Goal: Transaction & Acquisition: Purchase product/service

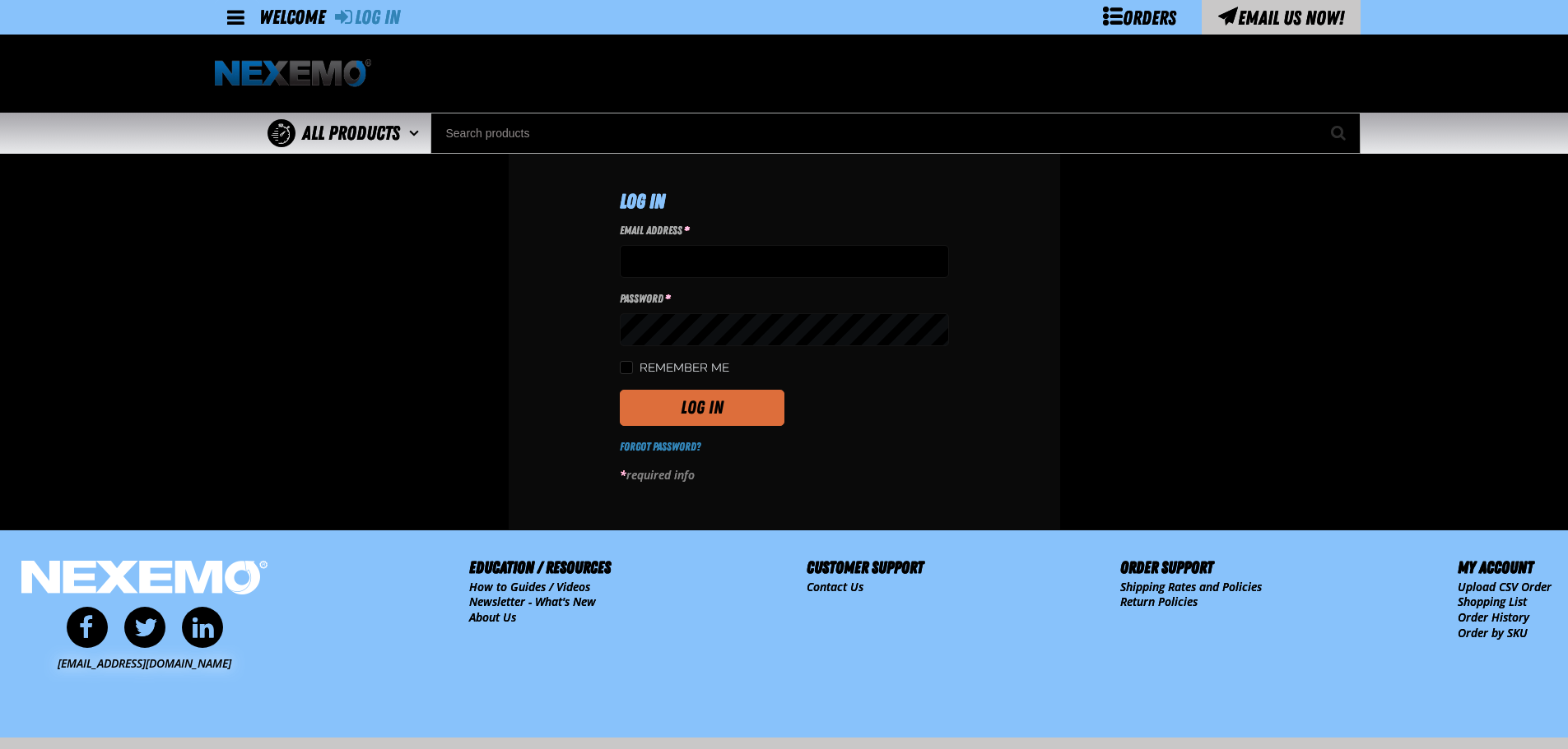
type input "tfields01@vtaig.com"
drag, startPoint x: 710, startPoint y: 404, endPoint x: 953, endPoint y: 397, distance: 243.1
click at [710, 404] on button "Log In" at bounding box center [702, 408] width 165 height 37
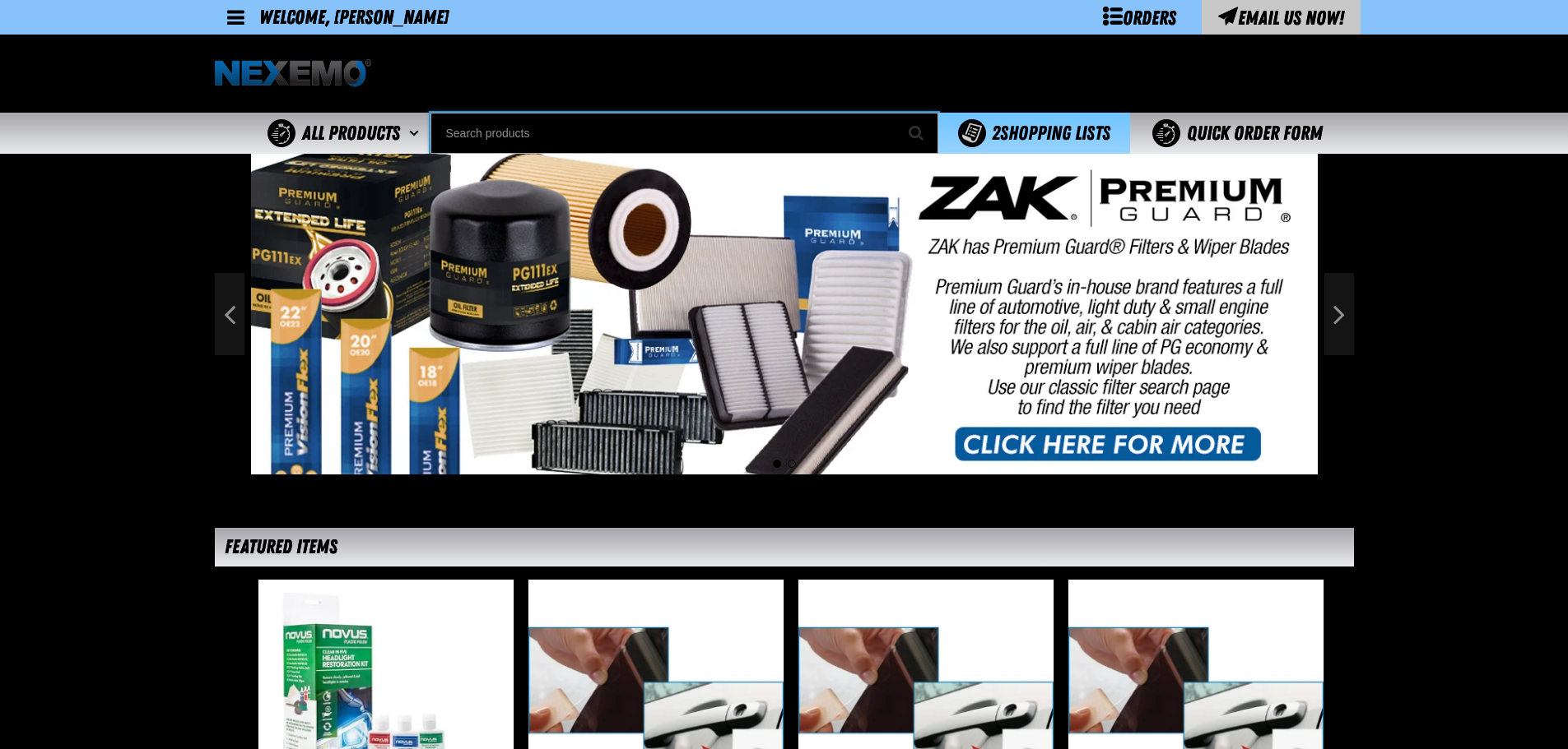
click at [483, 121] on input "Search" at bounding box center [684, 133] width 507 height 41
click at [722, 121] on input "Search" at bounding box center [684, 133] width 507 height 41
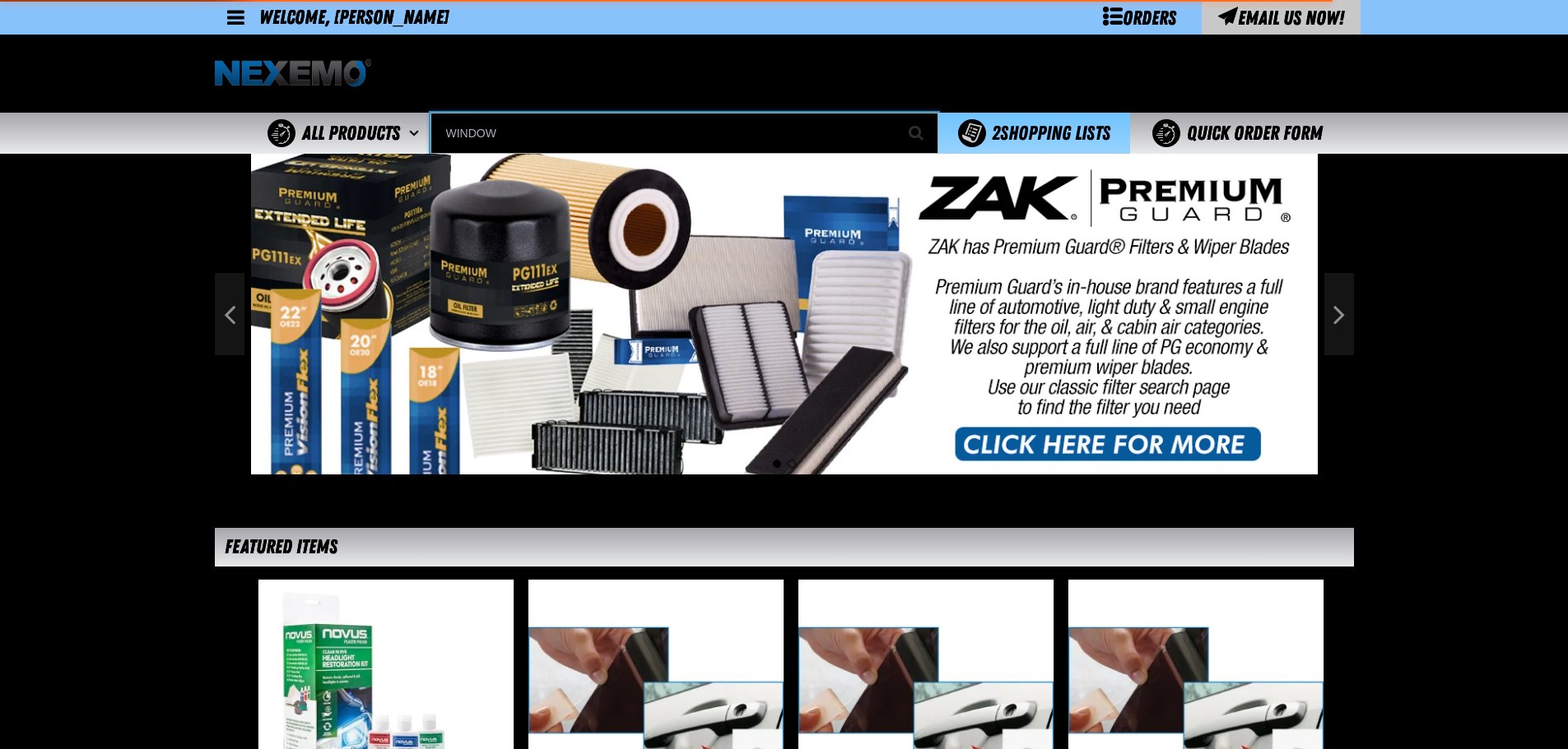
type input "WINDOW"
type input "WINDOW Clip Only"
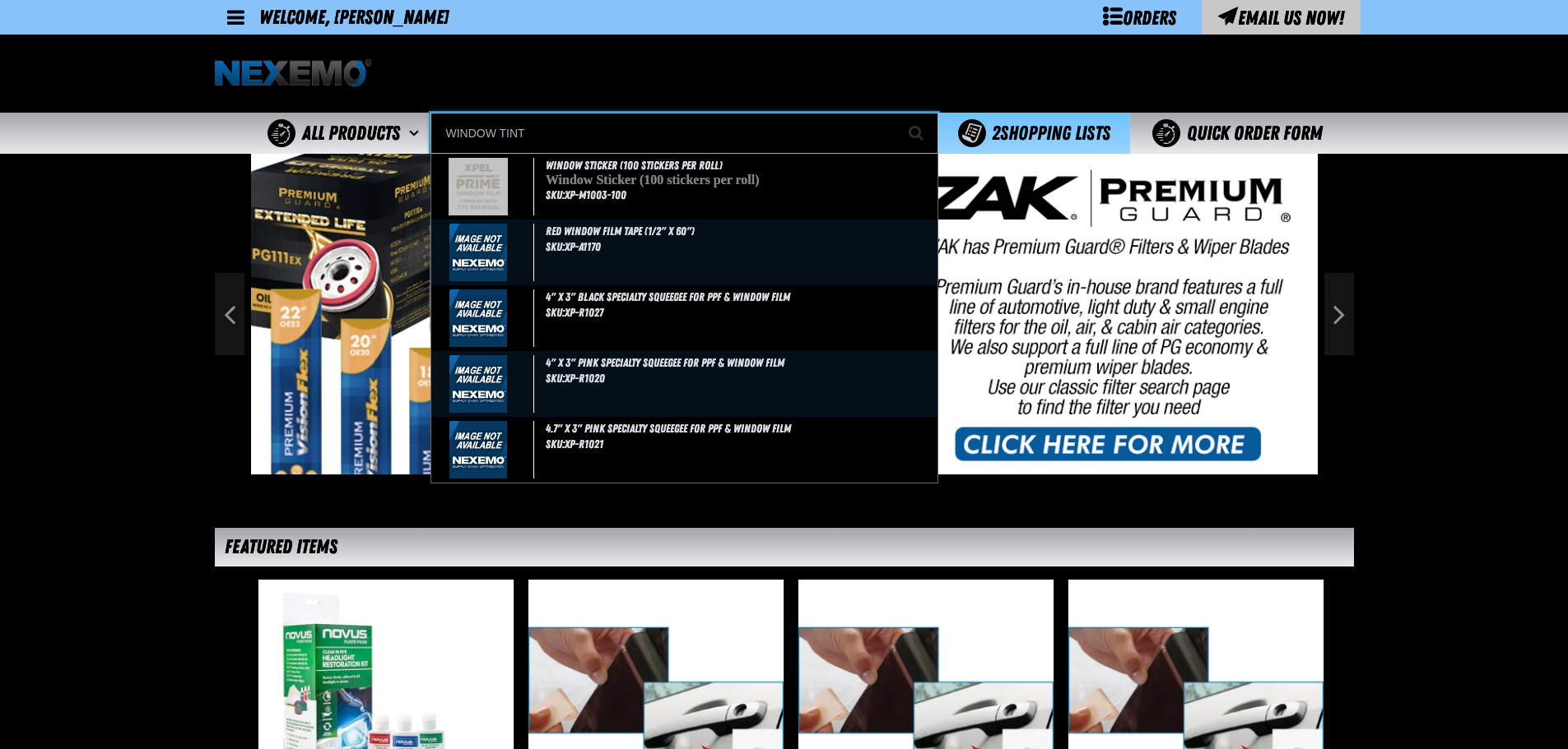
type input "WINDOW TINT"
click at [897, 113] on button "Start Searching" at bounding box center [917, 133] width 41 height 41
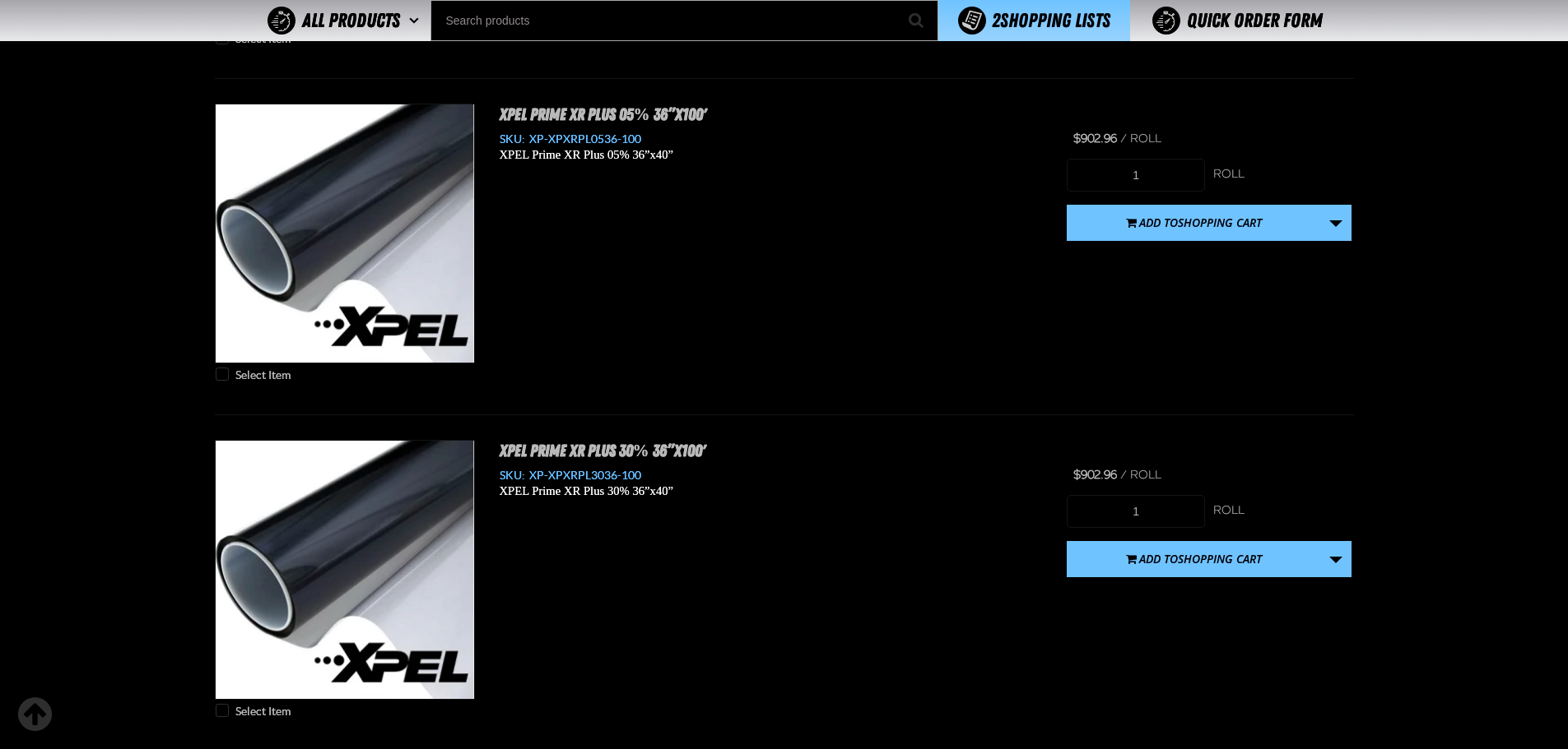
scroll to position [8088, 0]
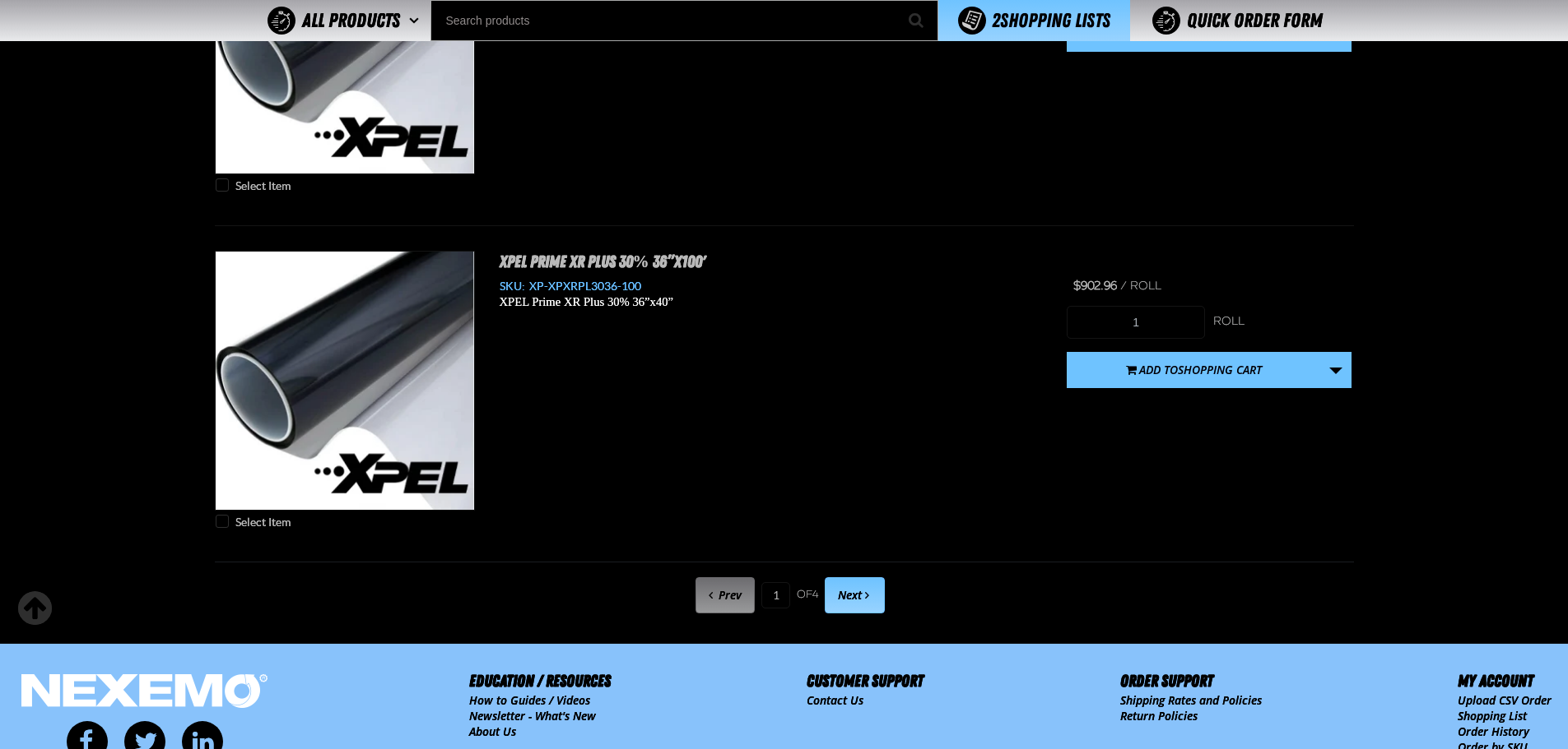
click at [853, 589] on span "Next" at bounding box center [849, 594] width 24 height 16
type input "2"
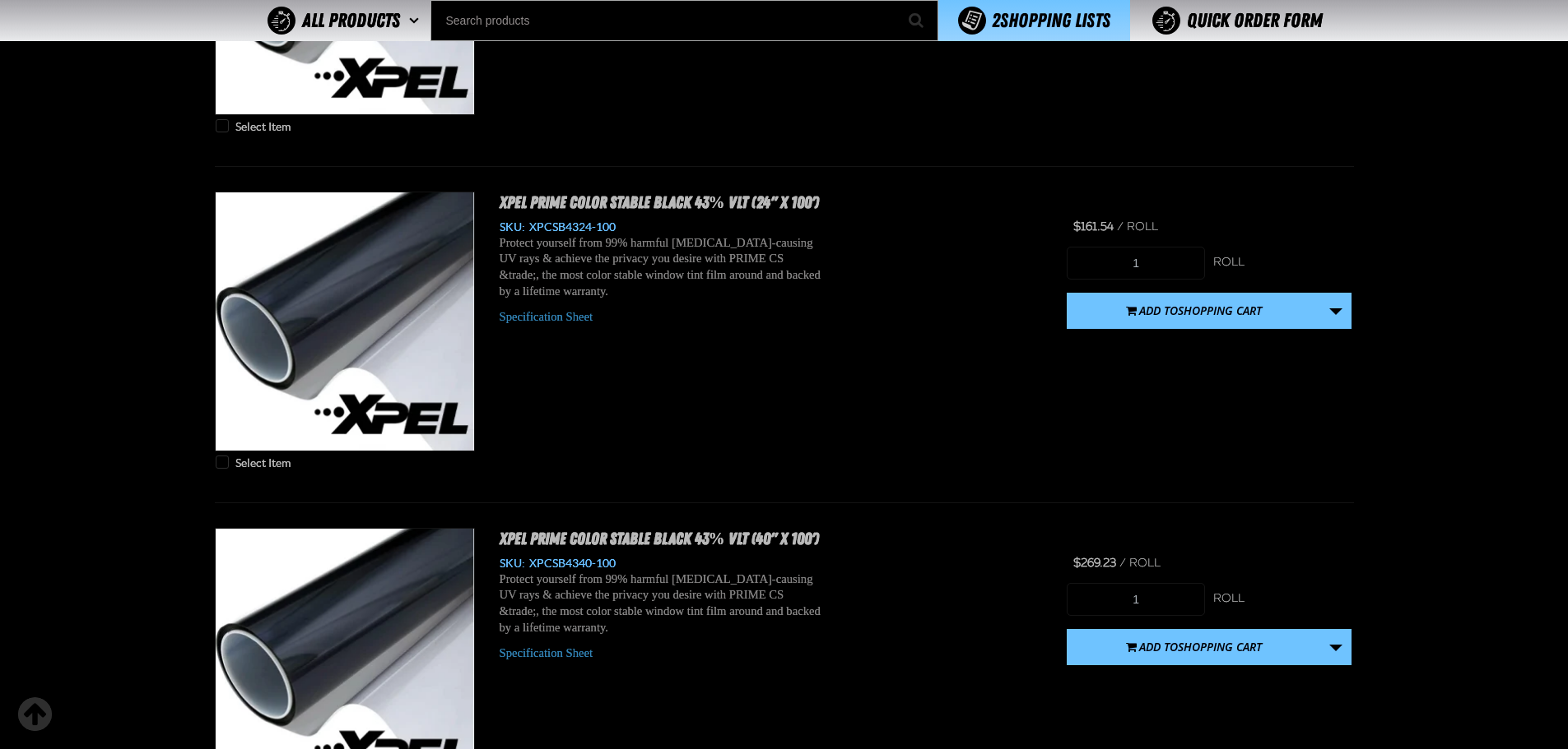
scroll to position [4206, 0]
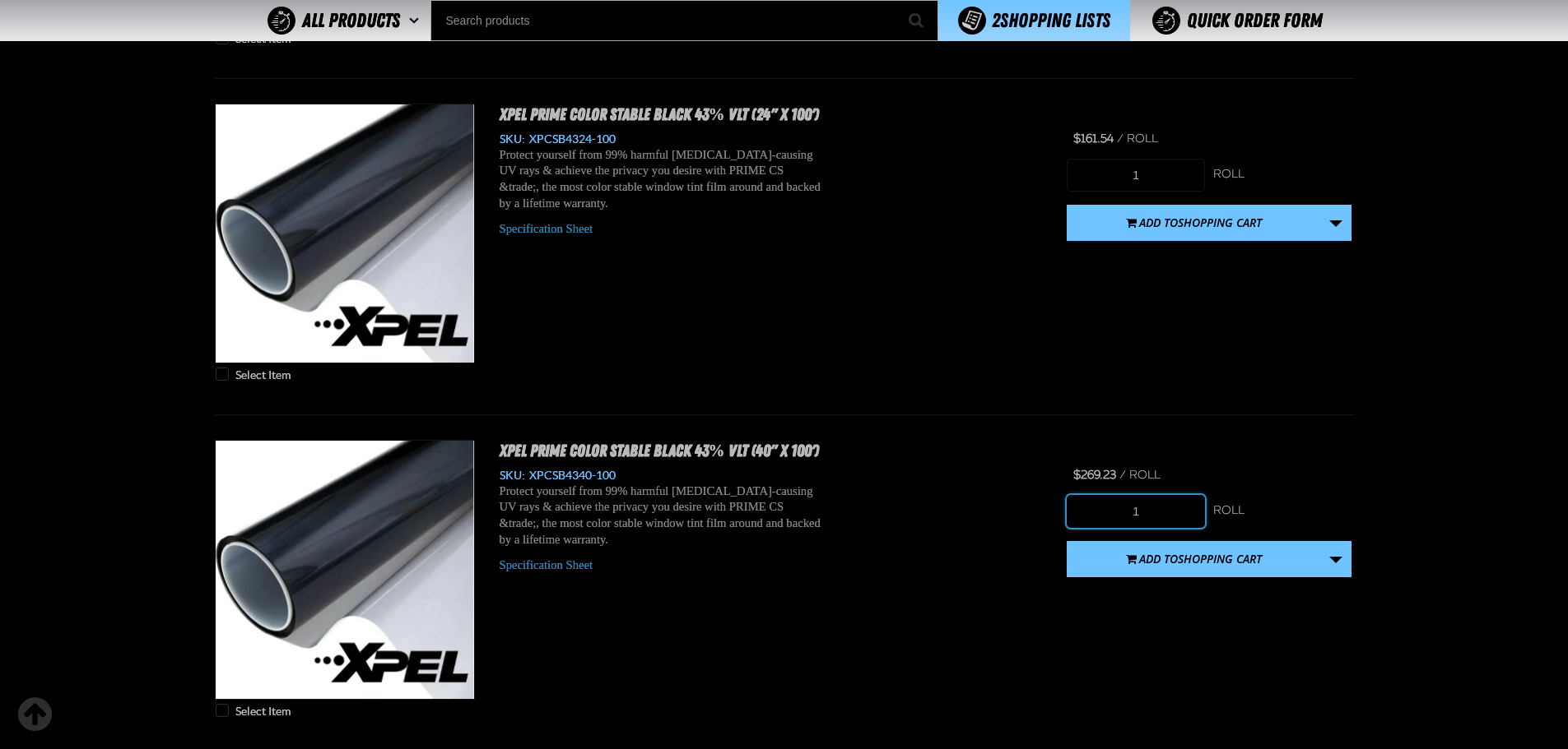
click at [1180, 515] on input "1" at bounding box center [1135, 512] width 138 height 33
type input "10"
click at [1344, 554] on link "More Actions" at bounding box center [1336, 559] width 32 height 37
click at [1192, 598] on button "Create New Shopping List" at bounding box center [1209, 603] width 276 height 29
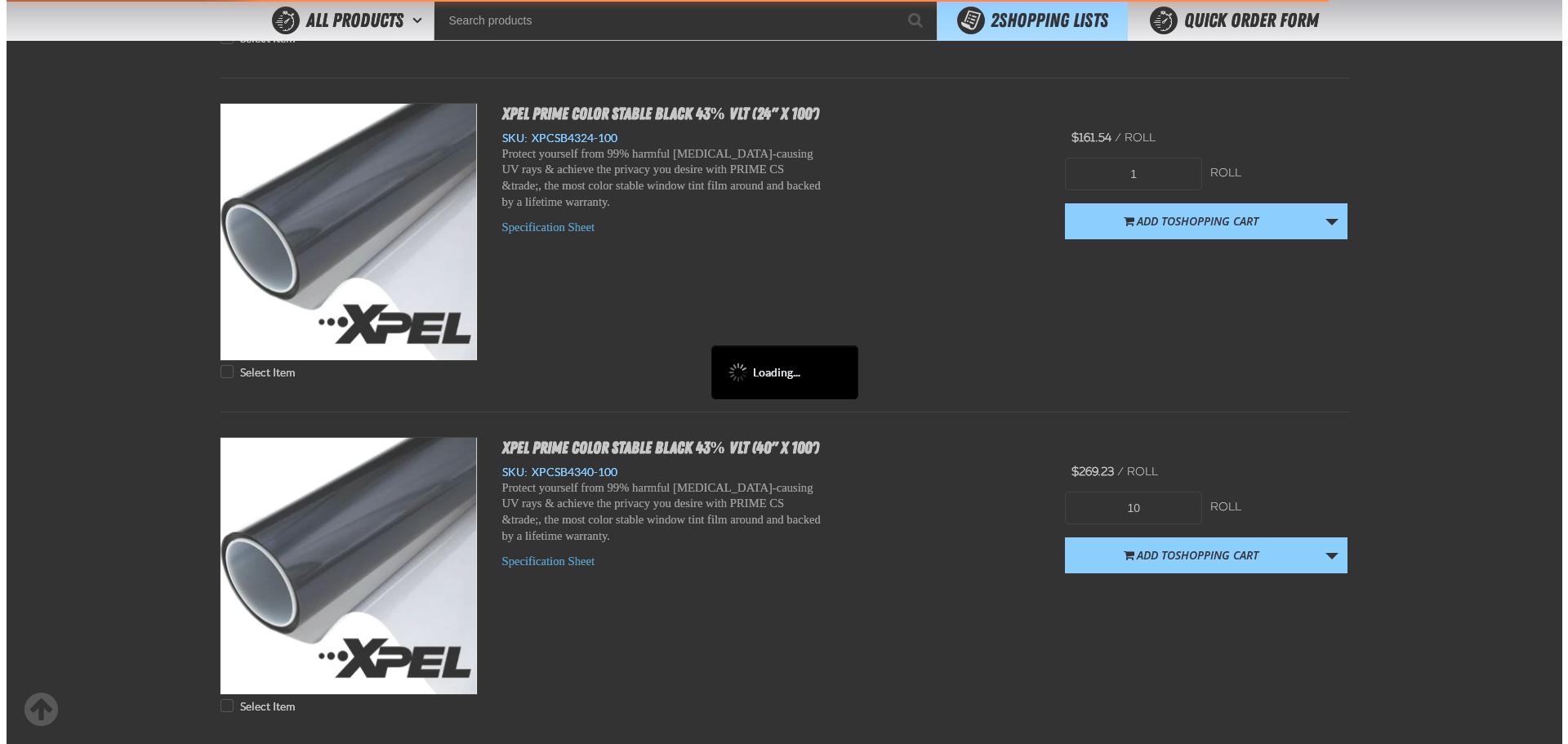
scroll to position [0, 0]
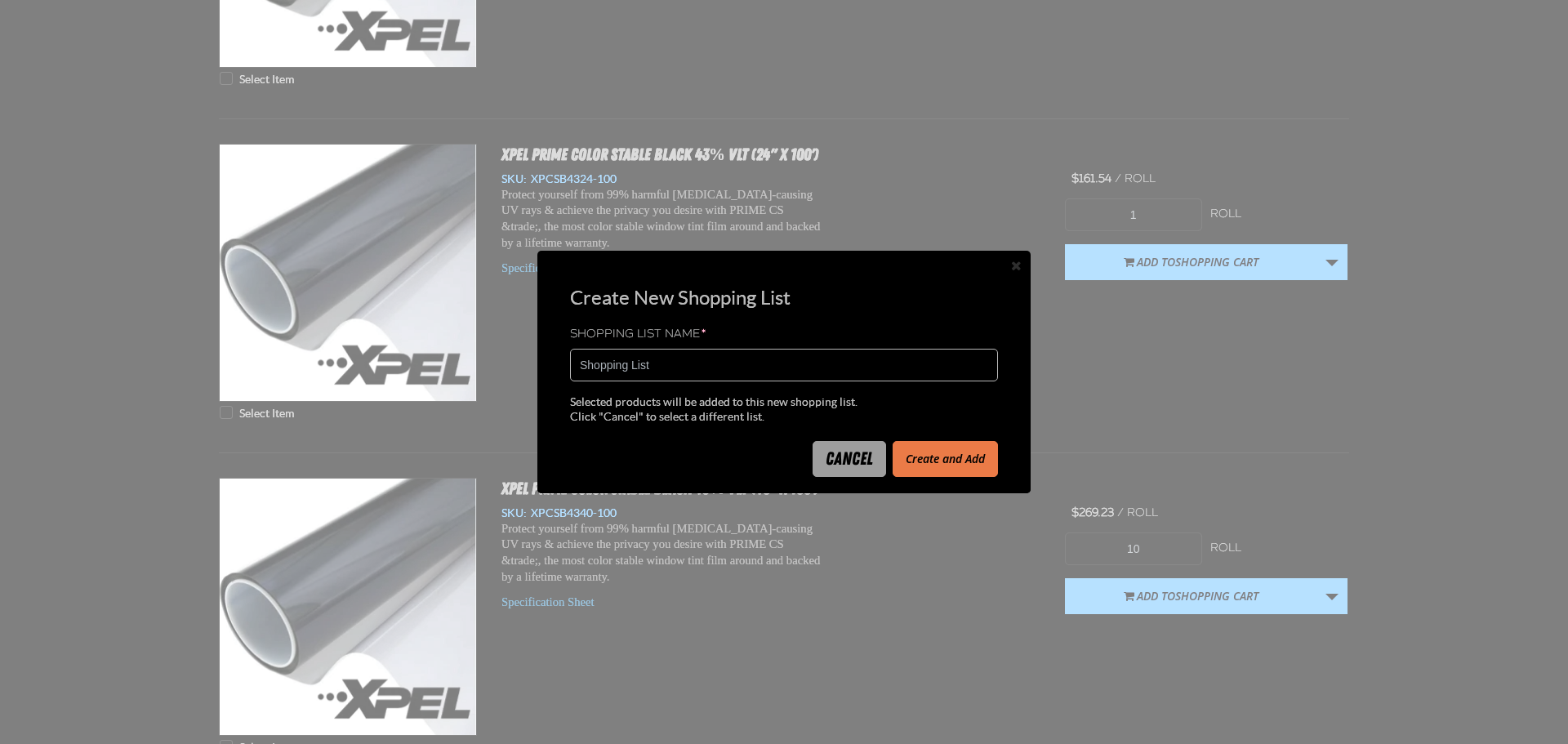
click at [708, 362] on input "Shopping List" at bounding box center [784, 365] width 427 height 33
type input "2172267A"
click at [953, 460] on button "Create and Add" at bounding box center [945, 459] width 106 height 36
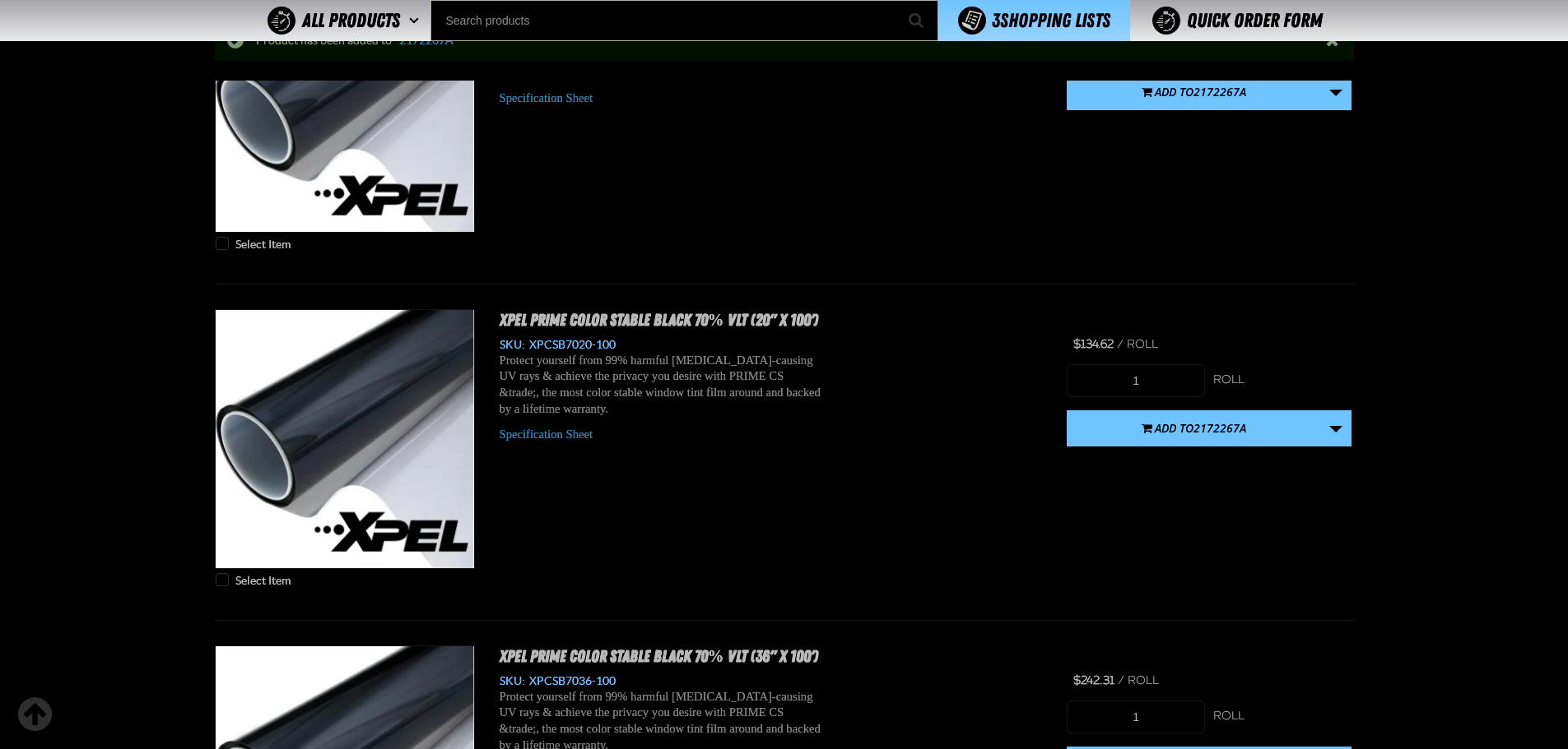
scroll to position [5108, 0]
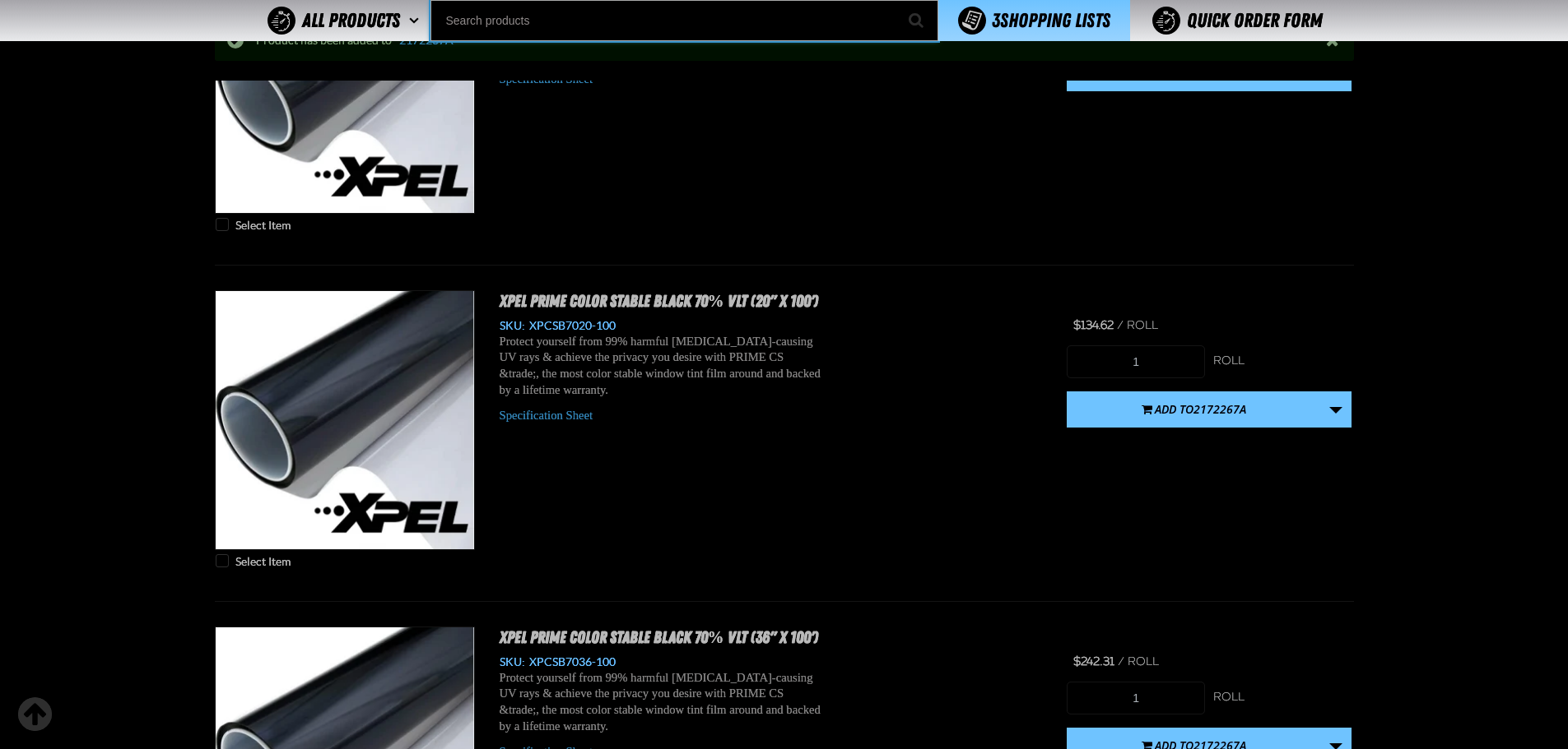
click at [510, 22] on input "Search" at bounding box center [684, 20] width 507 height 41
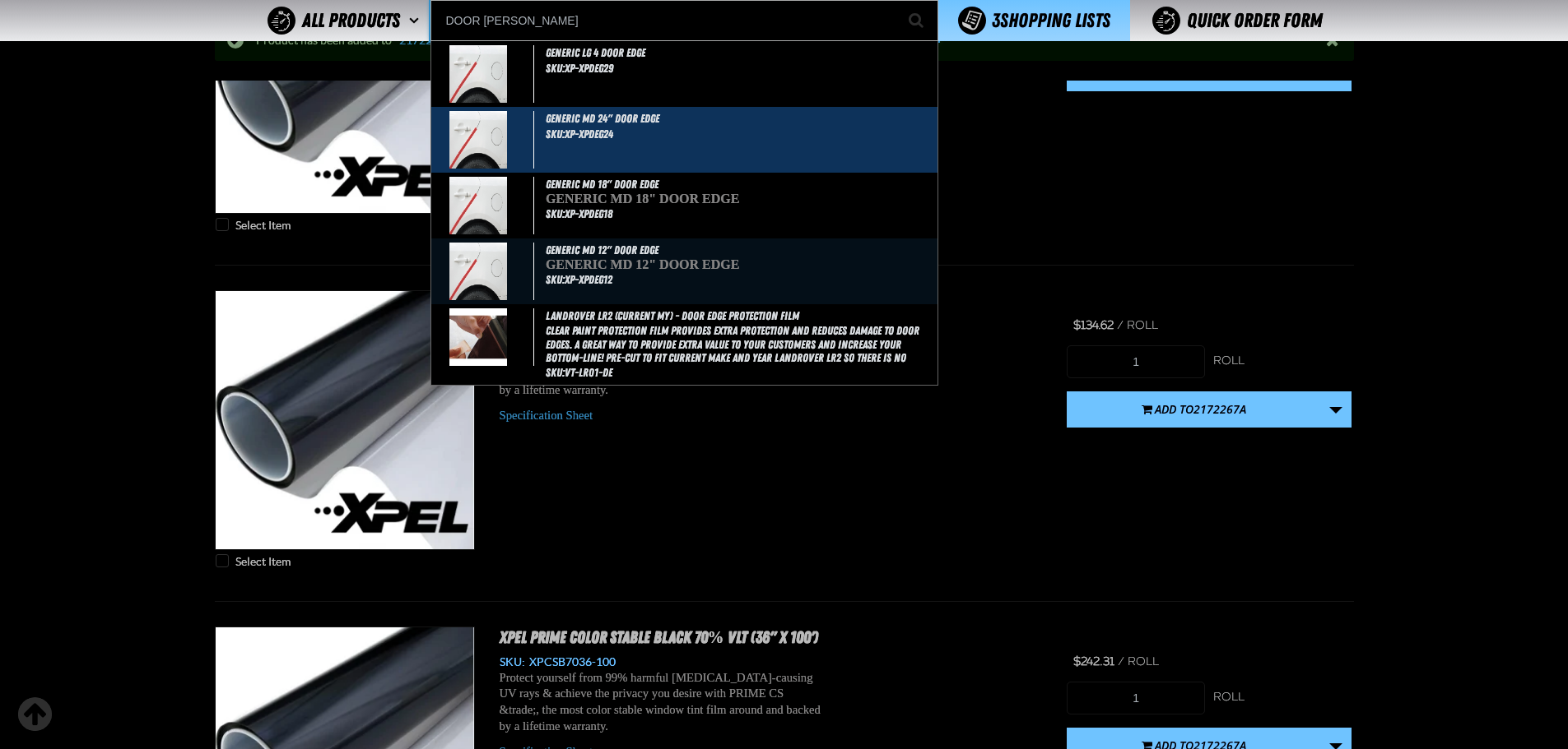
click at [676, 152] on div "GENERIC MD 24" DOOR EDGE SKU:XP-XPDEG24" at bounding box center [684, 140] width 506 height 66
type input "GENERIC MD 24" DOOR EDGE"
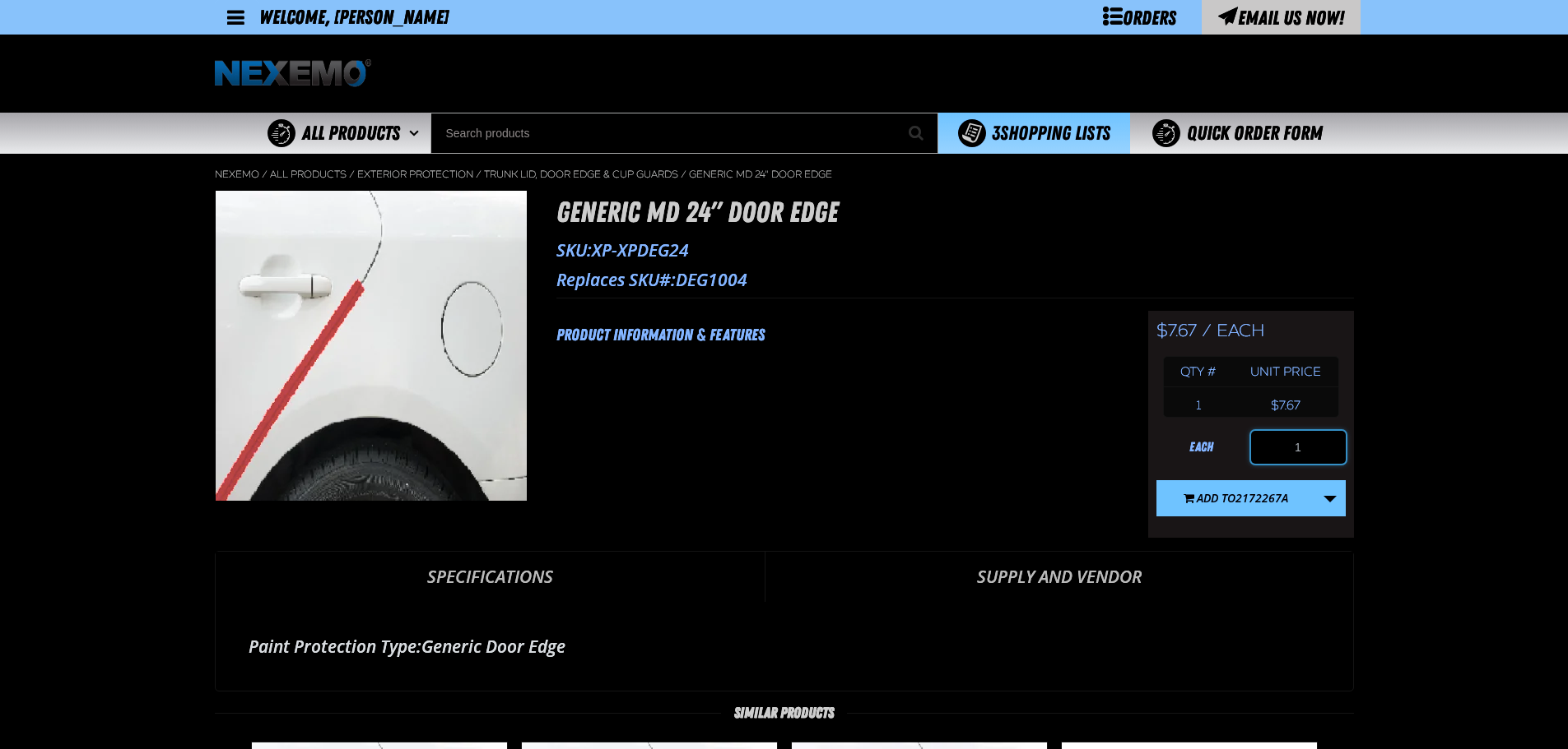
click at [1320, 446] on input "1" at bounding box center [1298, 447] width 95 height 33
click at [1323, 447] on input "100" at bounding box center [1298, 447] width 95 height 33
type input "200"
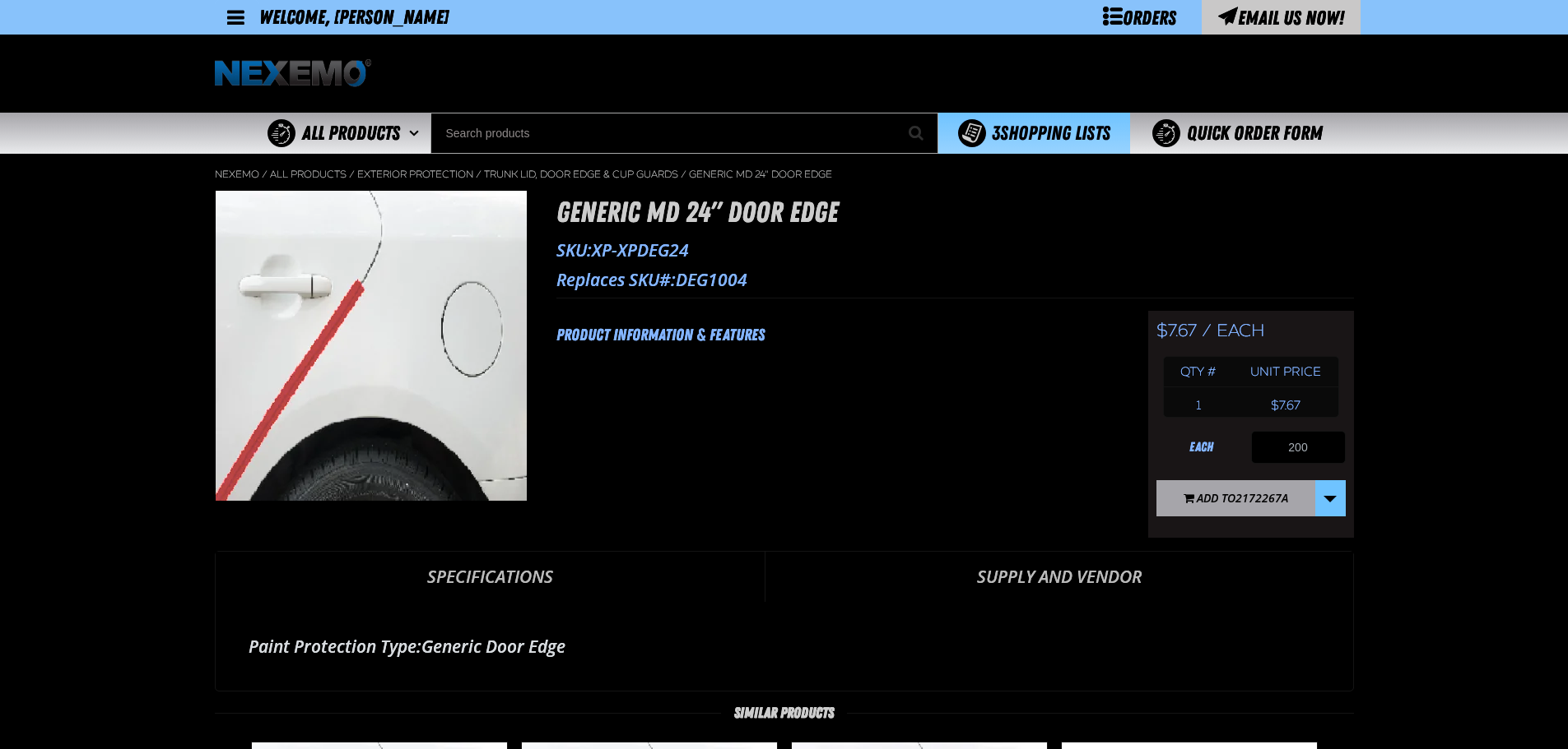
click at [1237, 487] on button "Add to 2172267A" at bounding box center [1235, 499] width 159 height 37
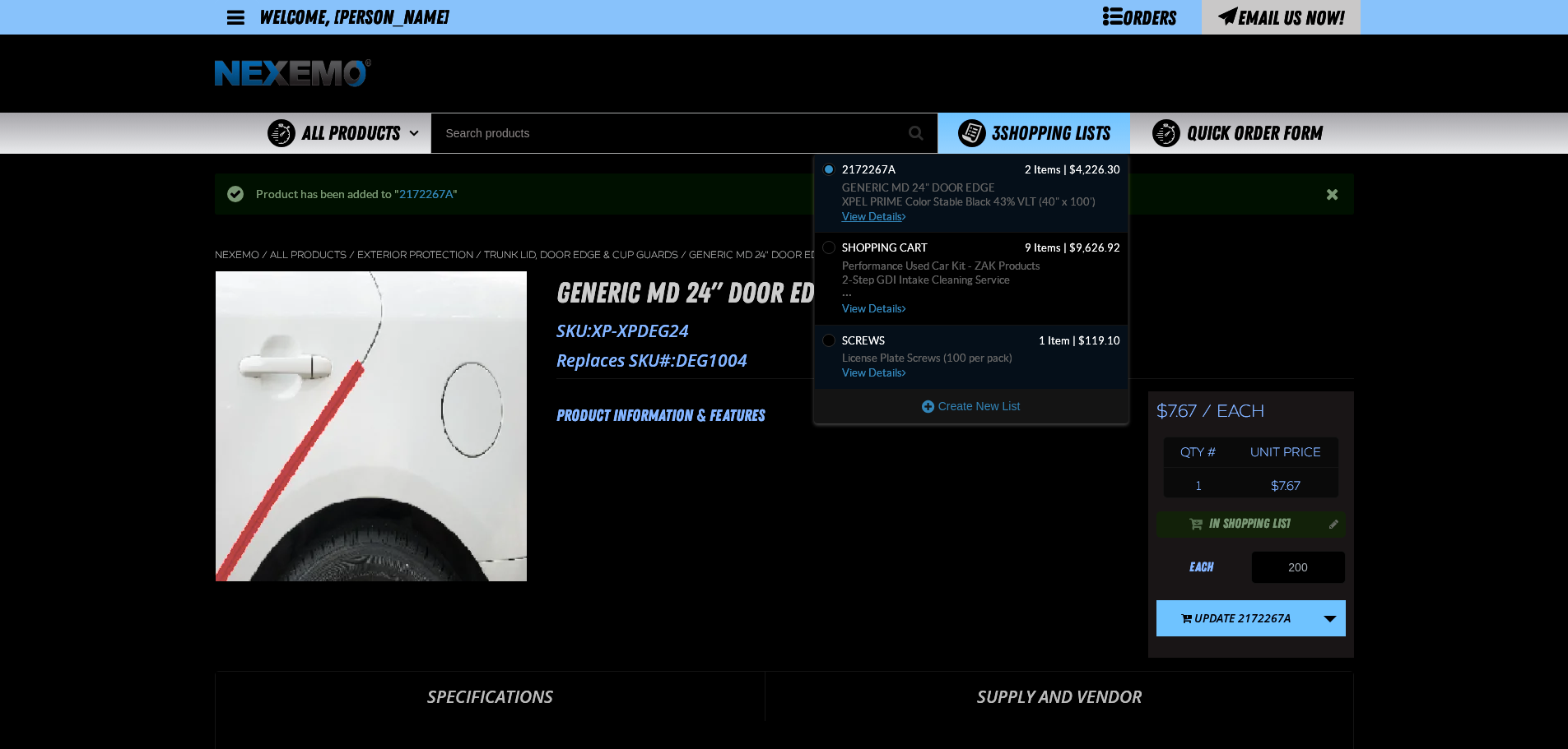
drag, startPoint x: 961, startPoint y: 204, endPoint x: 1000, endPoint y: 200, distance: 39.2
click at [961, 204] on span "XPEL PRIME Color Stable Black 43% VLT (40" x 100')" at bounding box center [981, 202] width 278 height 15
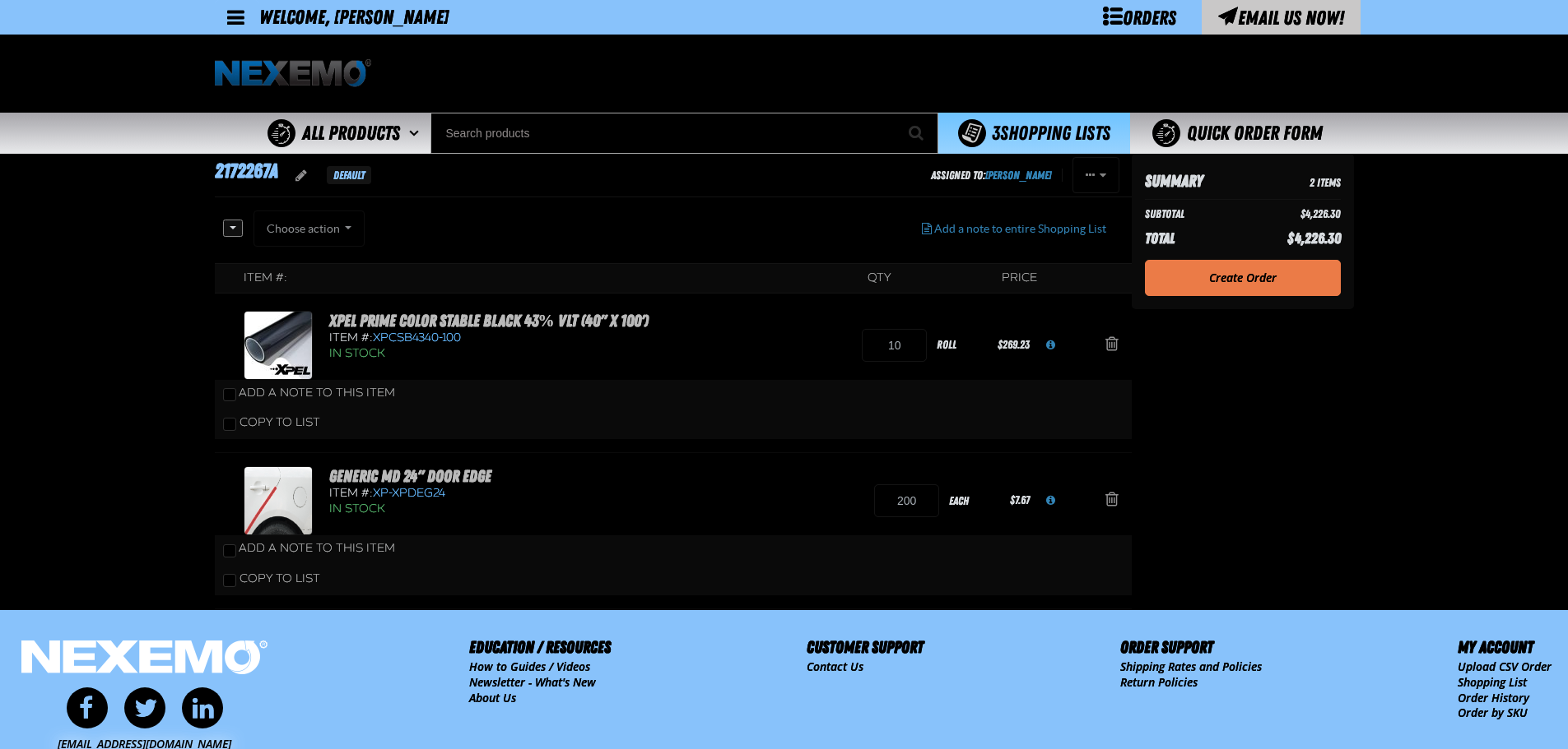
click at [1229, 283] on link "Create Order" at bounding box center [1242, 278] width 195 height 37
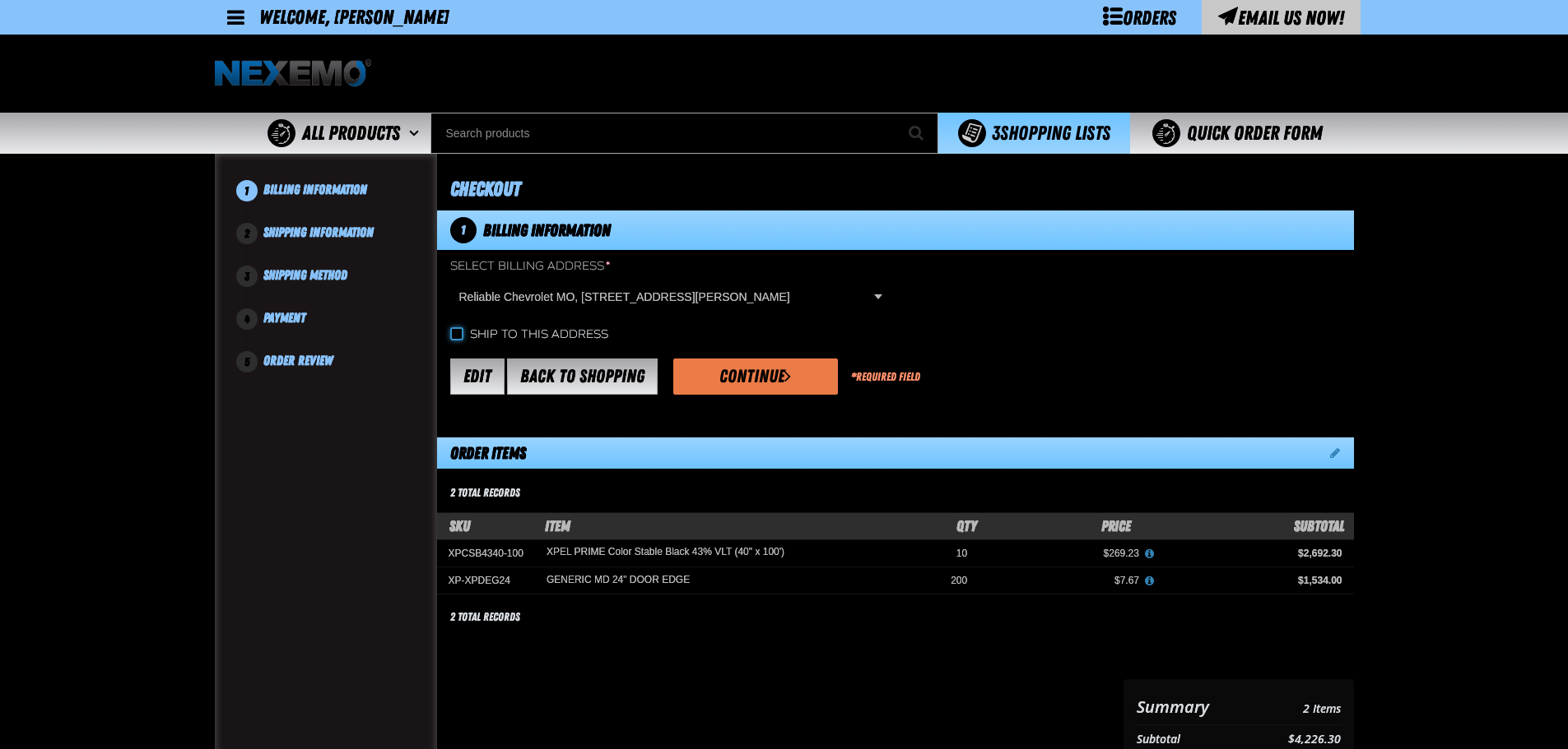
click at [456, 333] on input "Ship to this address" at bounding box center [457, 334] width 13 height 13
checkbox input "true"
click at [769, 377] on button "Continue" at bounding box center [755, 377] width 165 height 37
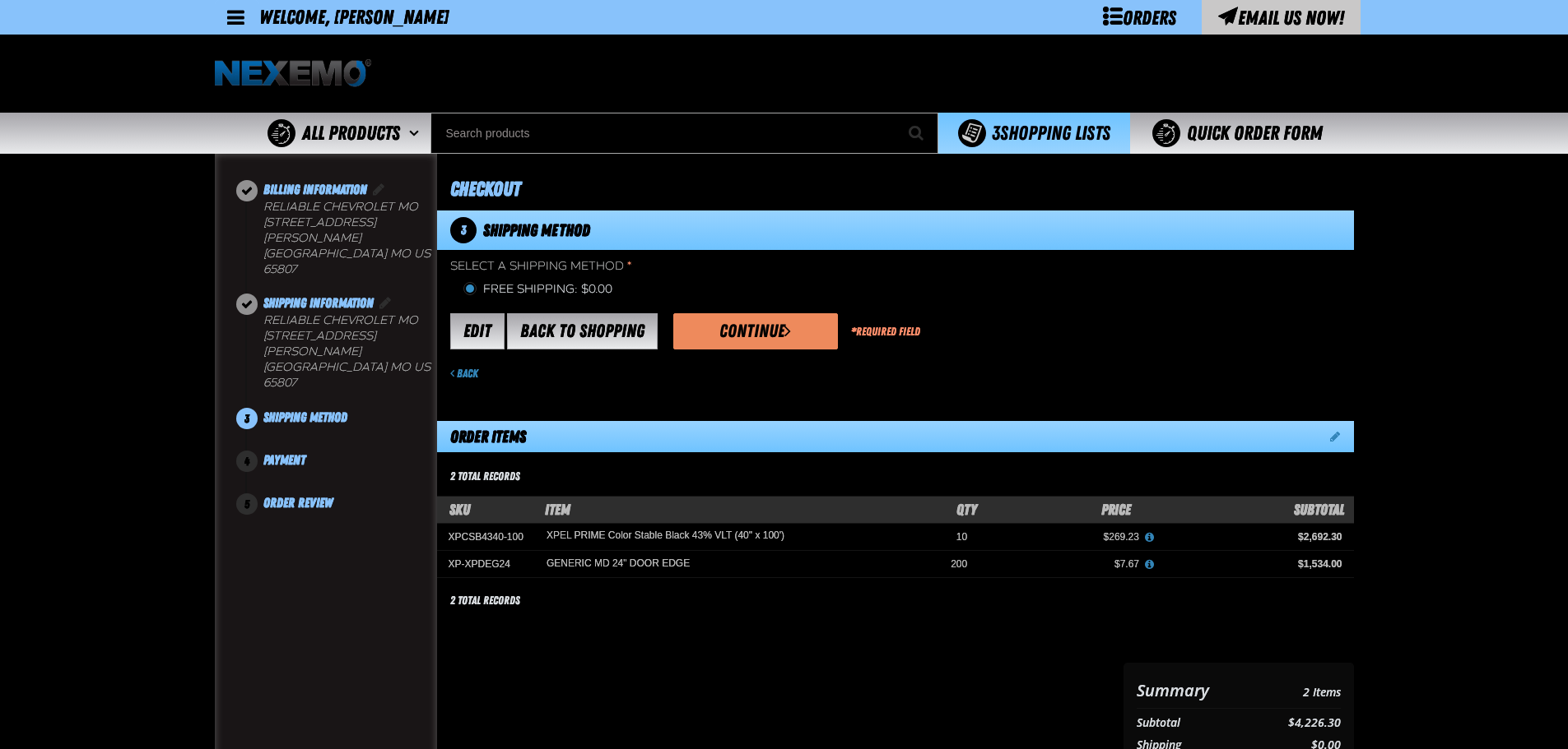
click at [767, 333] on button "Continue" at bounding box center [755, 332] width 165 height 37
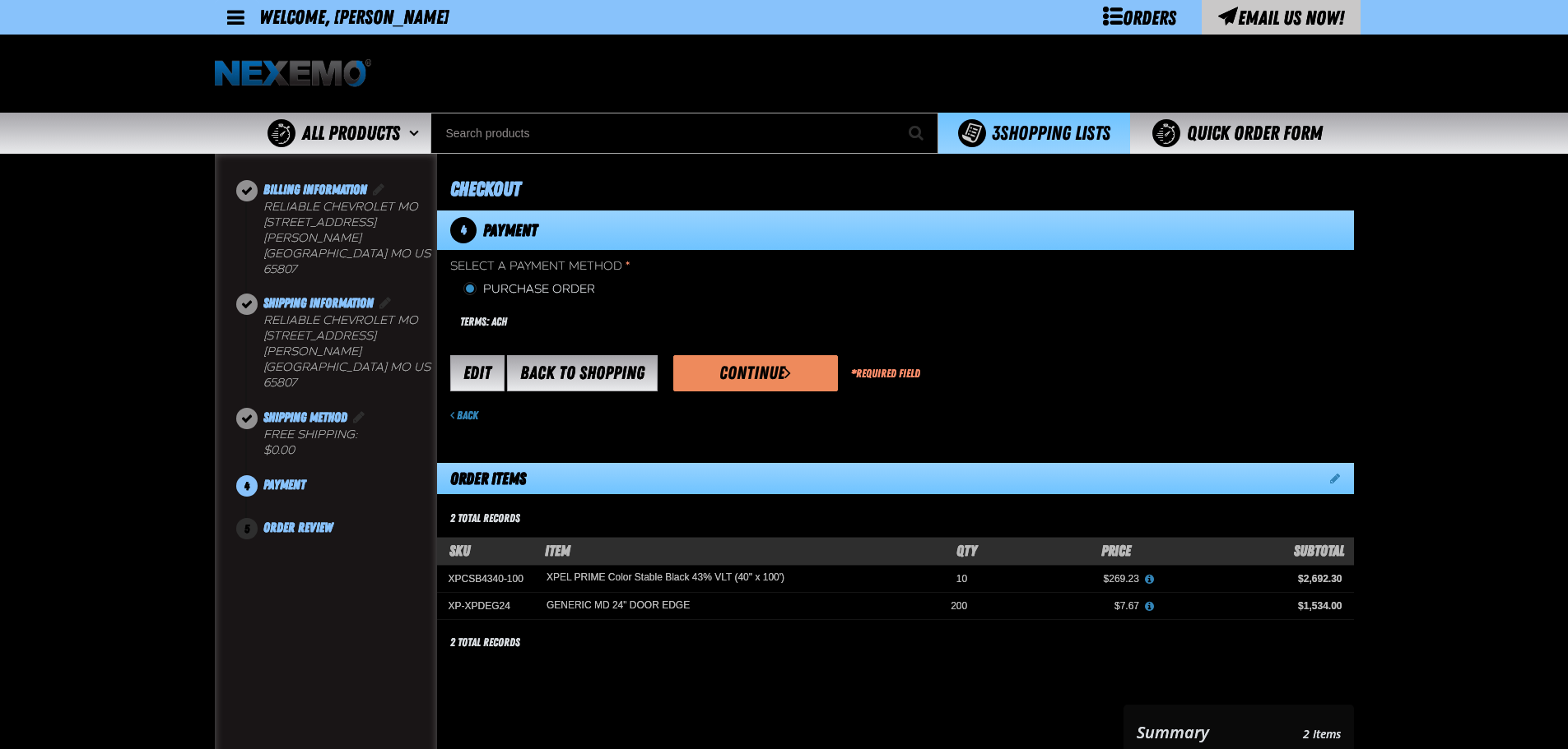
click at [764, 367] on button "Continue" at bounding box center [755, 373] width 165 height 37
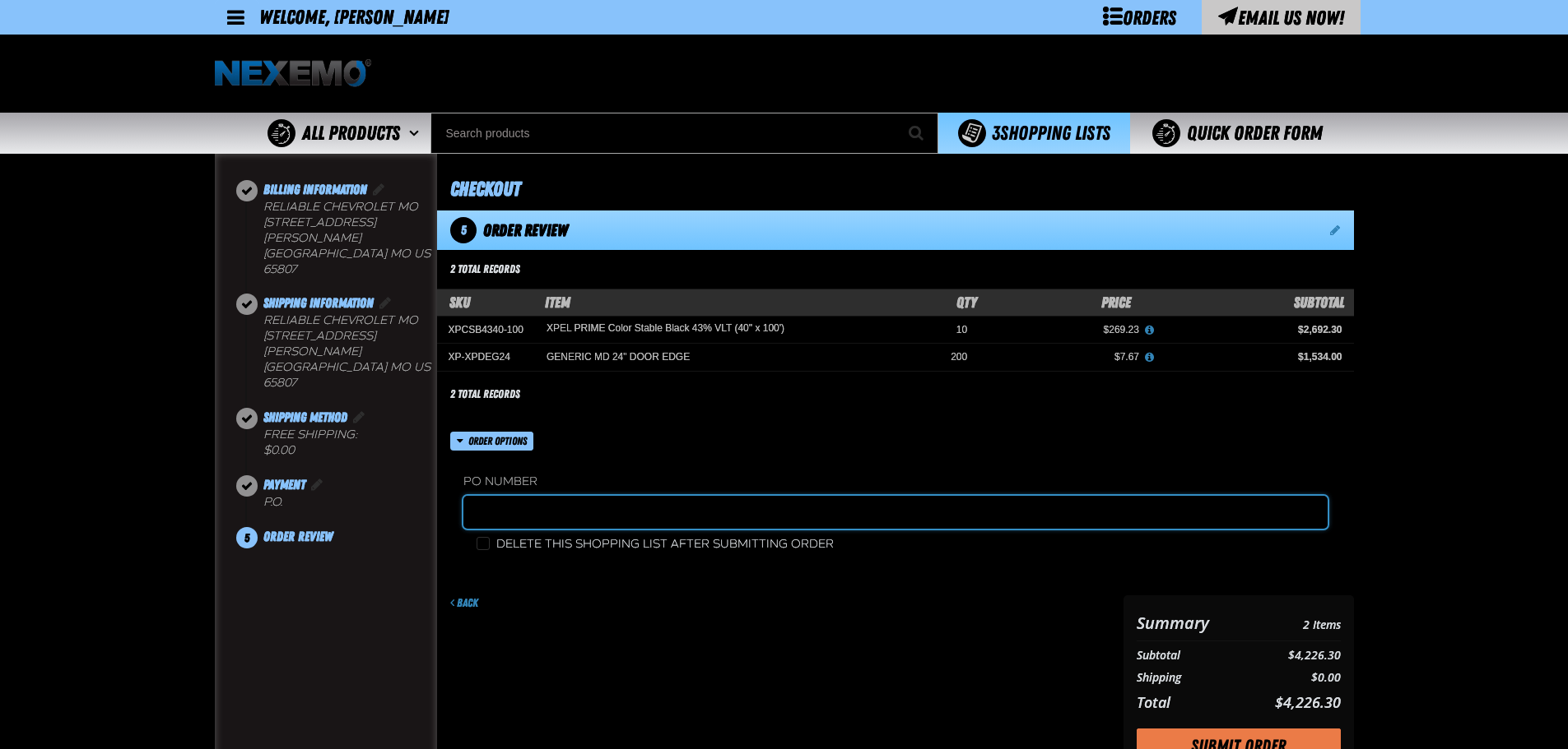
click at [492, 515] on input "text" at bounding box center [895, 513] width 864 height 33
type input "2172267A"
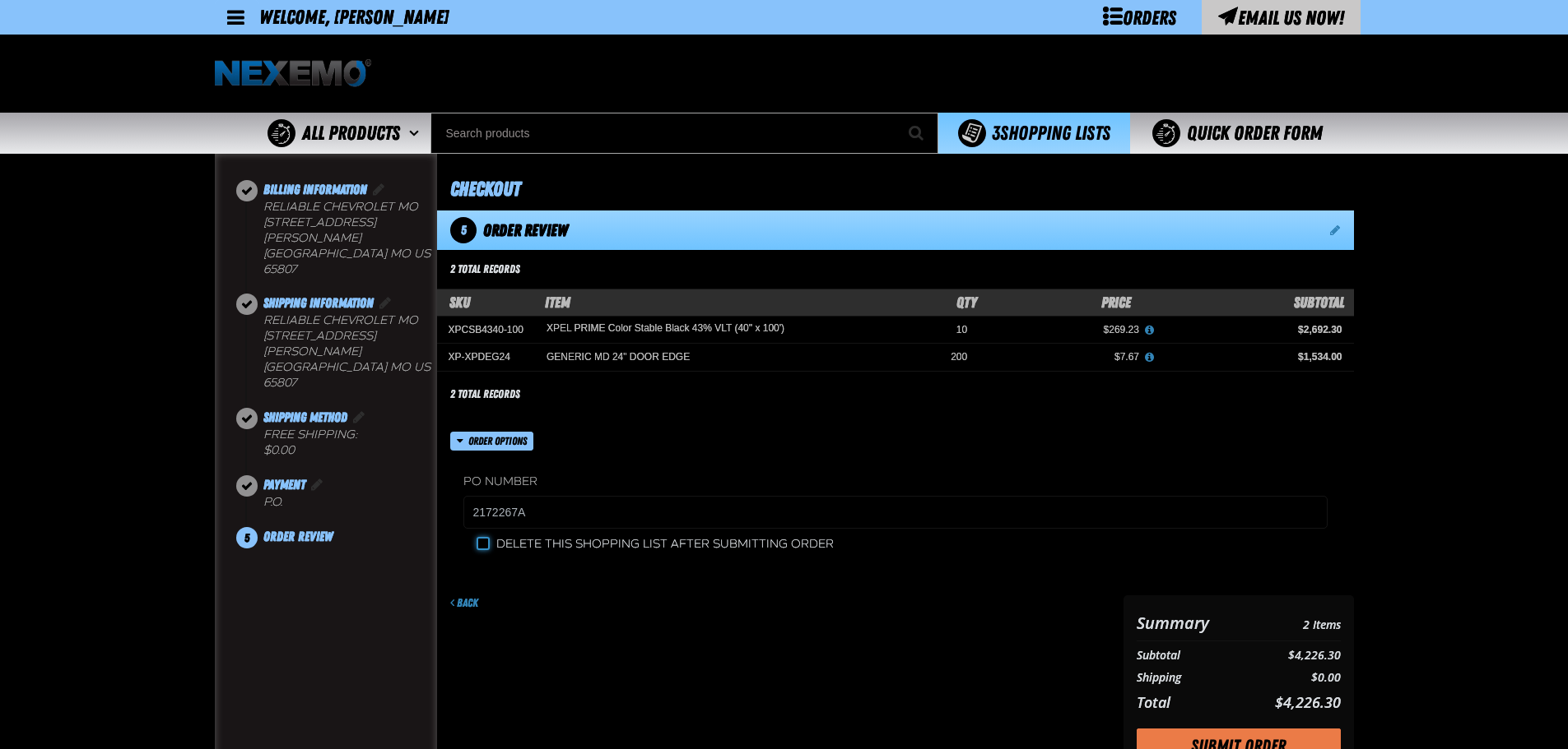
click at [479, 548] on input "Delete this shopping list after submitting order" at bounding box center [483, 544] width 13 height 13
checkbox input "true"
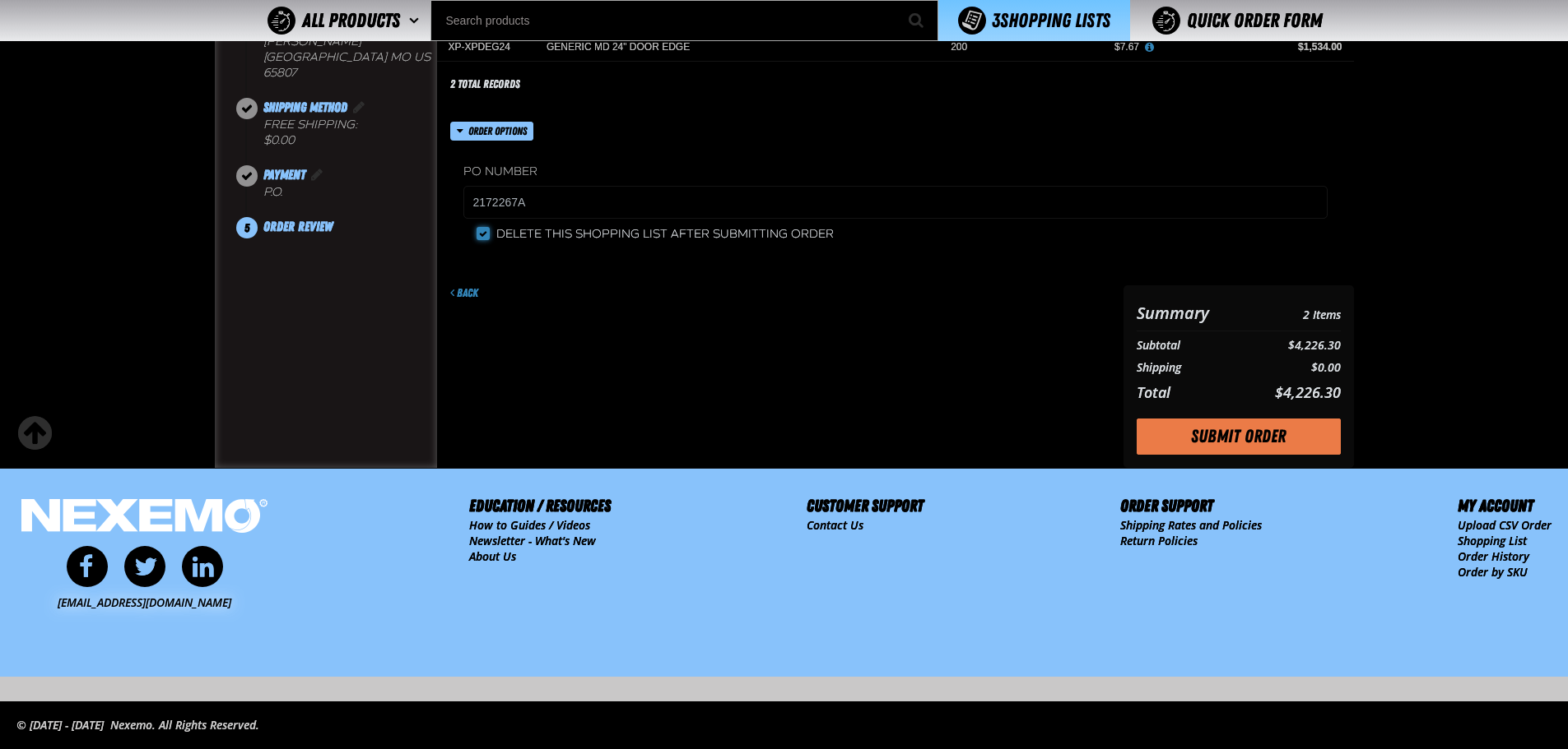
scroll to position [273, 0]
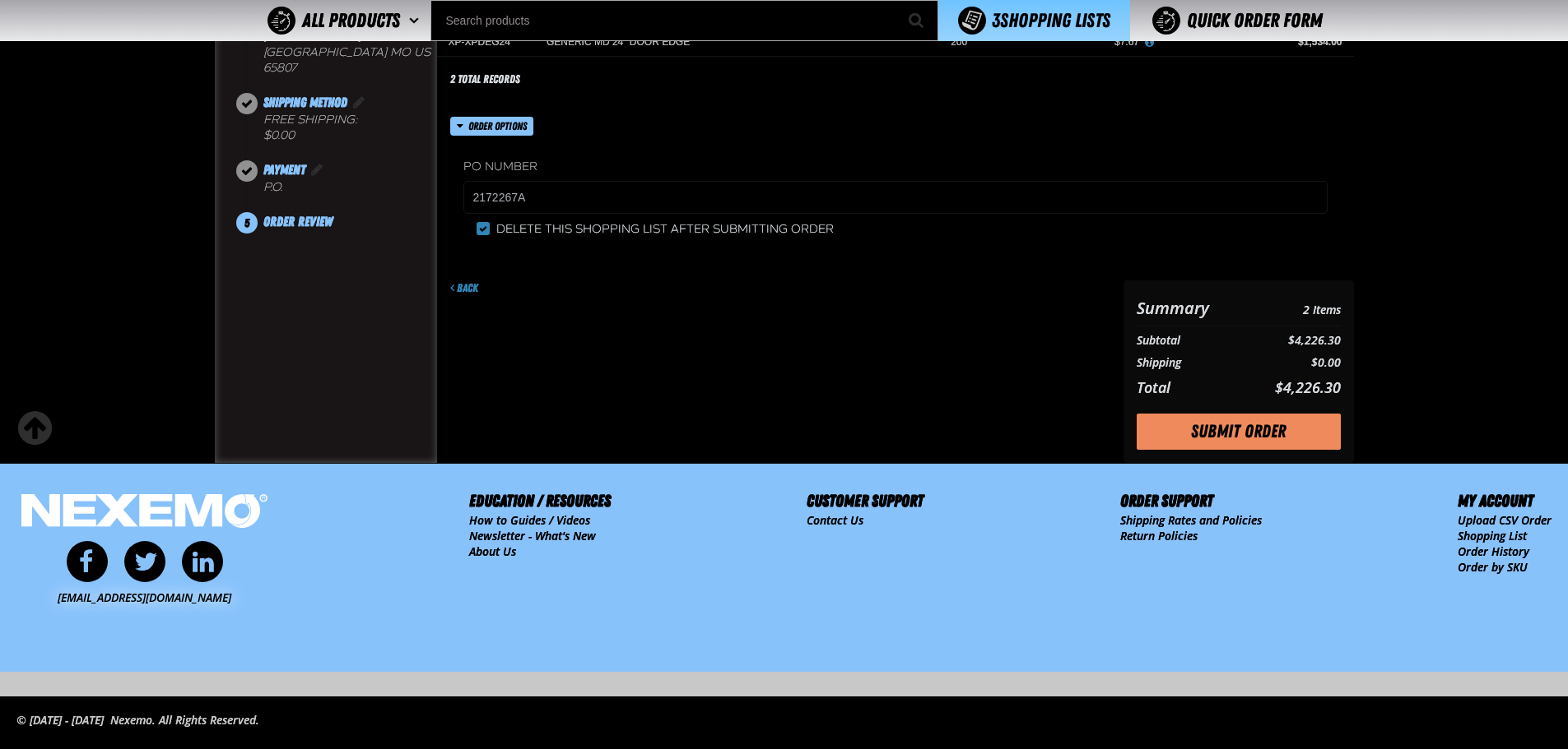
click at [1251, 429] on button "Submit Order" at bounding box center [1238, 432] width 204 height 37
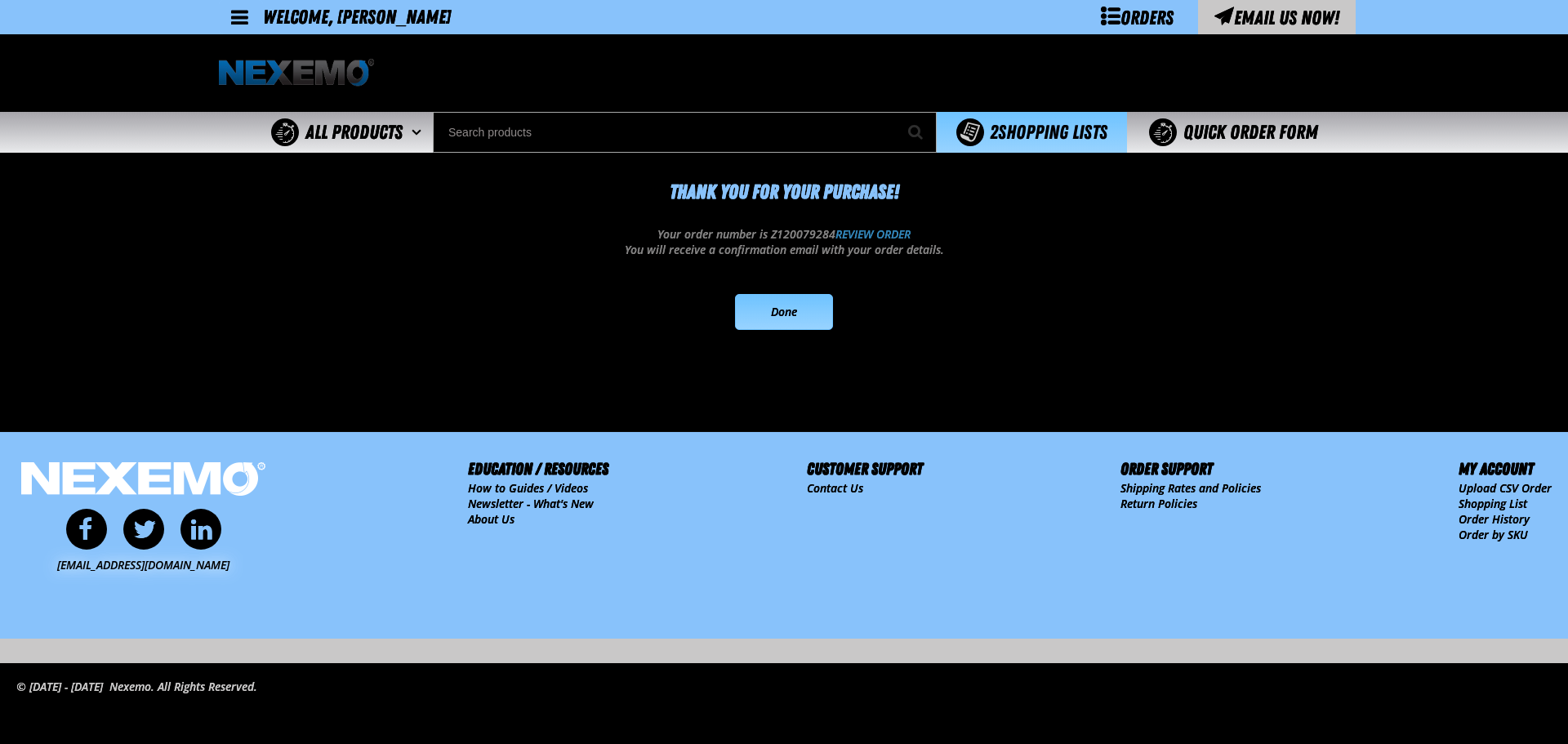
click at [781, 298] on link "Done" at bounding box center [783, 312] width 98 height 36
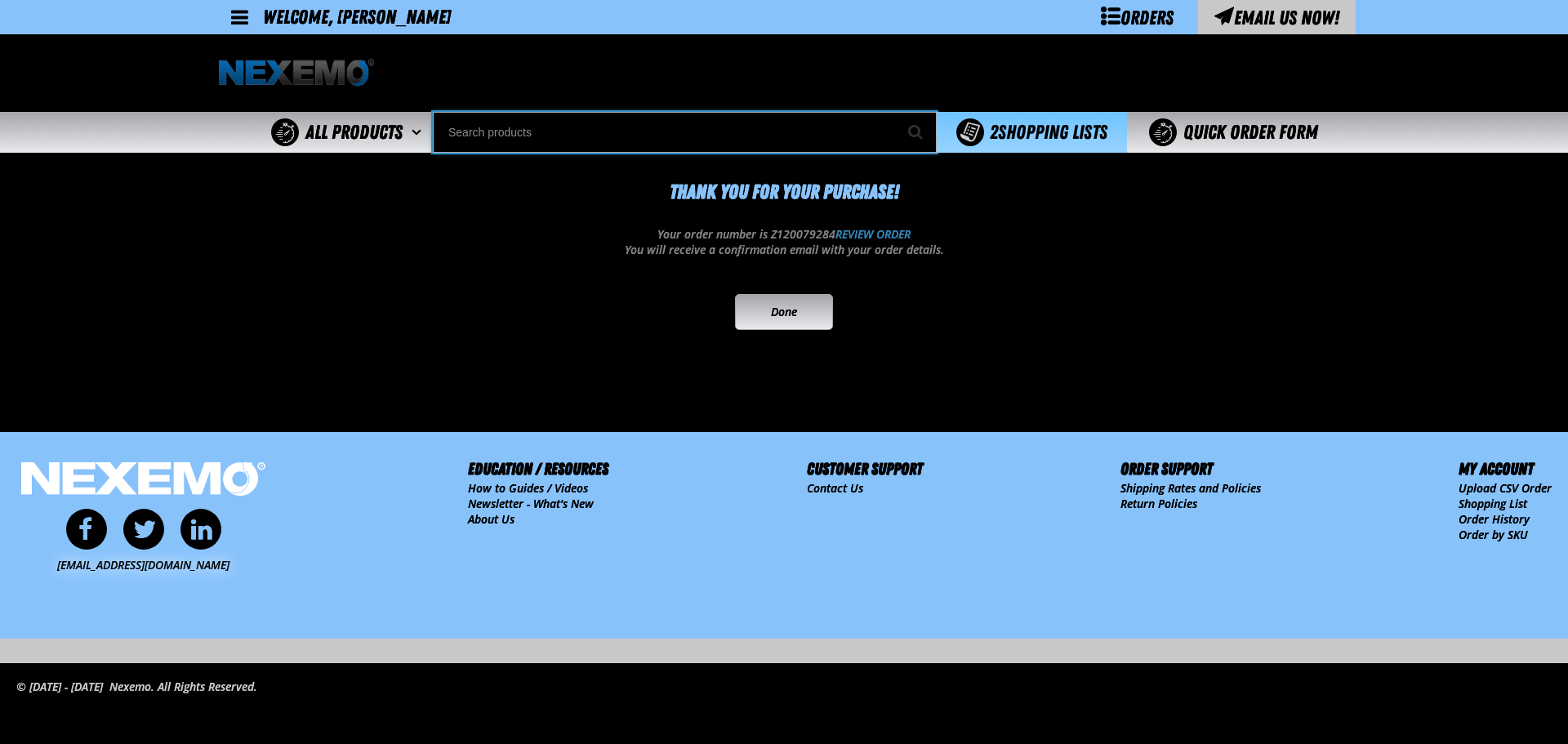
click at [545, 133] on input "Search" at bounding box center [684, 132] width 503 height 40
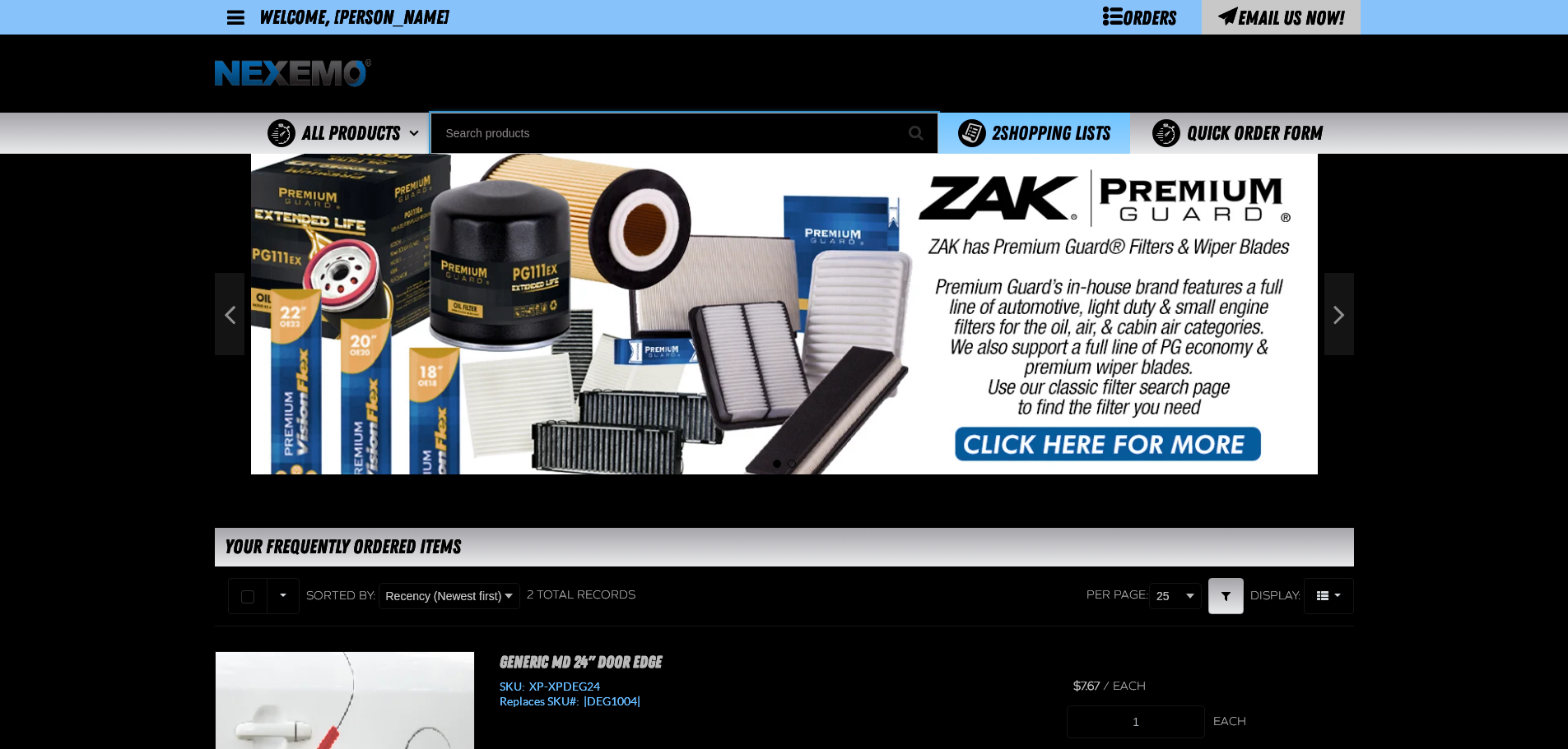
click at [549, 134] on input "Search" at bounding box center [684, 133] width 507 height 41
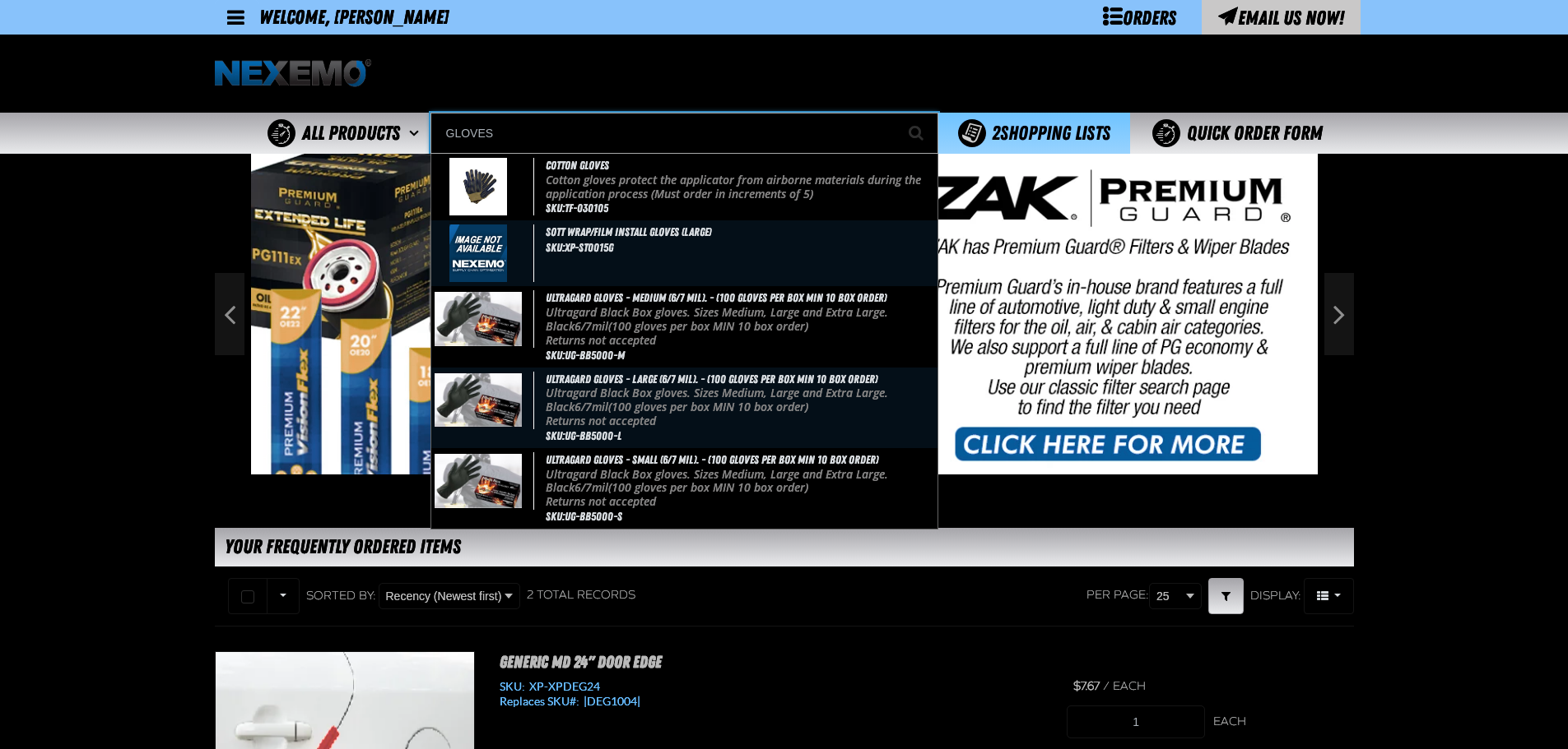
type input "GLOVES"
click at [897, 113] on button "Start Searching" at bounding box center [917, 133] width 41 height 41
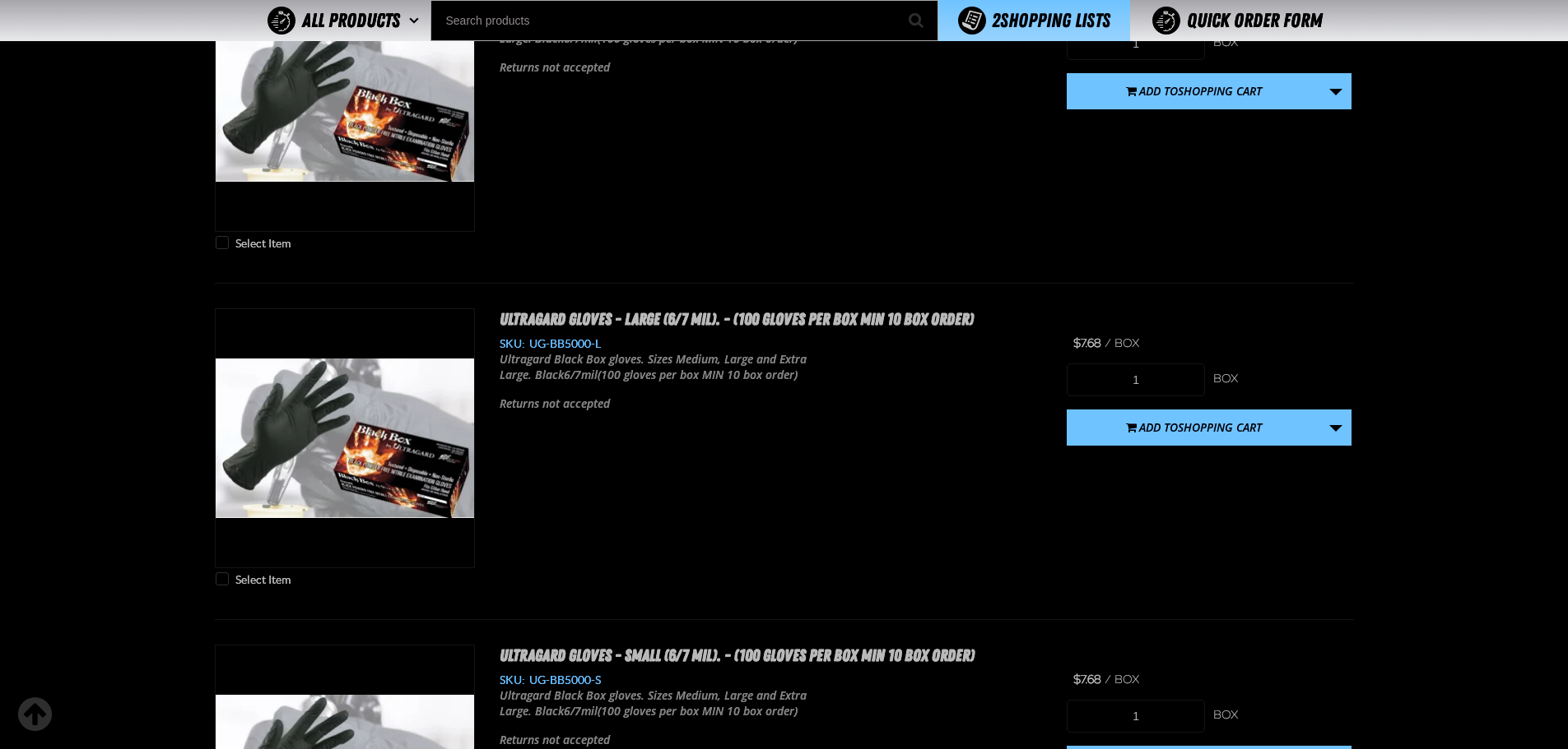
scroll to position [1645, 0]
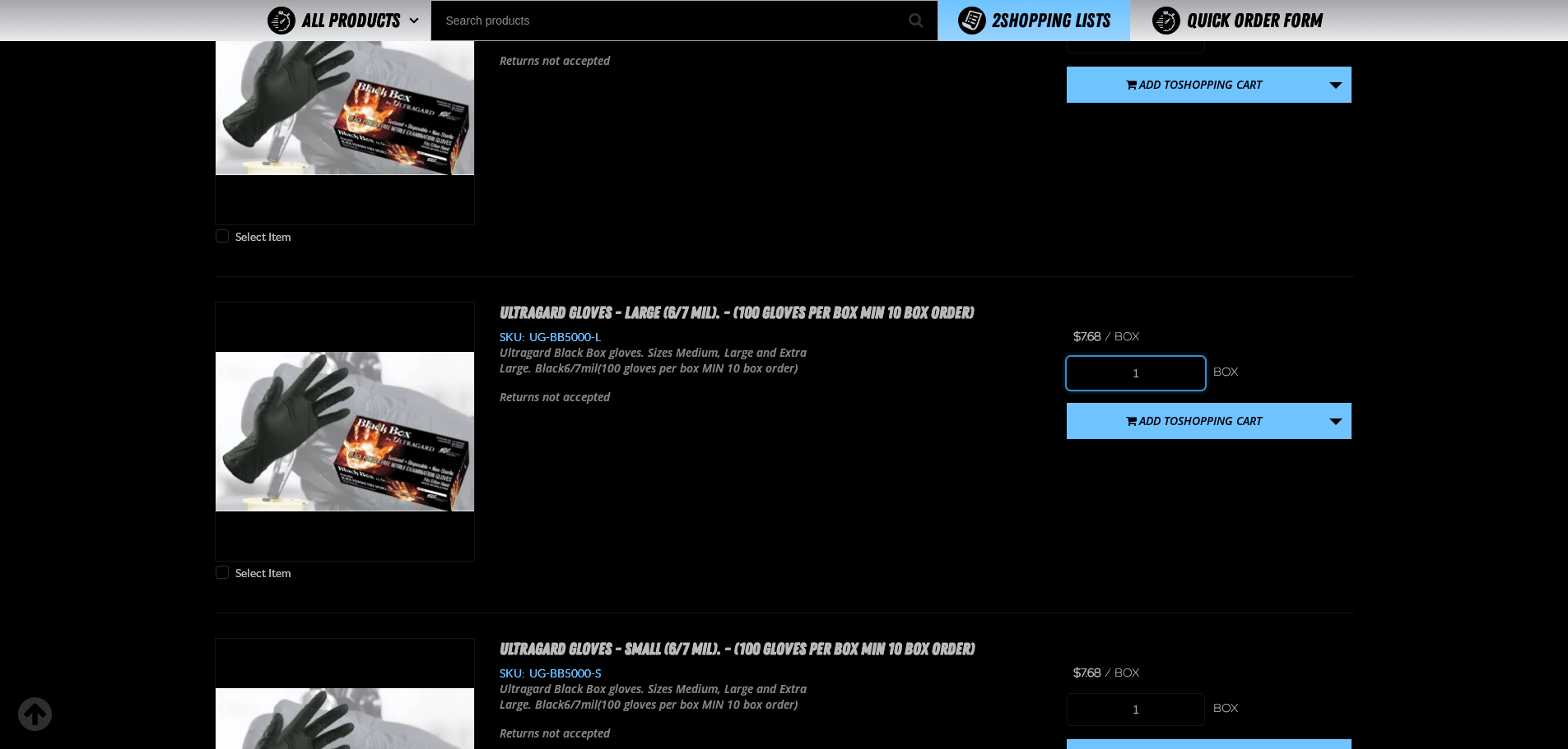
click at [1150, 379] on input "1" at bounding box center [1135, 373] width 138 height 33
type input "30"
click at [1344, 419] on link "More Actions" at bounding box center [1336, 421] width 32 height 37
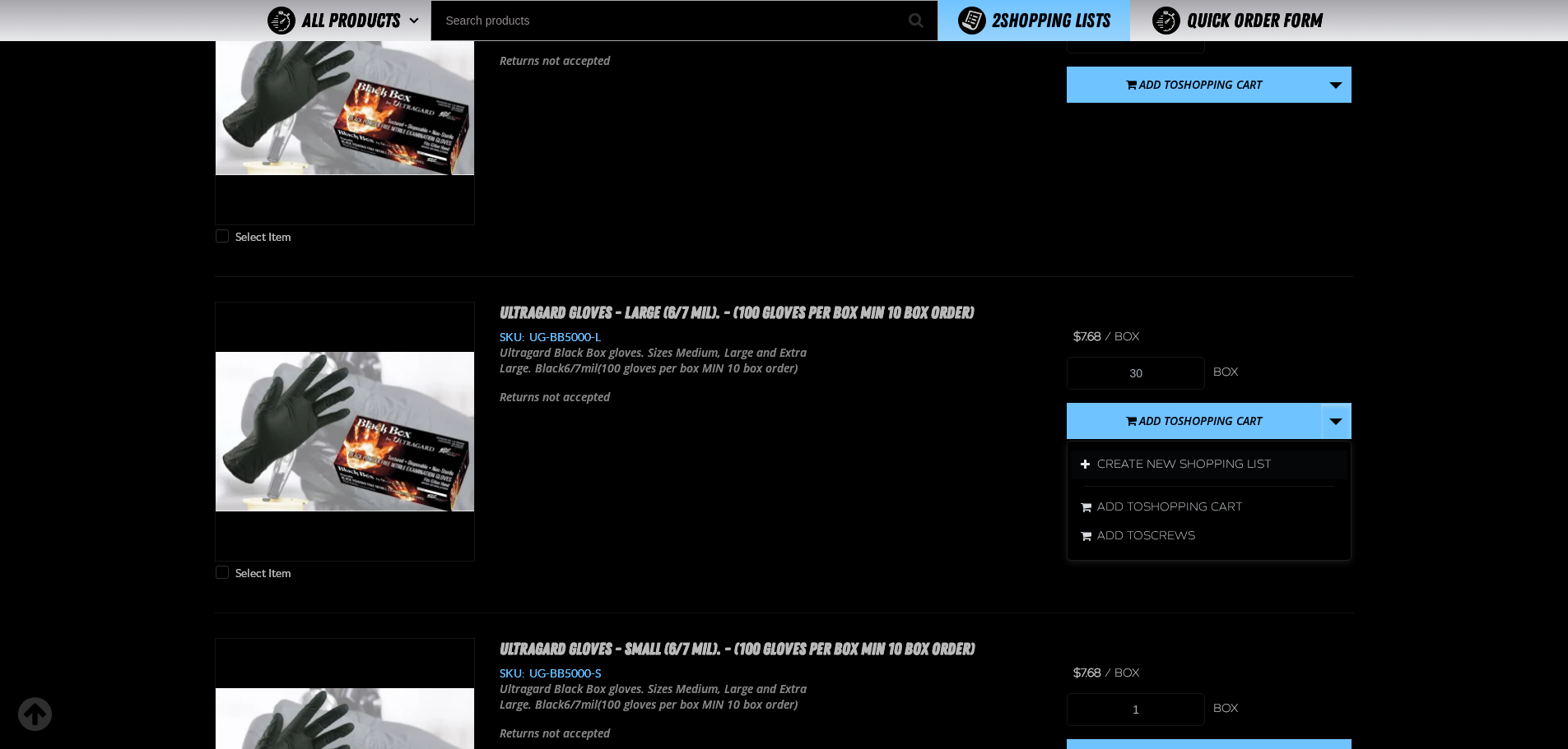
click at [1230, 466] on button "Create New Shopping List" at bounding box center [1209, 465] width 276 height 29
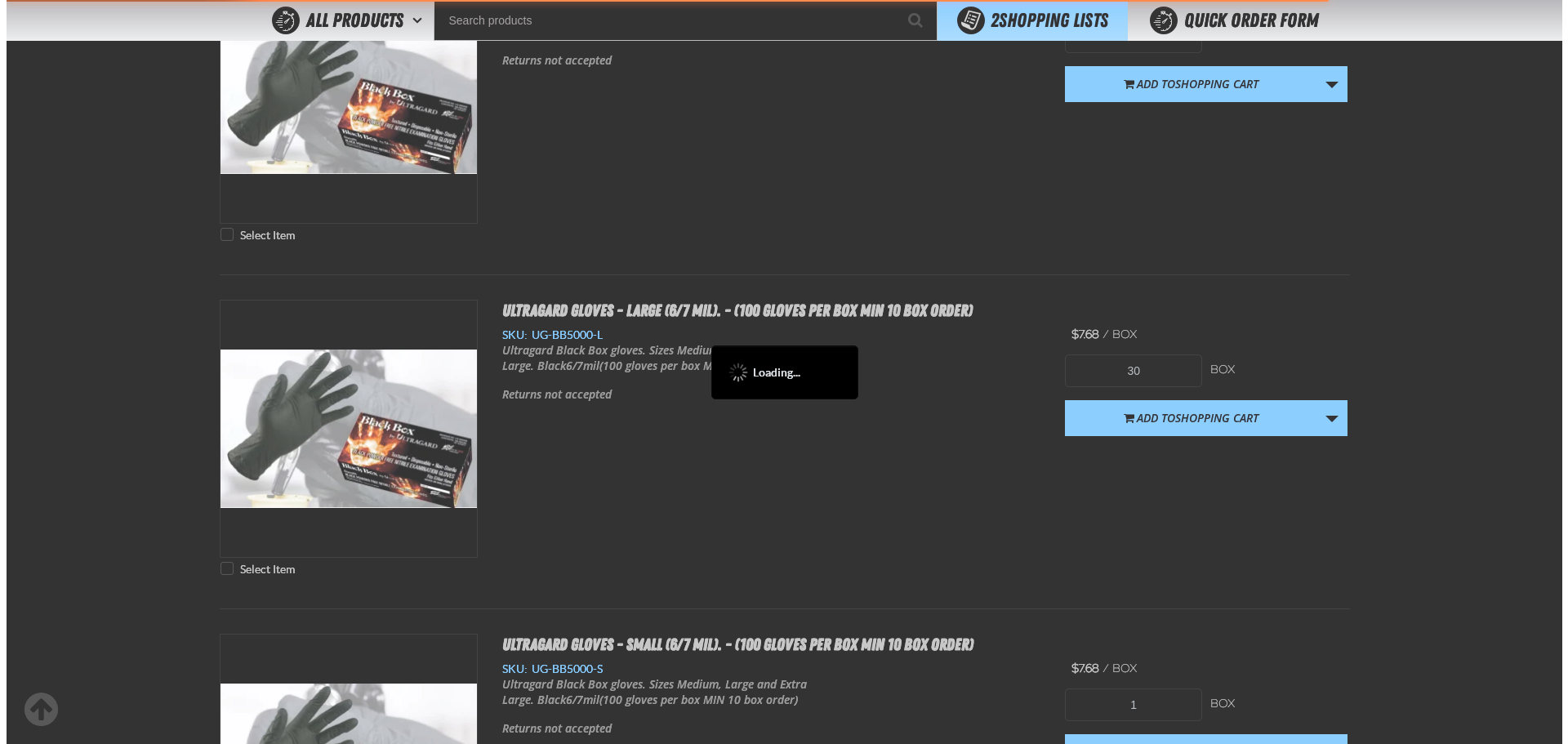
scroll to position [0, 0]
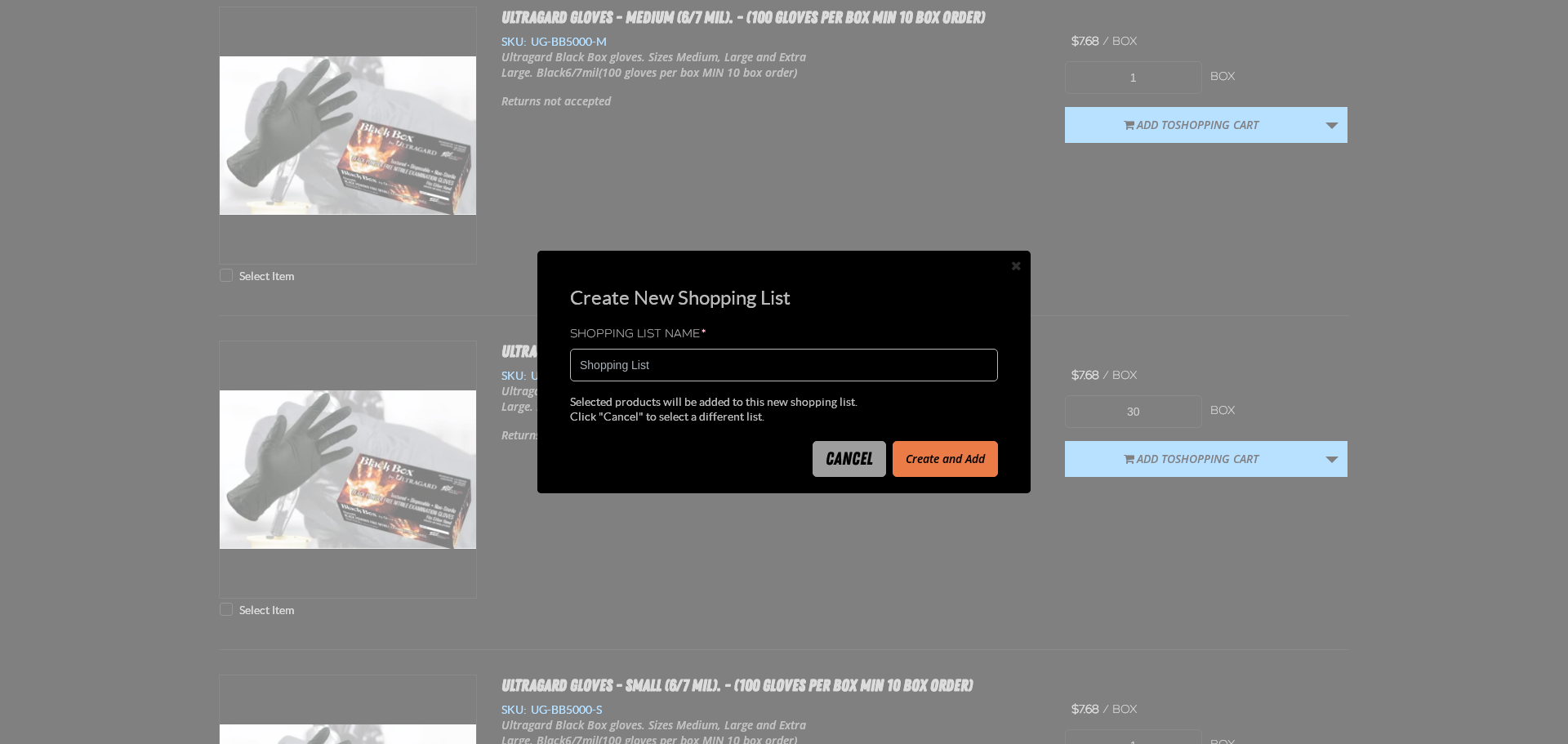
click at [716, 379] on input "Shopping List" at bounding box center [784, 365] width 427 height 33
click at [716, 380] on input "Shopping List" at bounding box center [784, 365] width 427 height 33
type input "2172267B"
click at [946, 452] on button "Create and Add" at bounding box center [945, 459] width 106 height 36
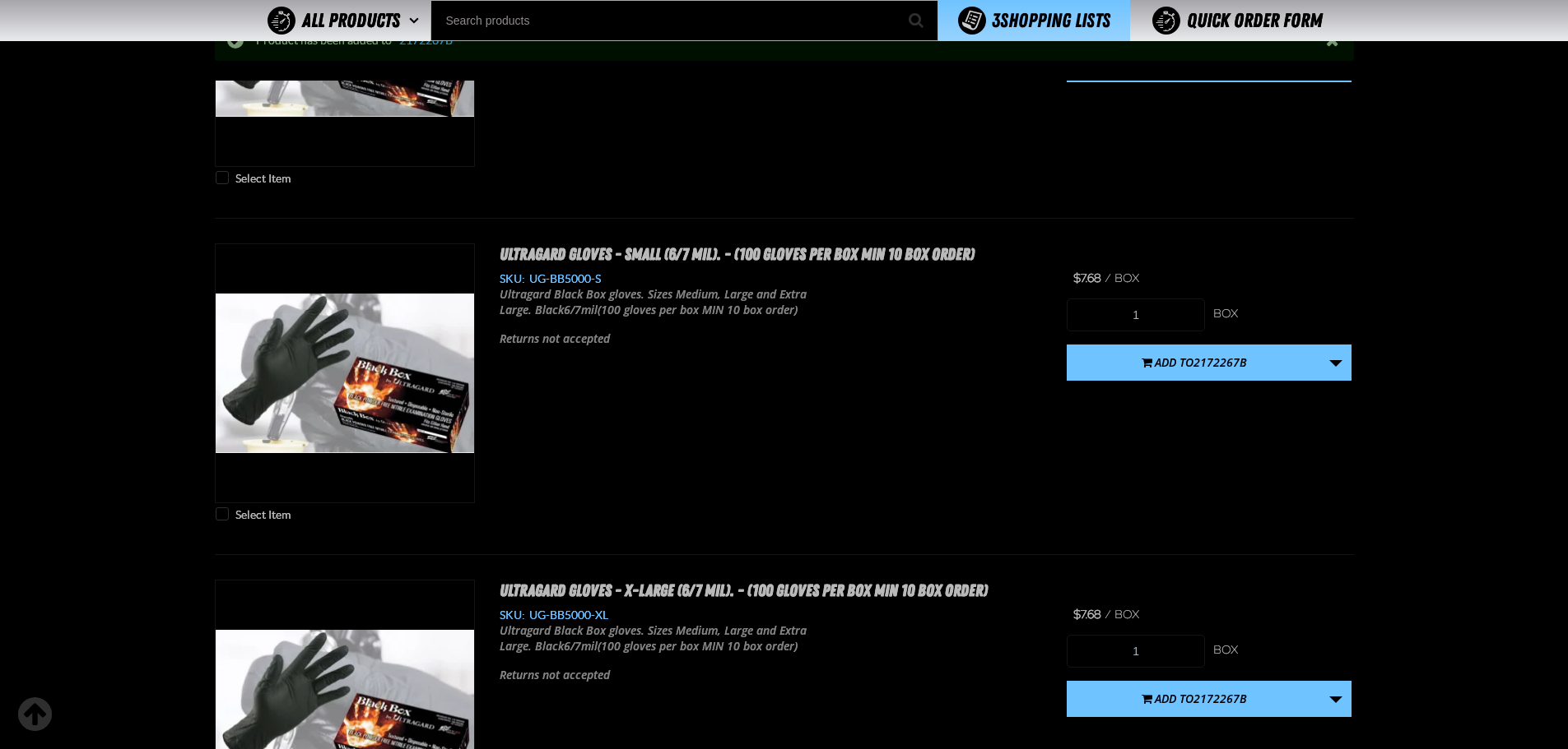
scroll to position [2136, 0]
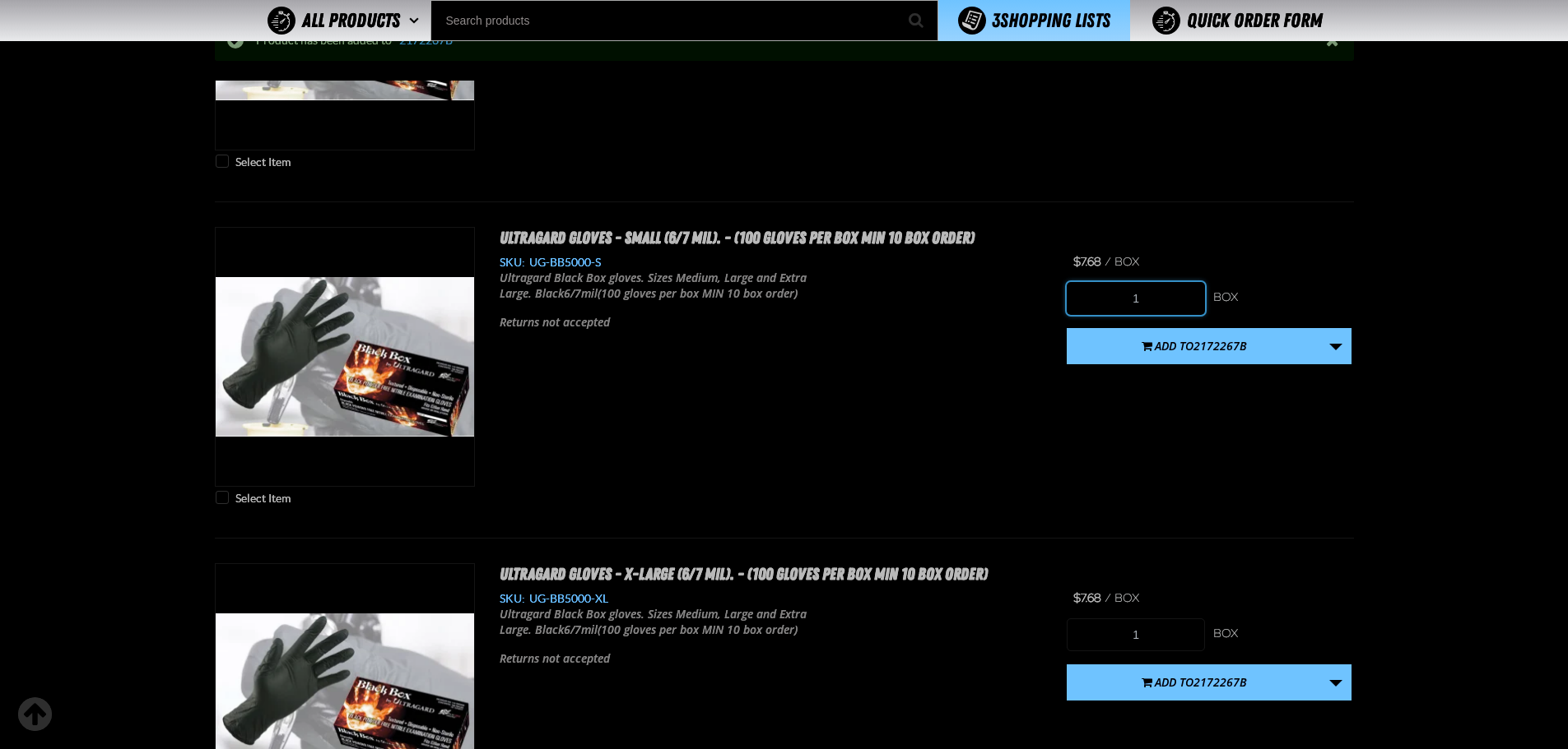
click at [1175, 300] on input "1" at bounding box center [1135, 298] width 138 height 33
type input "10"
click at [1215, 342] on span "2172267B" at bounding box center [1220, 346] width 53 height 16
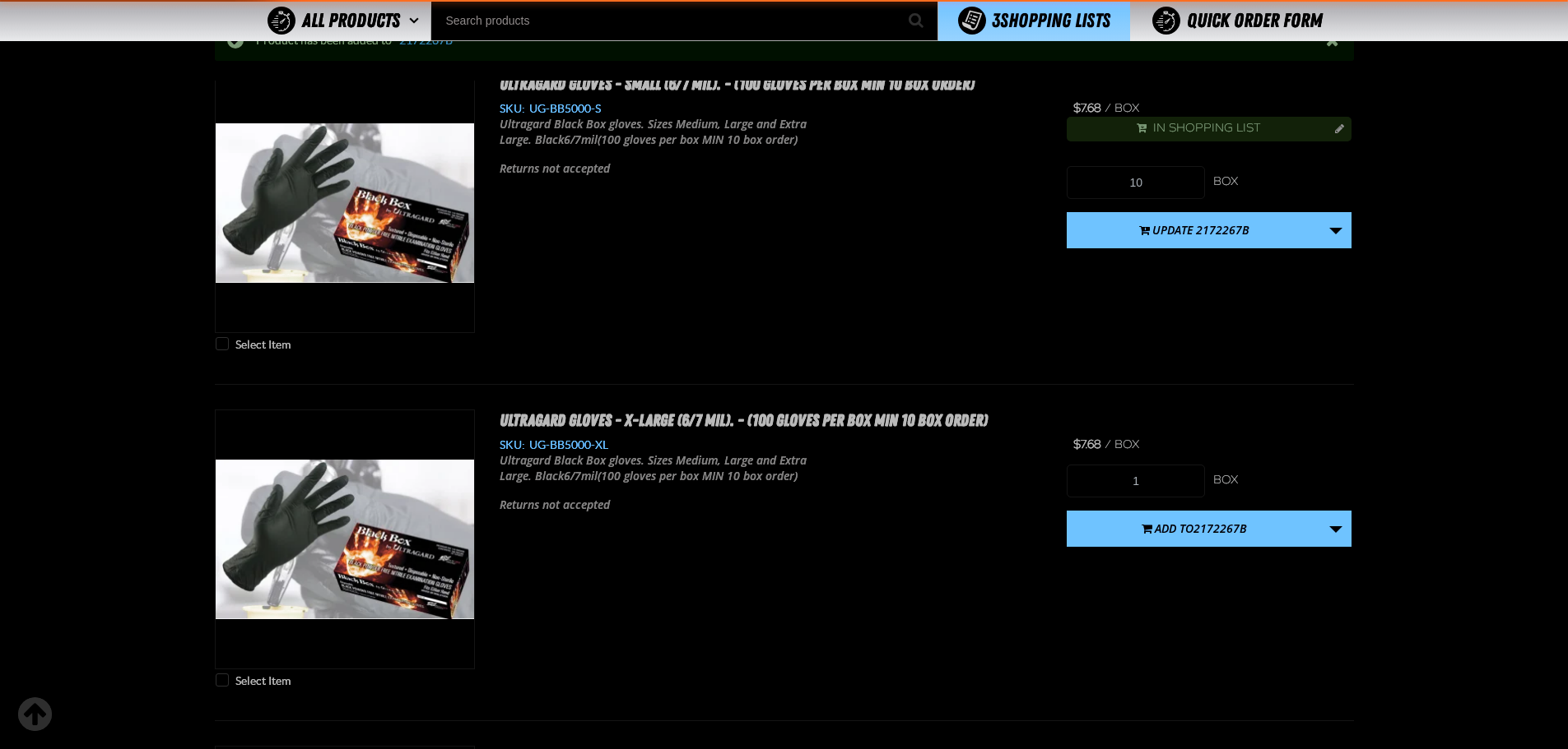
scroll to position [2411, 0]
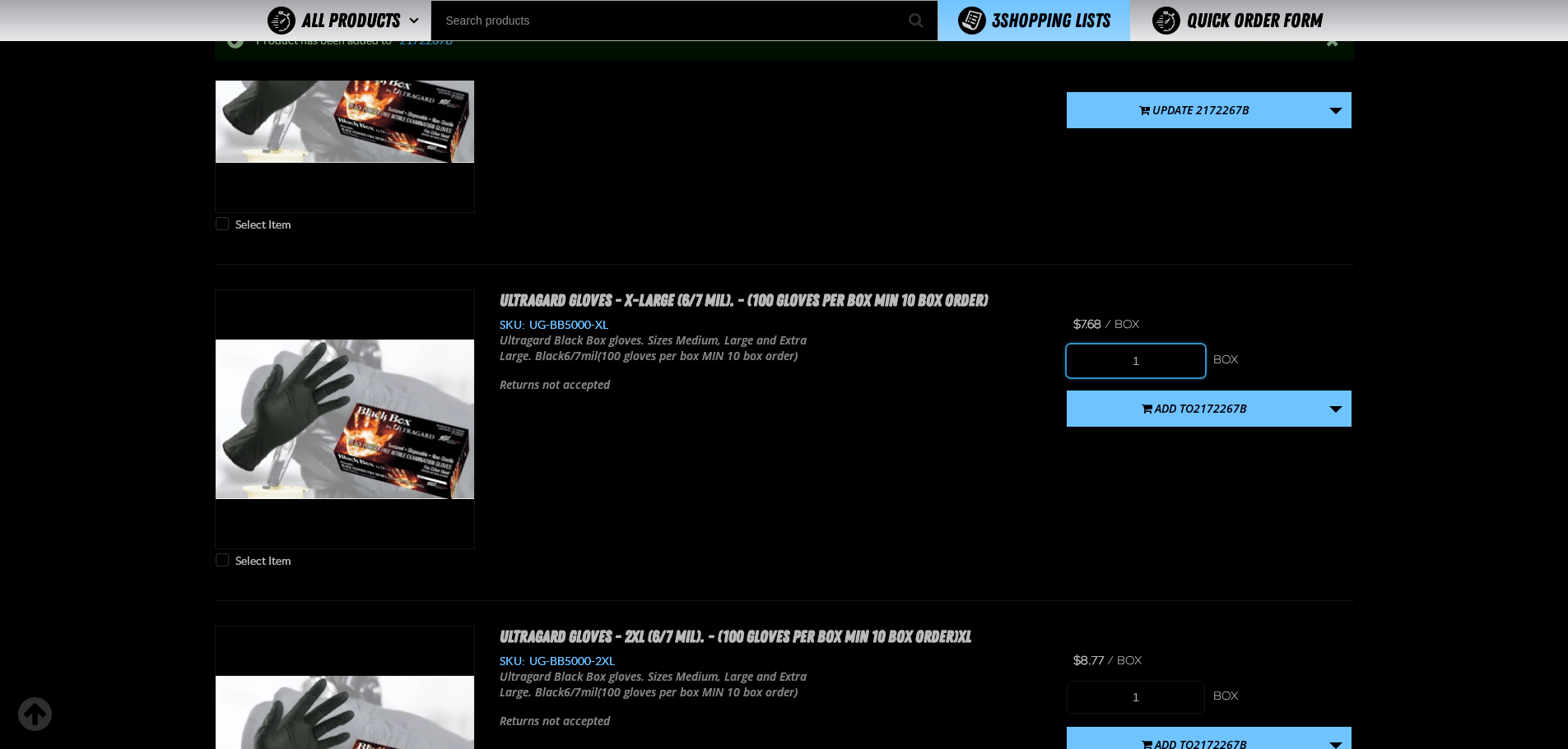
click at [1158, 361] on input "1" at bounding box center [1135, 362] width 138 height 33
type input "10"
click at [1225, 405] on span "2172267B" at bounding box center [1220, 408] width 53 height 16
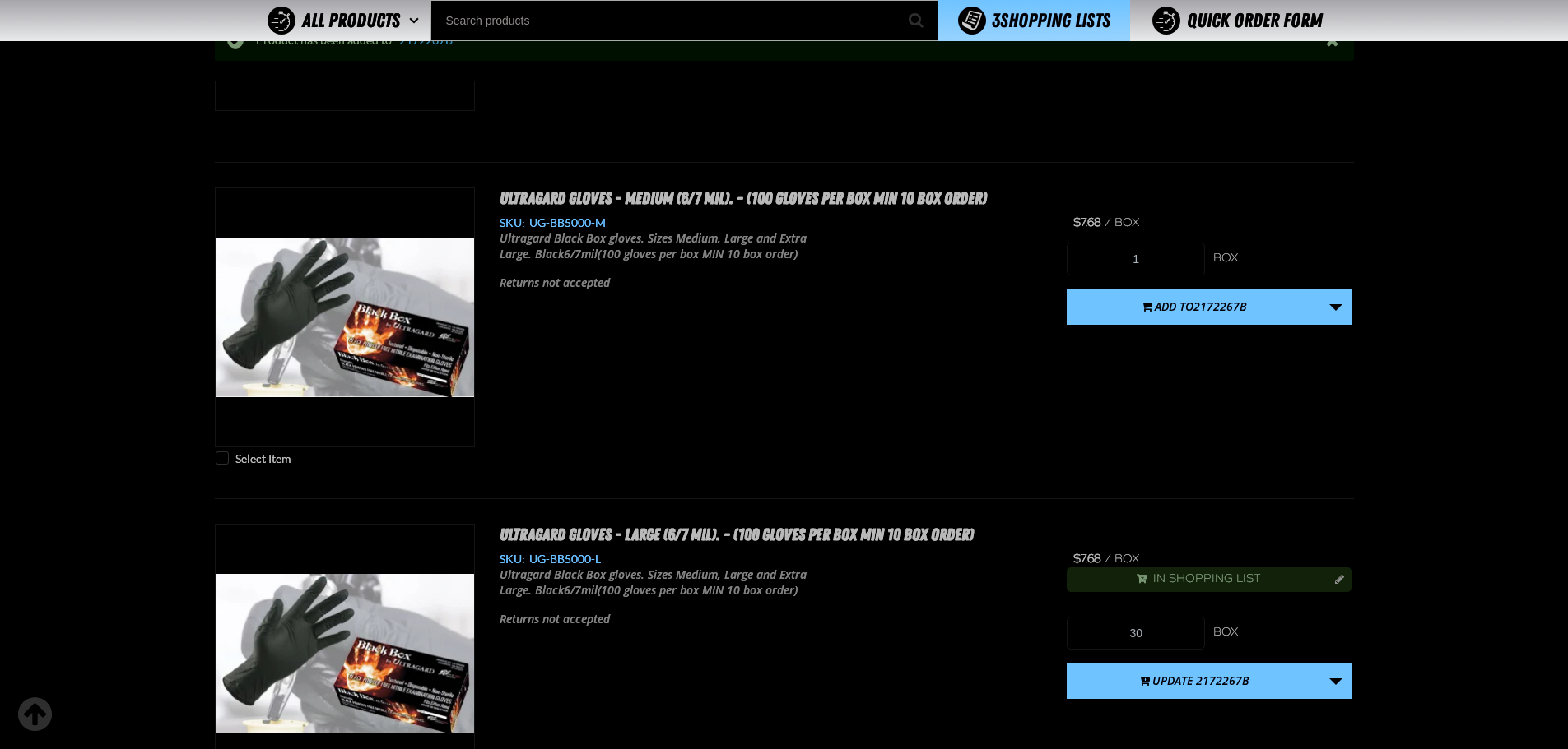
scroll to position [1451, 0]
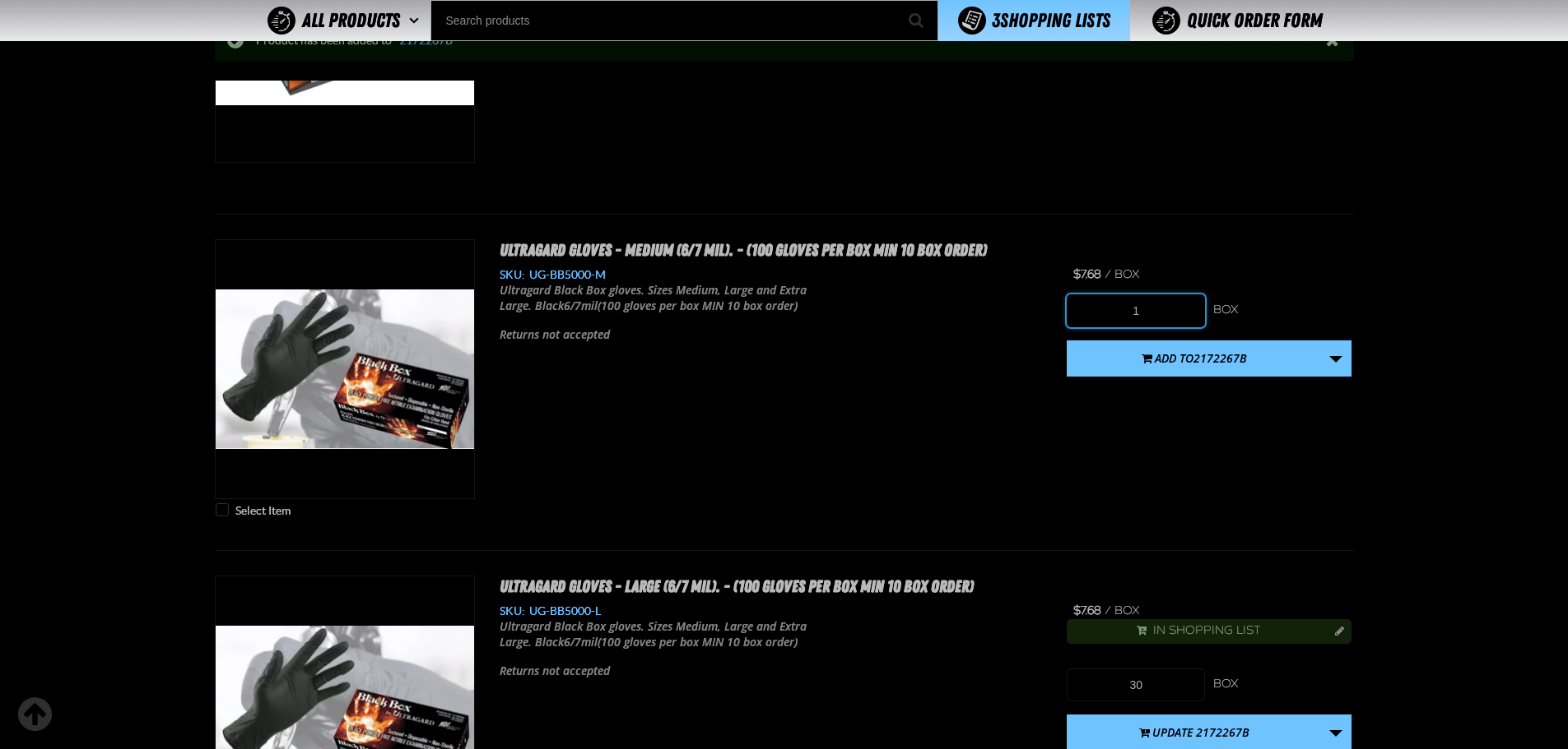
click at [1157, 309] on input "1" at bounding box center [1135, 311] width 138 height 33
type input "20"
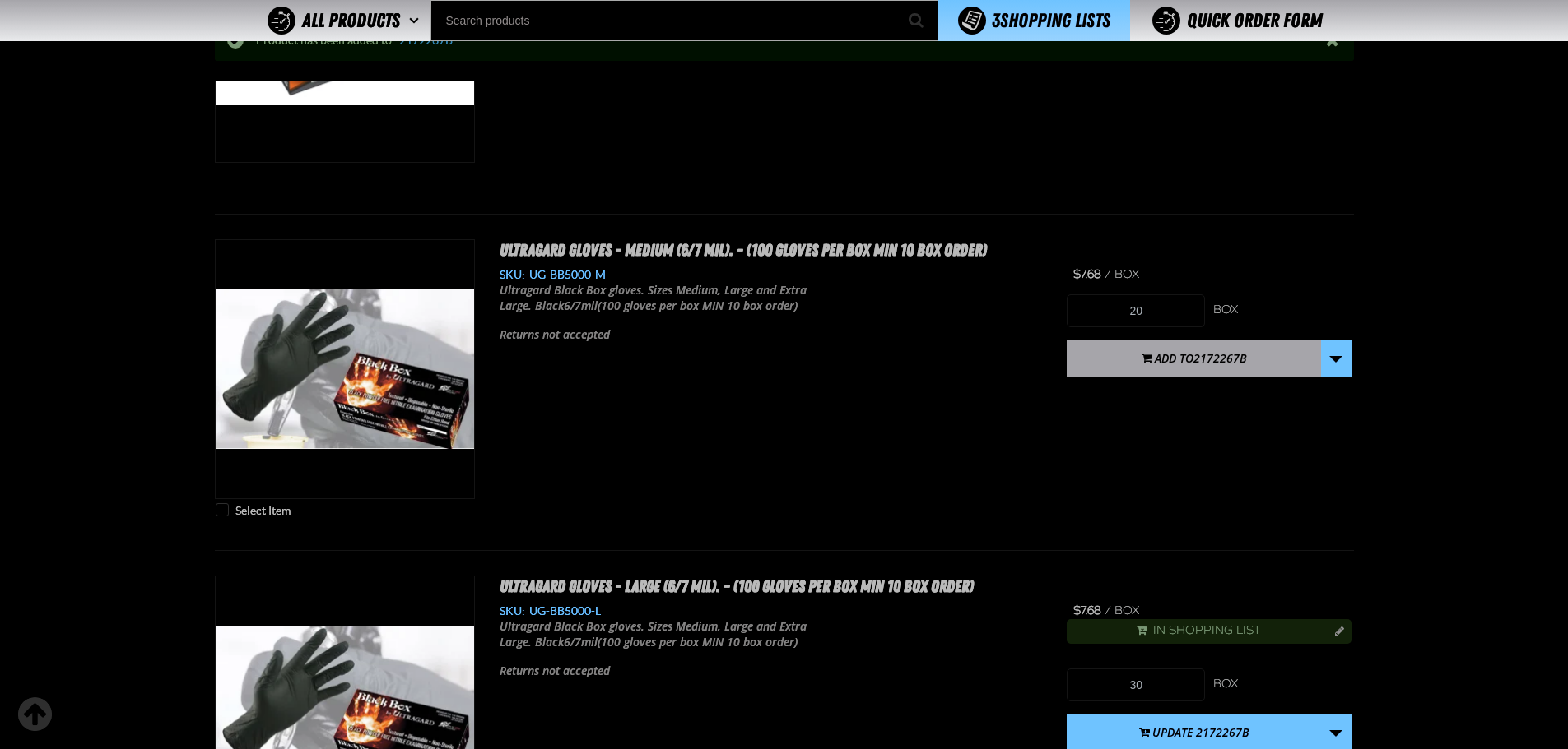
click at [1223, 357] on span "2172267B" at bounding box center [1220, 357] width 53 height 16
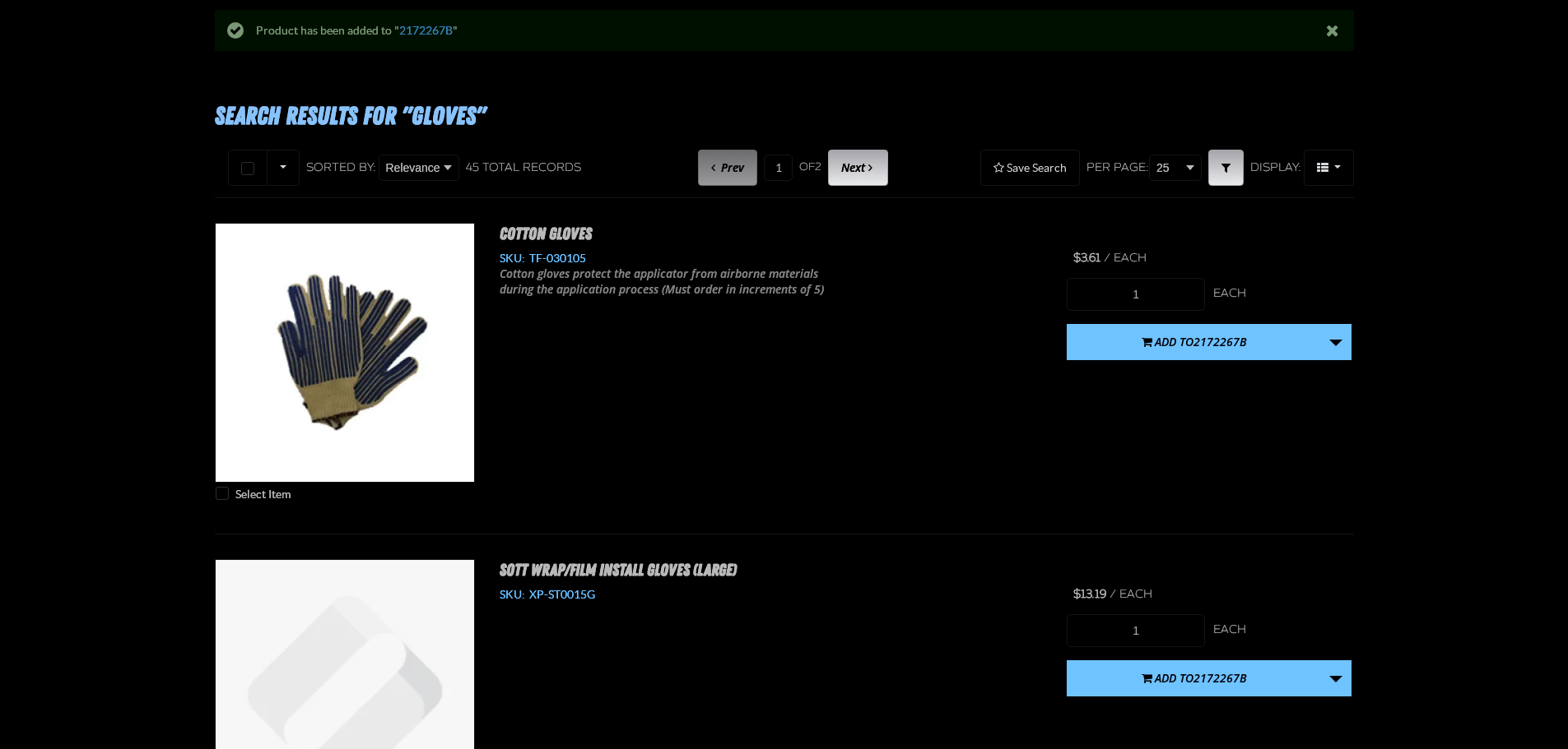
scroll to position [0, 0]
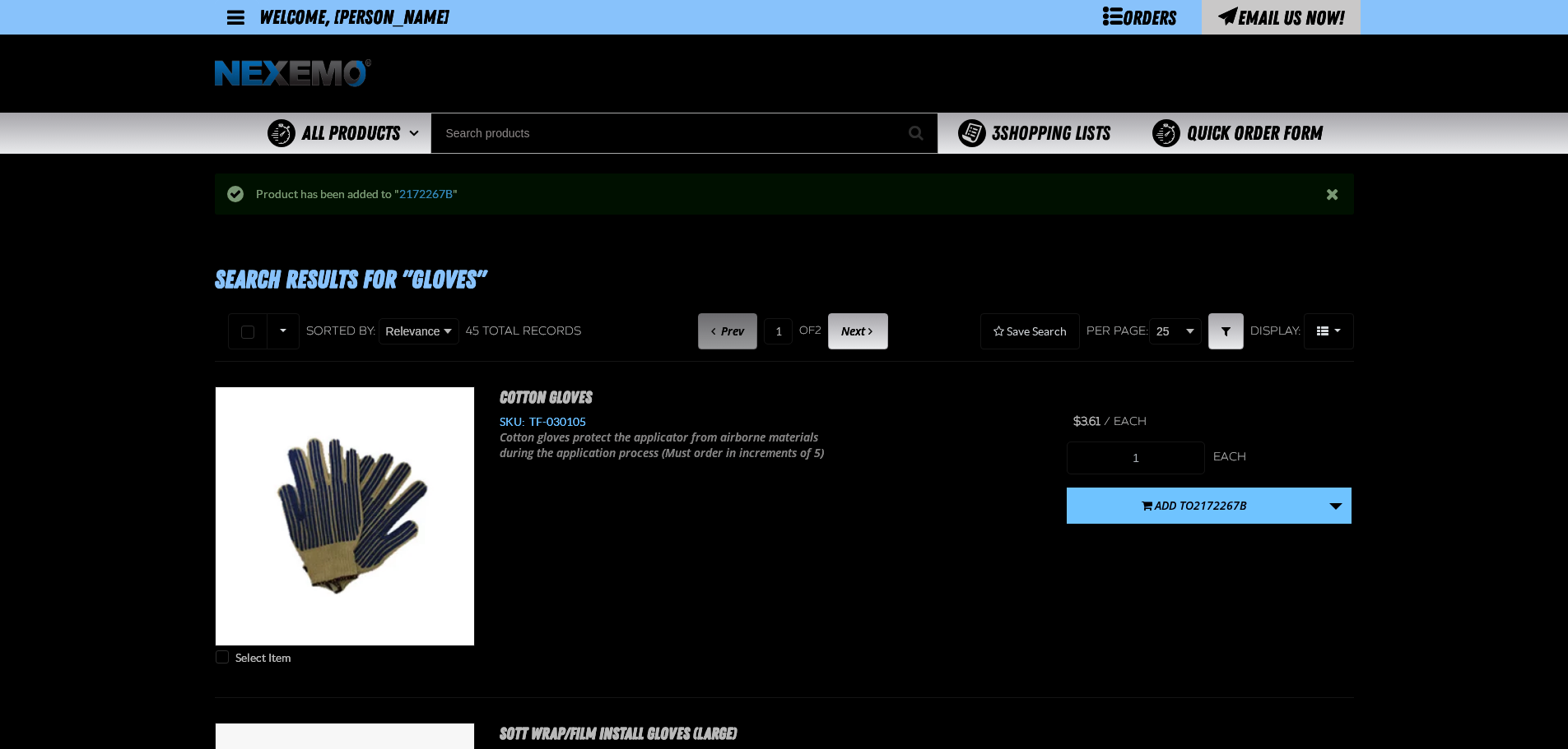
click at [1030, 121] on div "3 Shopping Lists" at bounding box center [1034, 133] width 152 height 28
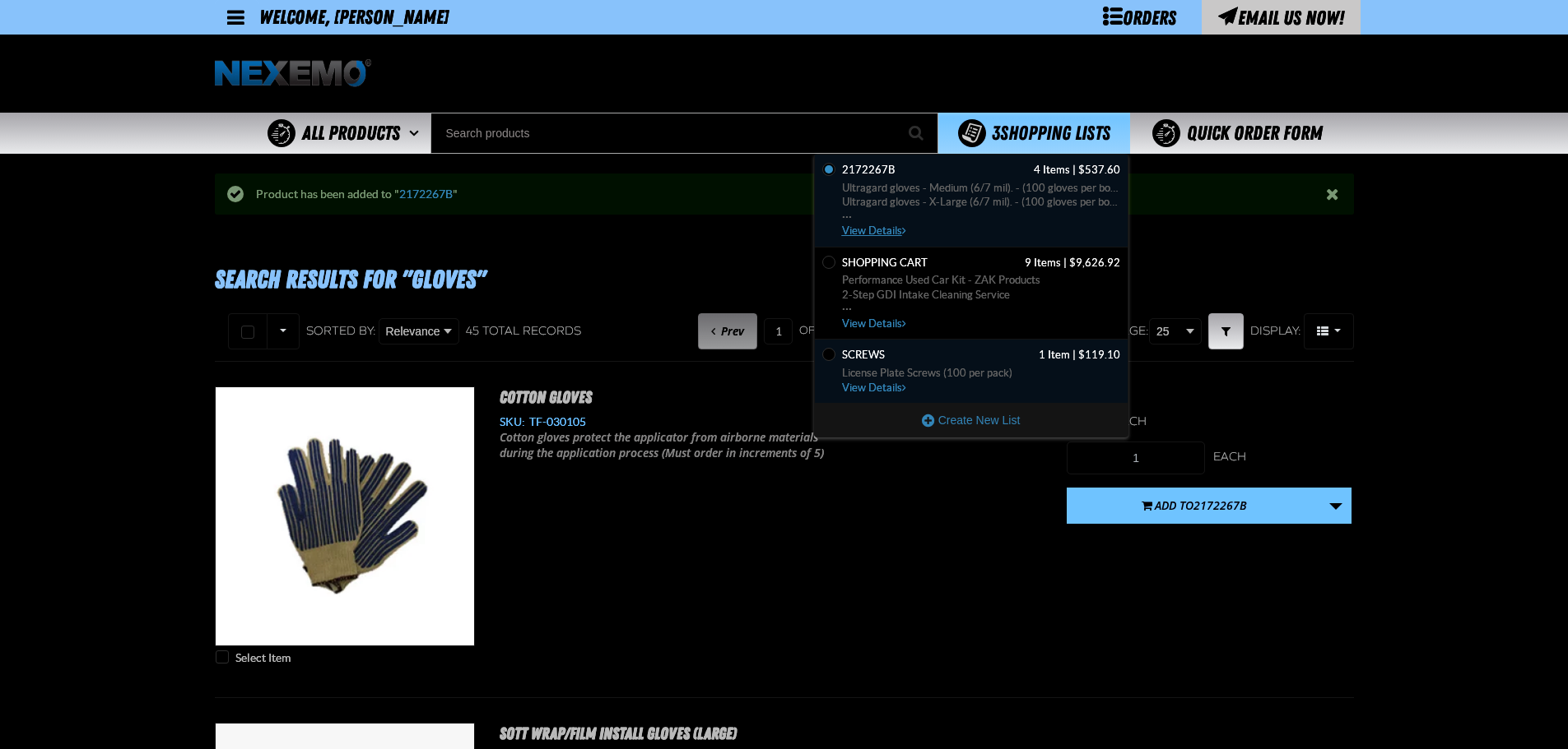
click at [935, 185] on span "Ultragard gloves - Medium (6/7 mil). - (100 gloves per box MIN 10 box order)" at bounding box center [981, 189] width 278 height 15
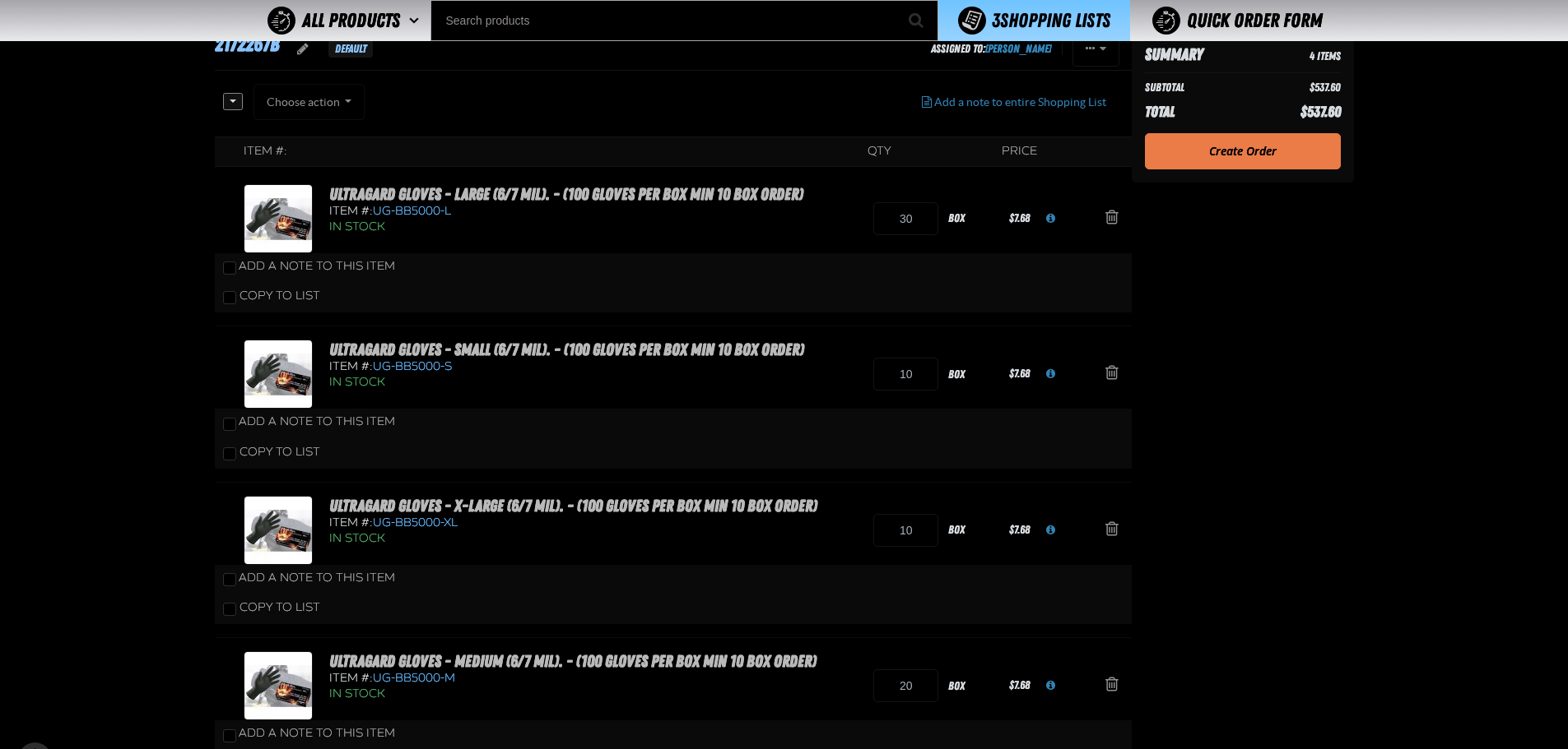
scroll to position [137, 0]
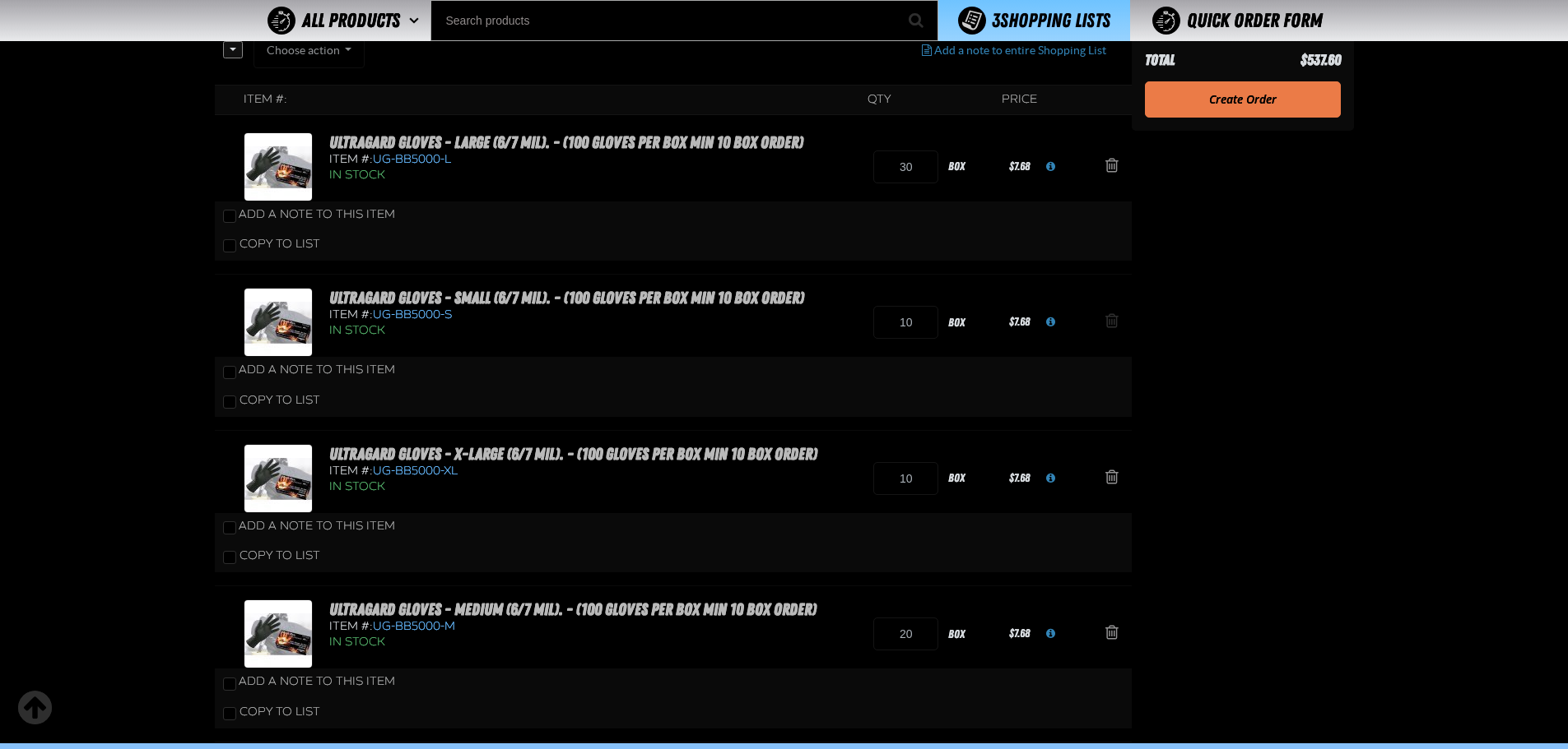
click at [1115, 325] on span "Action Remove Ultragard gloves - Small (6/7 mil). - (100 gloves per box MIN 10 …" at bounding box center [1112, 321] width 13 height 17
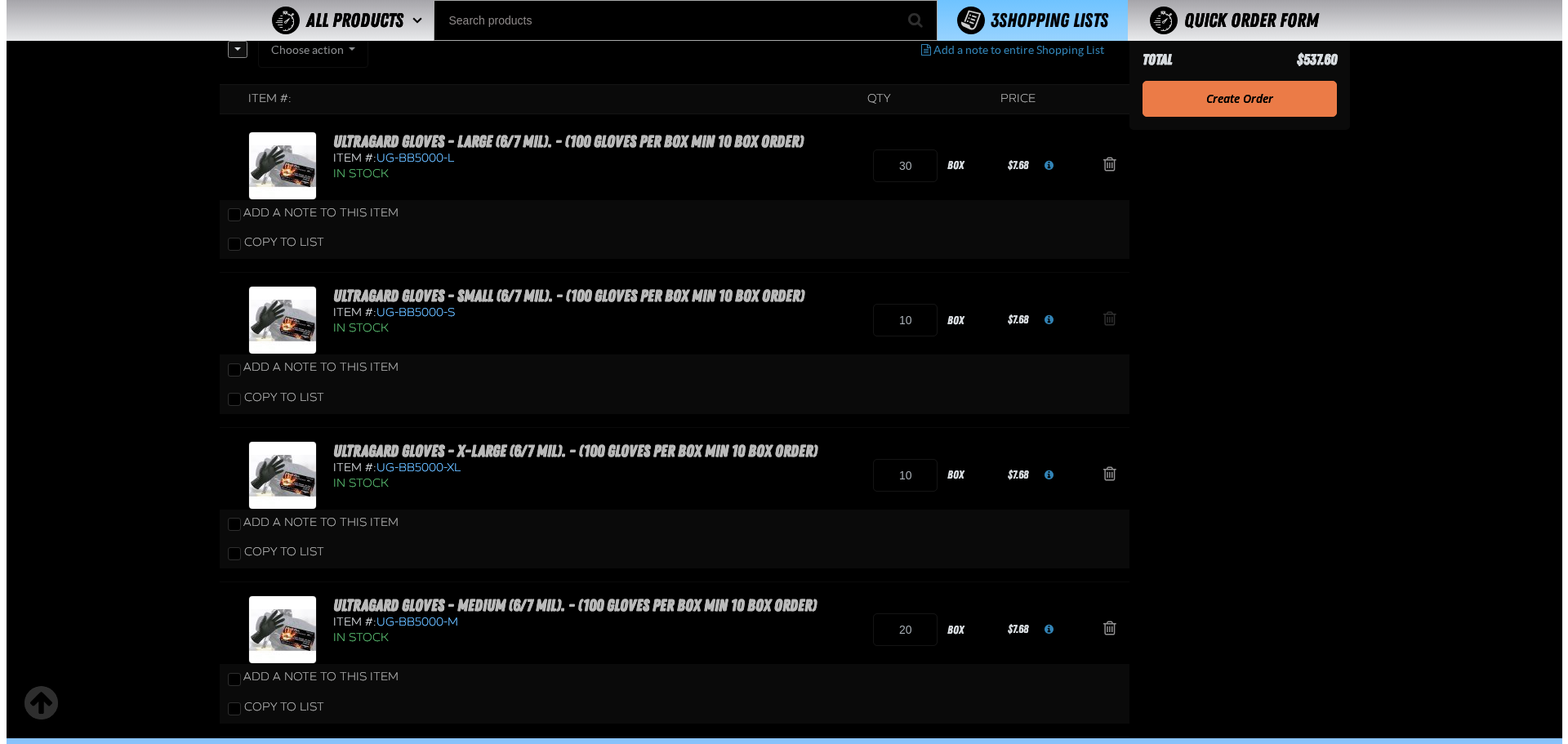
scroll to position [0, 0]
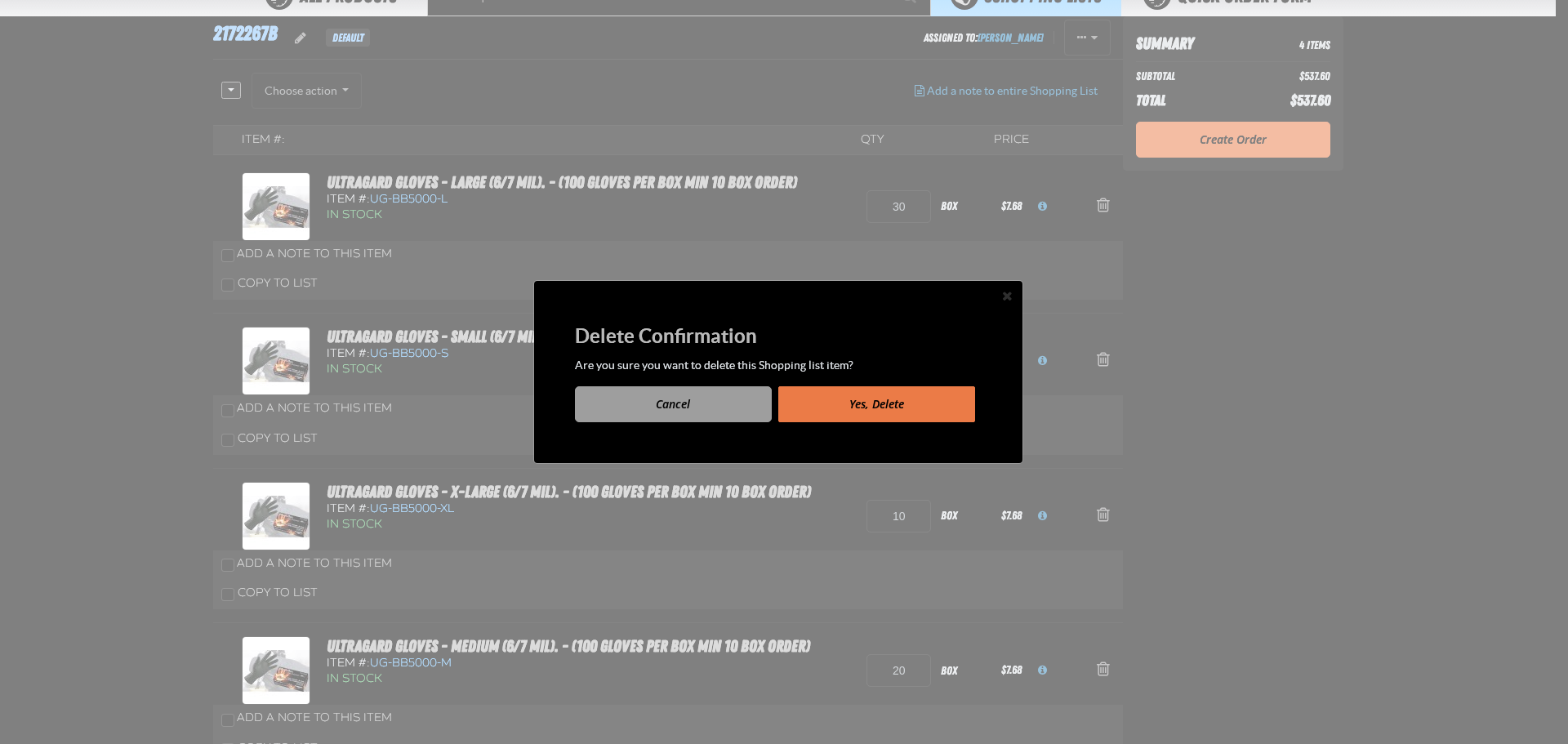
click at [859, 402] on button "Yes, Delete" at bounding box center [876, 405] width 196 height 36
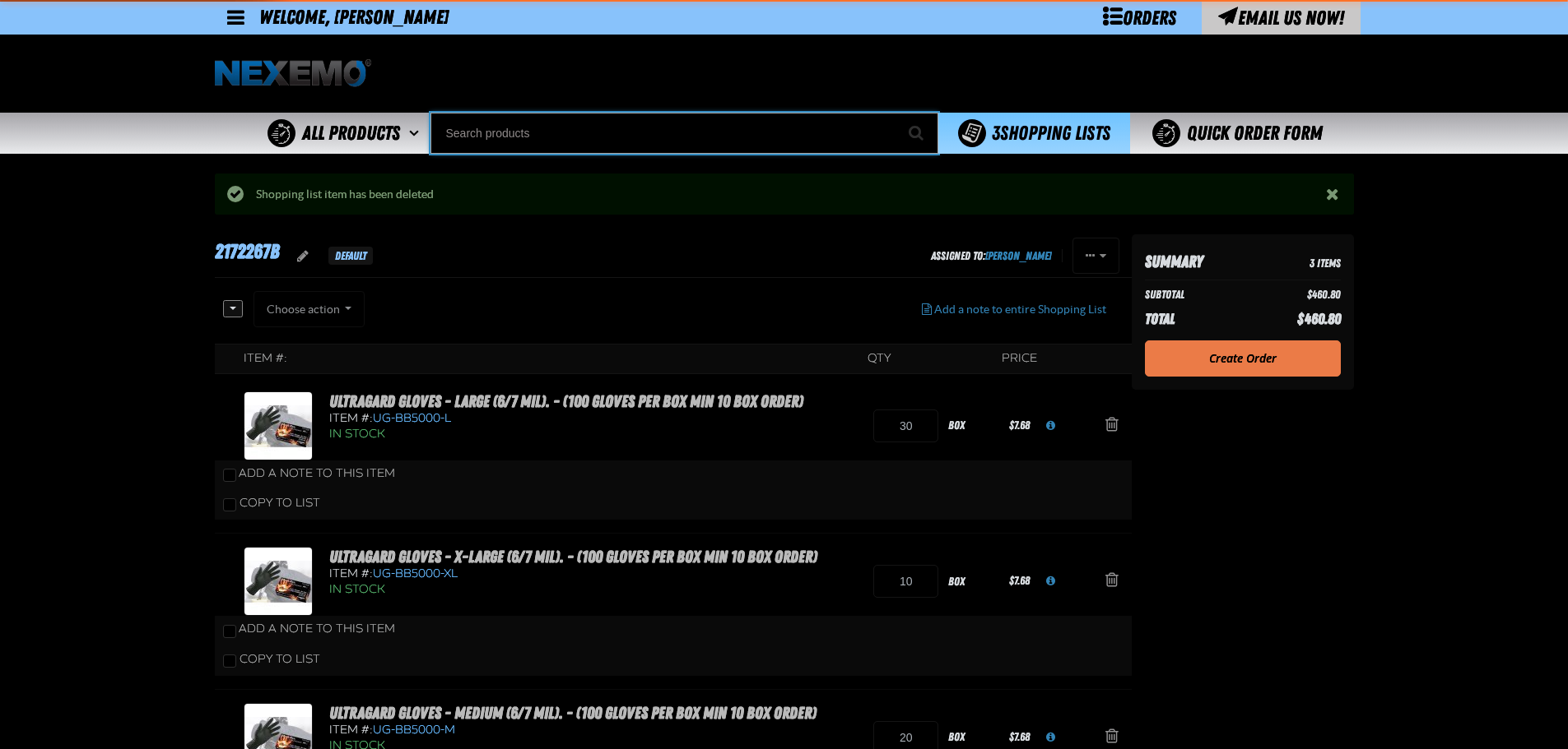
click at [546, 135] on input "Search" at bounding box center [684, 133] width 507 height 41
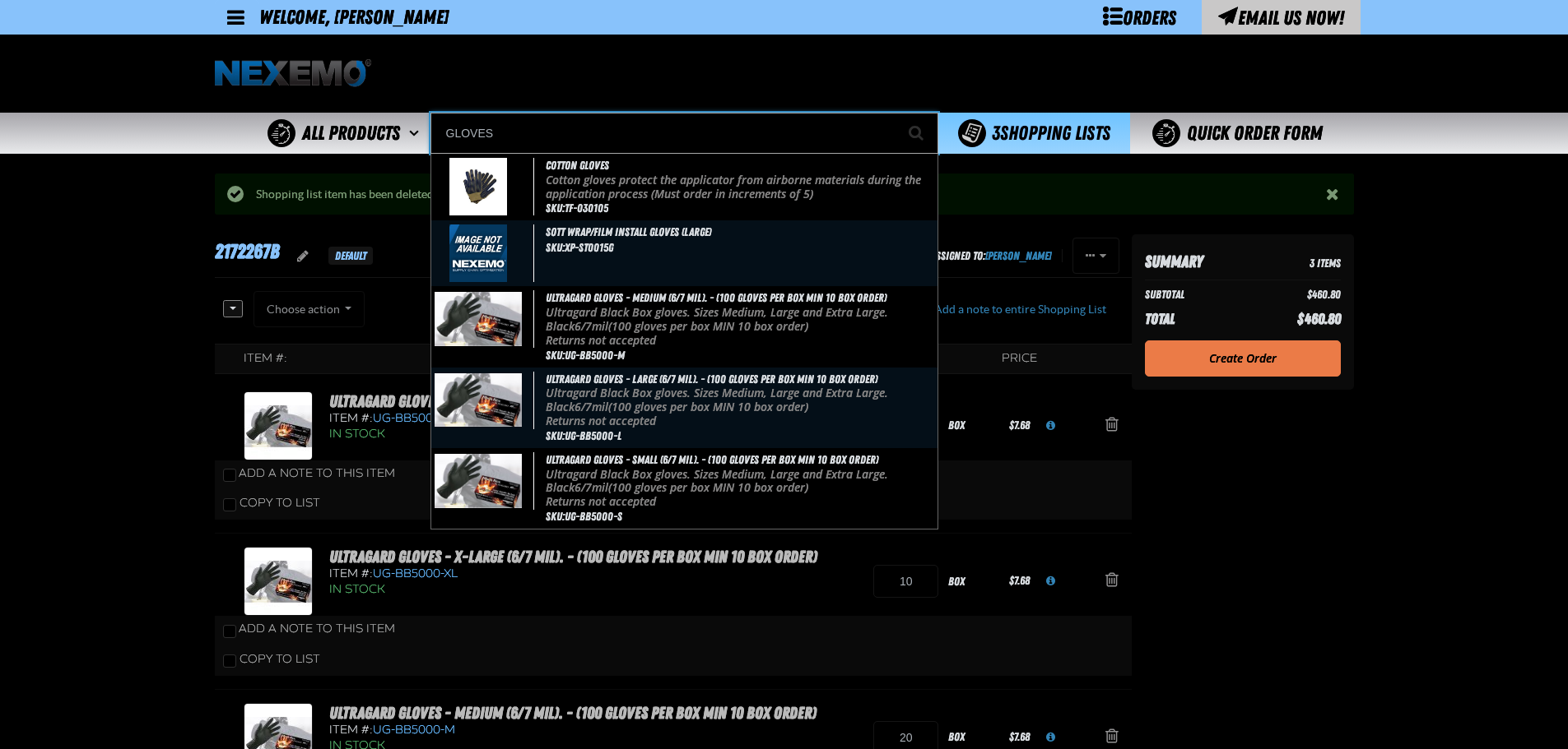
type input "GLOVES"
click at [897, 113] on button "Start Searching" at bounding box center [917, 133] width 41 height 41
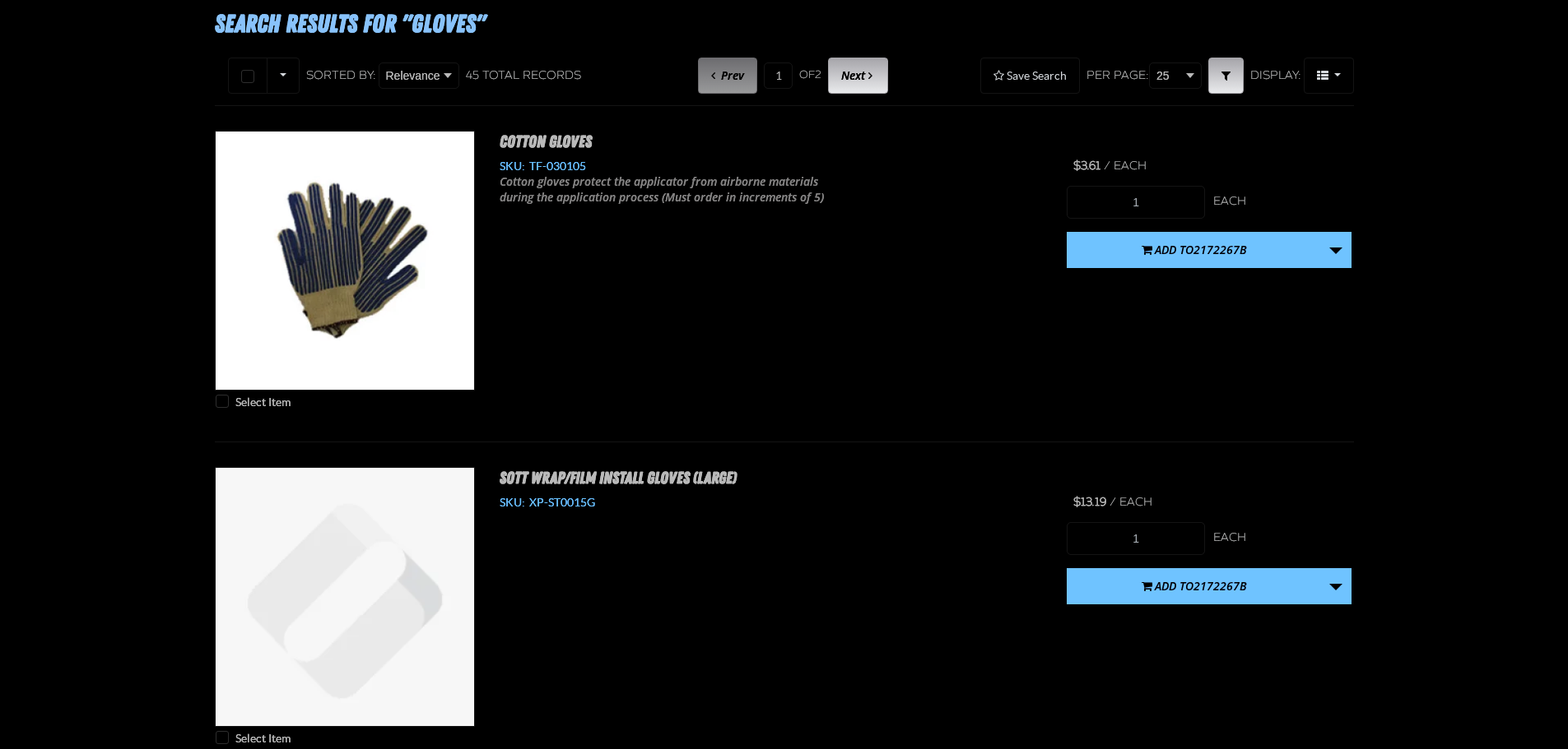
type input "20"
type input "30"
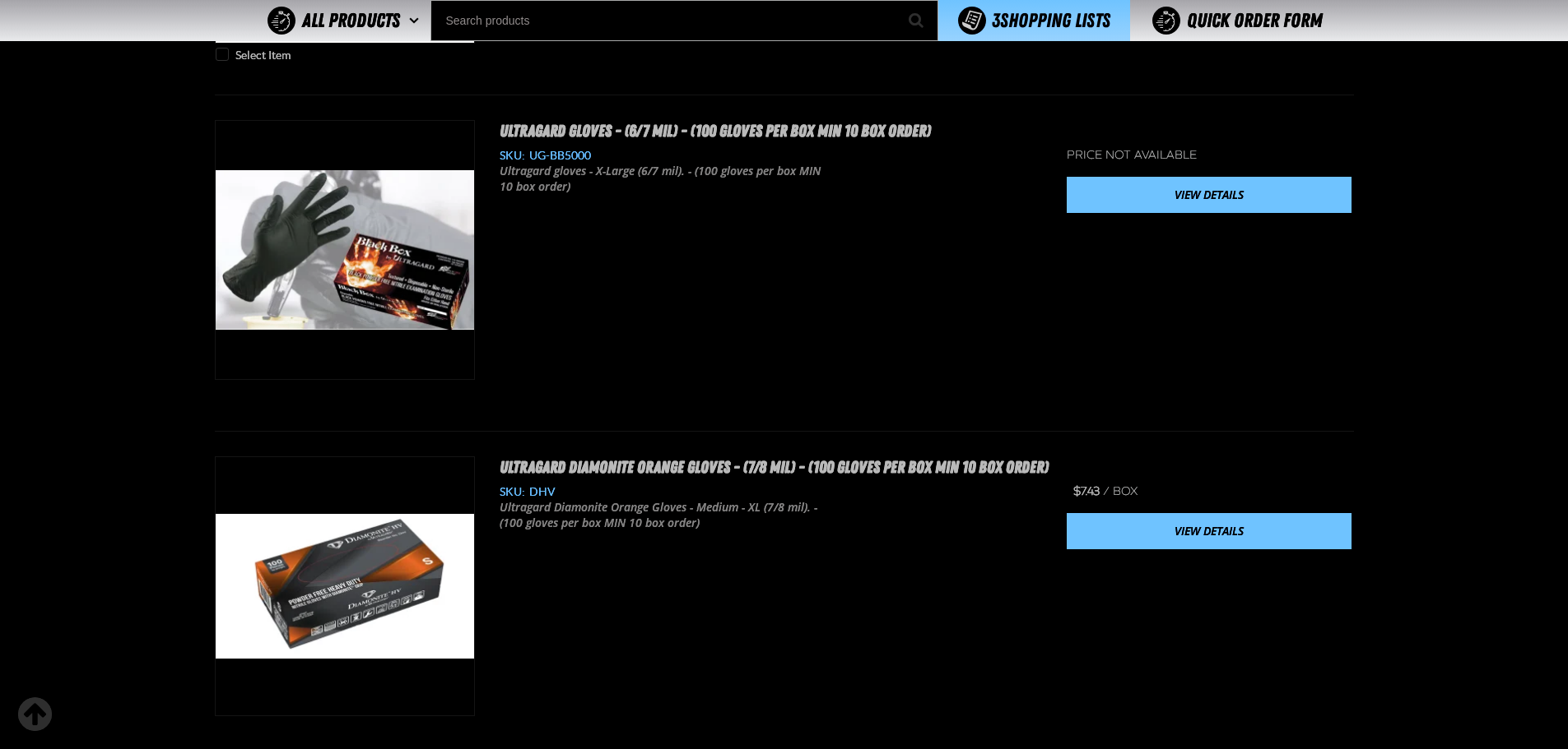
scroll to position [822, 0]
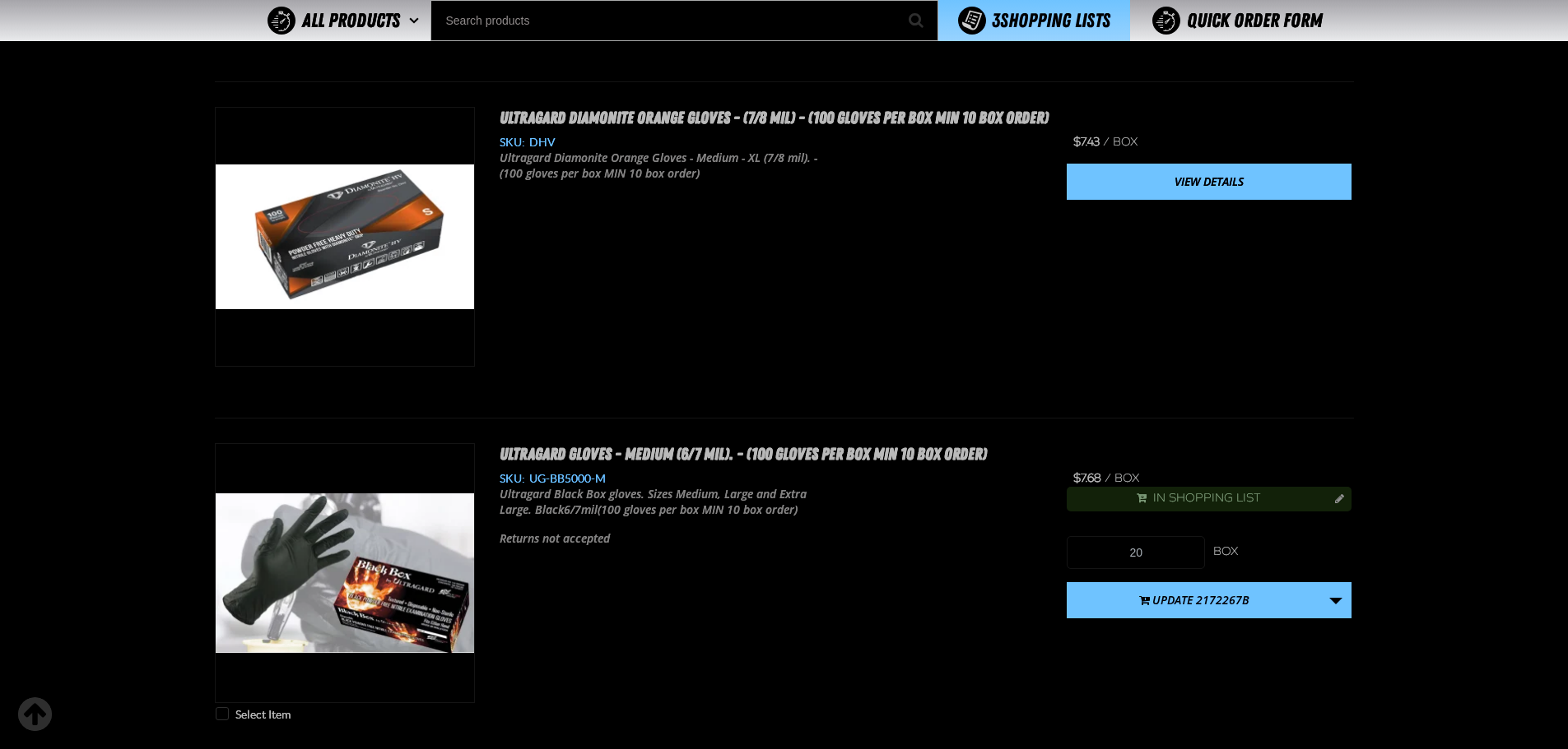
type input "10"
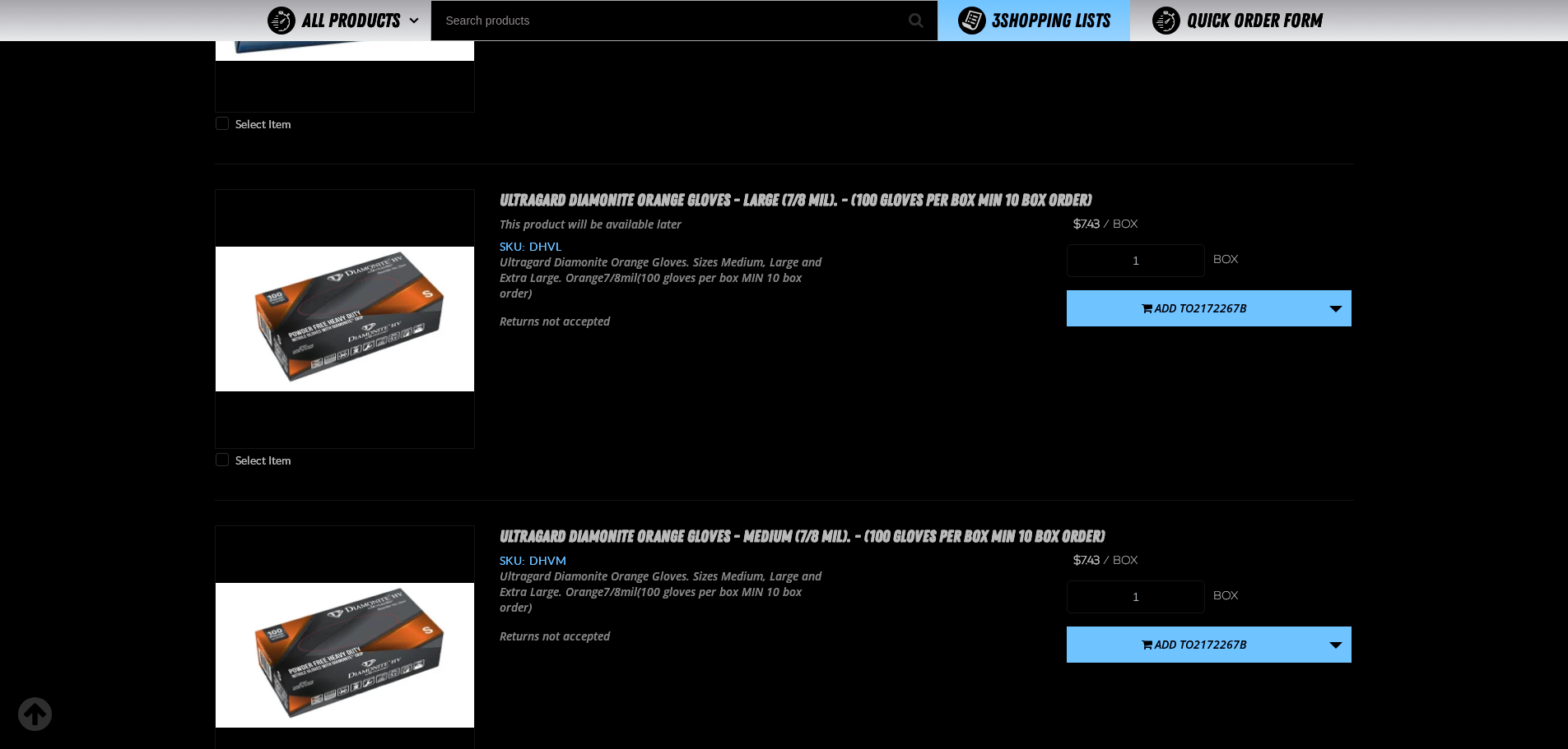
scroll to position [4386, 0]
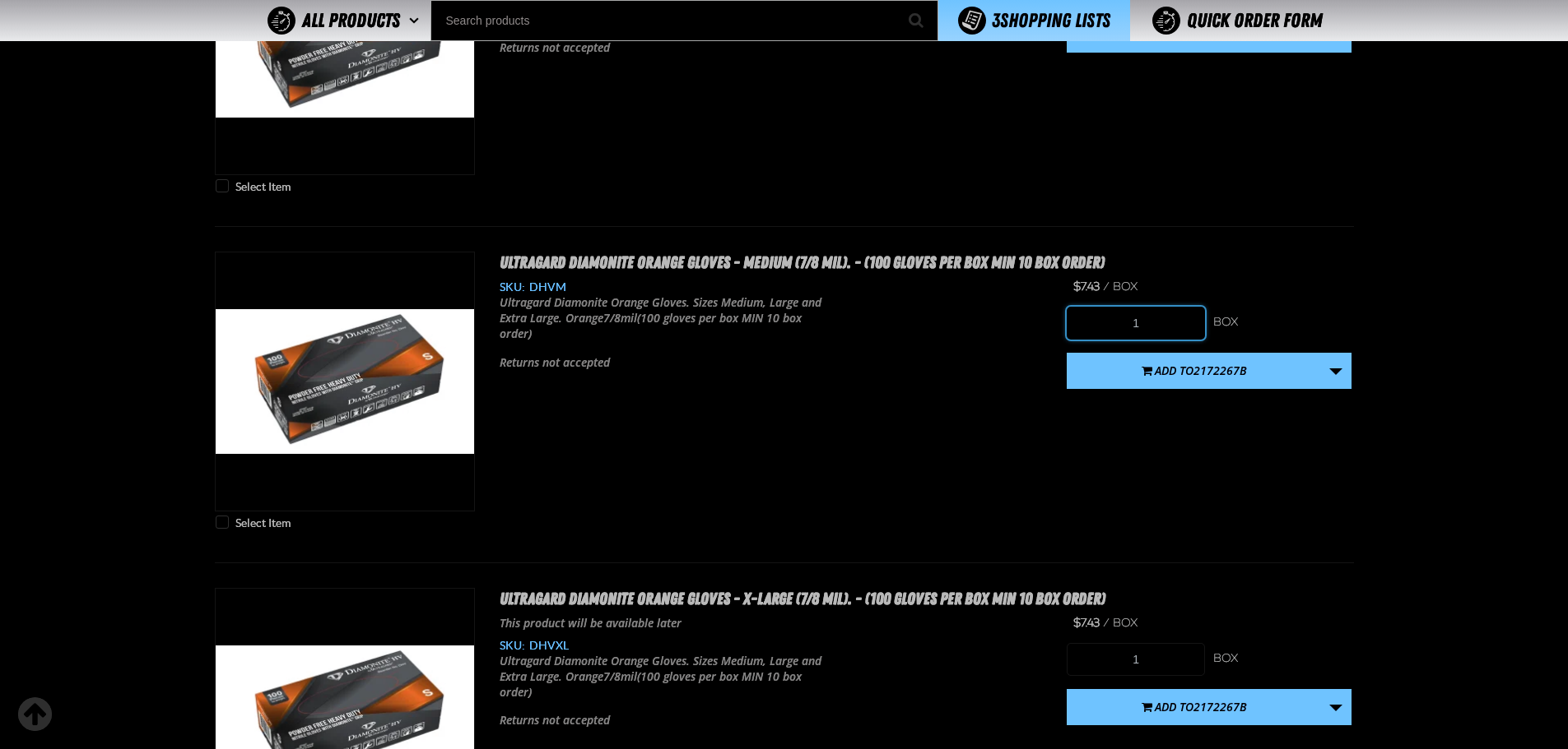
click at [1158, 320] on input "1" at bounding box center [1135, 323] width 138 height 33
type input "10"
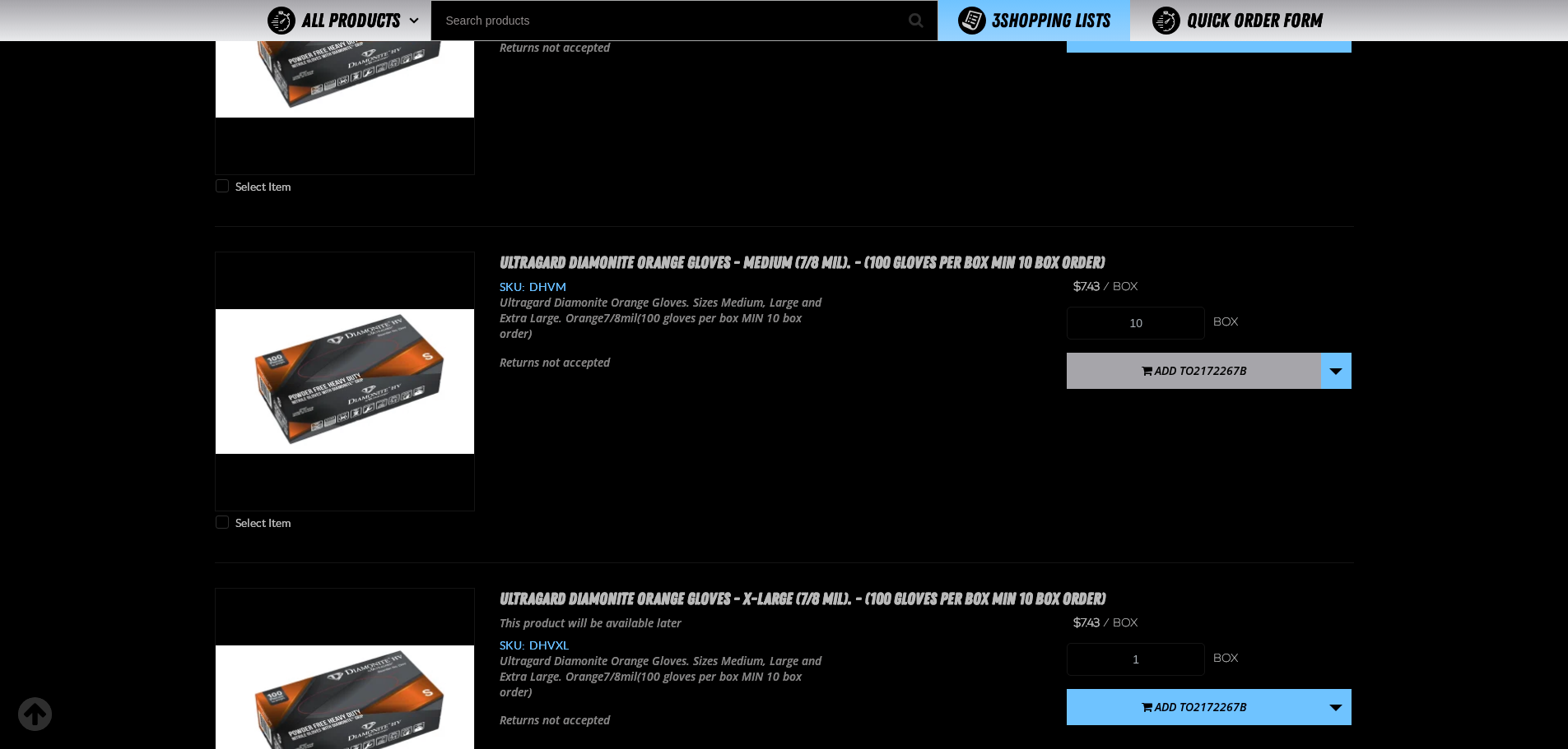
click at [1181, 367] on span "Add to 2172267B" at bounding box center [1200, 370] width 92 height 16
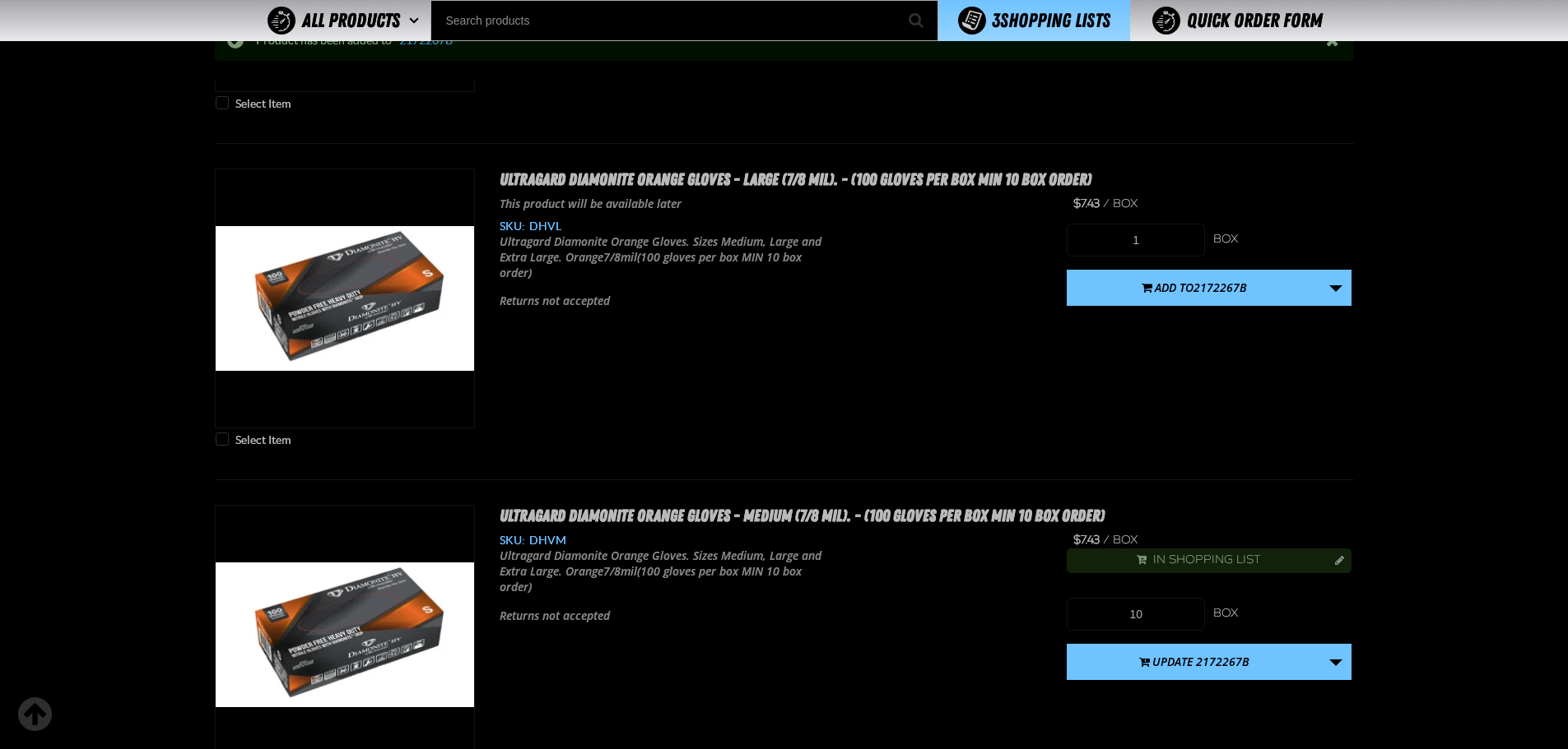
scroll to position [4193, 0]
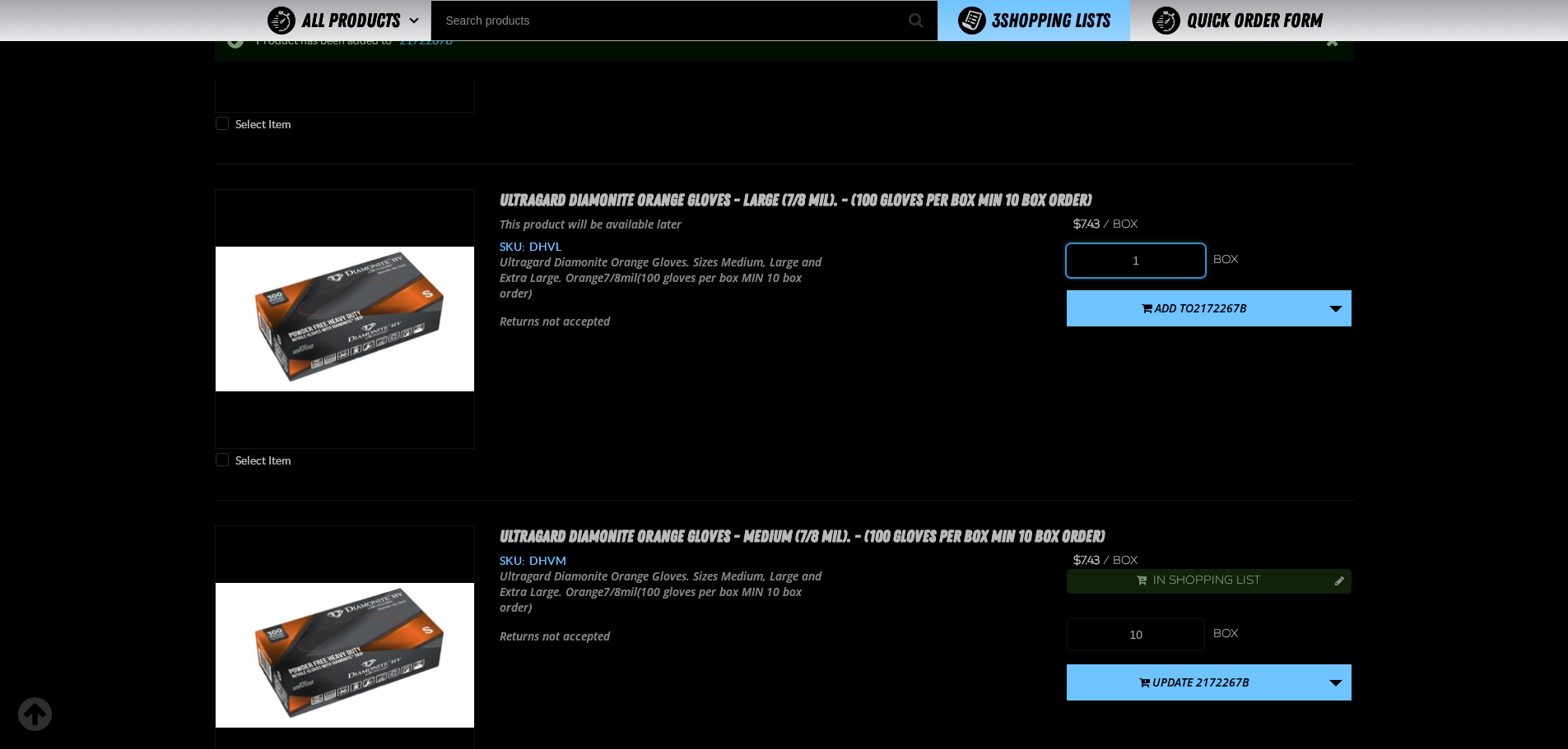
click at [1173, 250] on input "1" at bounding box center [1135, 261] width 138 height 33
type input "10"
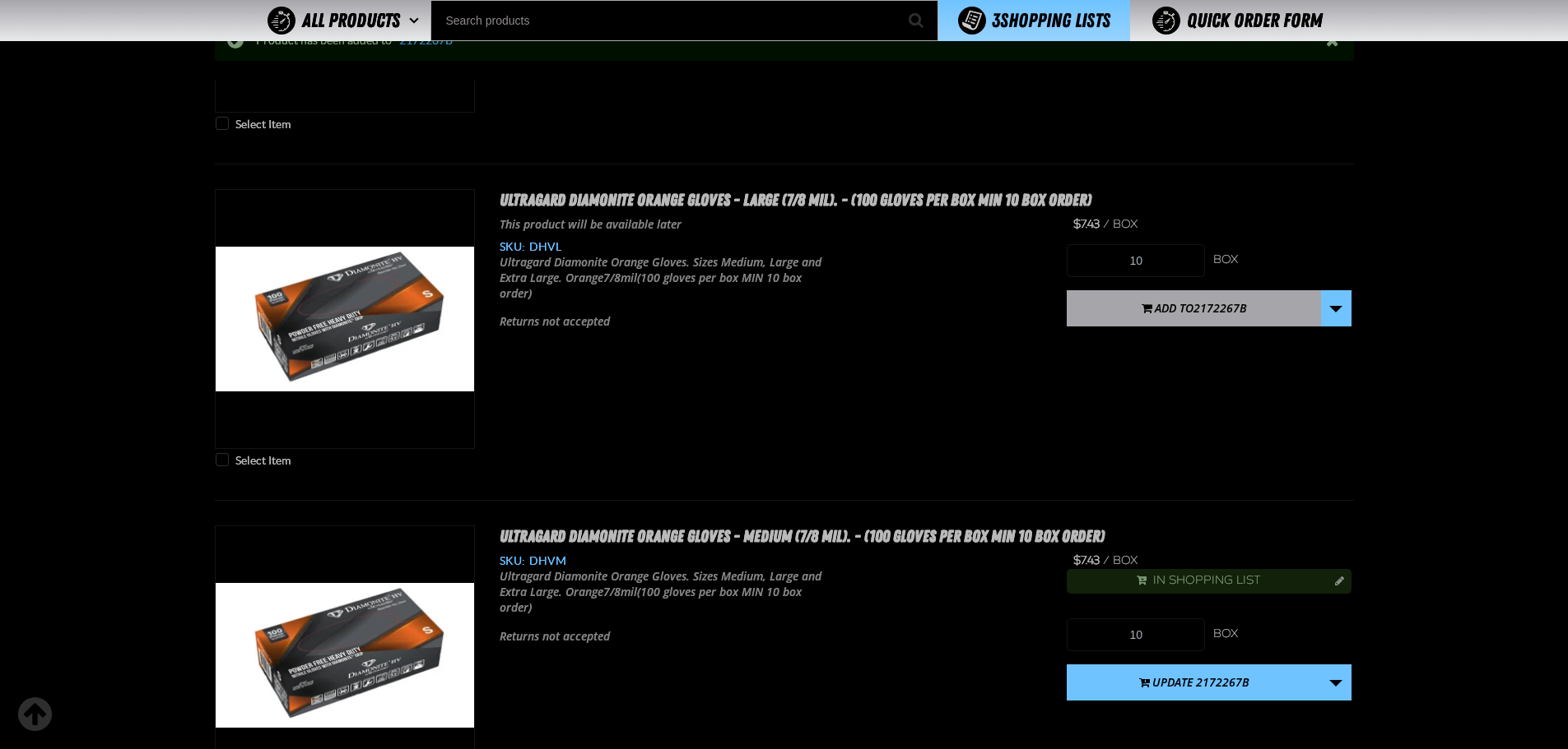
click at [1229, 308] on span "2172267B" at bounding box center [1220, 308] width 53 height 16
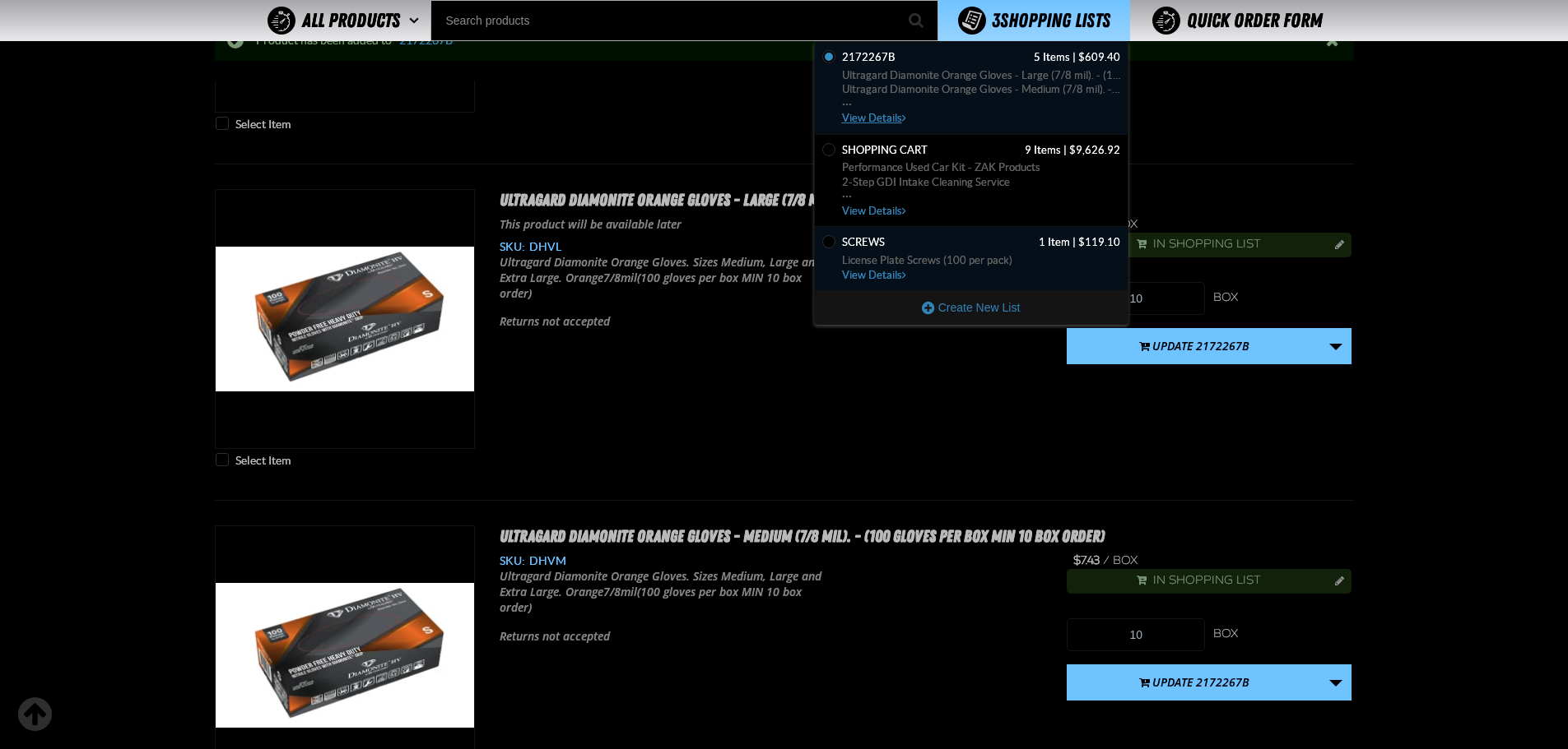
click at [999, 85] on span "Ultragard Diamonite Orange Gloves - Medium (7/8 mil). - (100 gloves per box MIN…" at bounding box center [981, 90] width 278 height 15
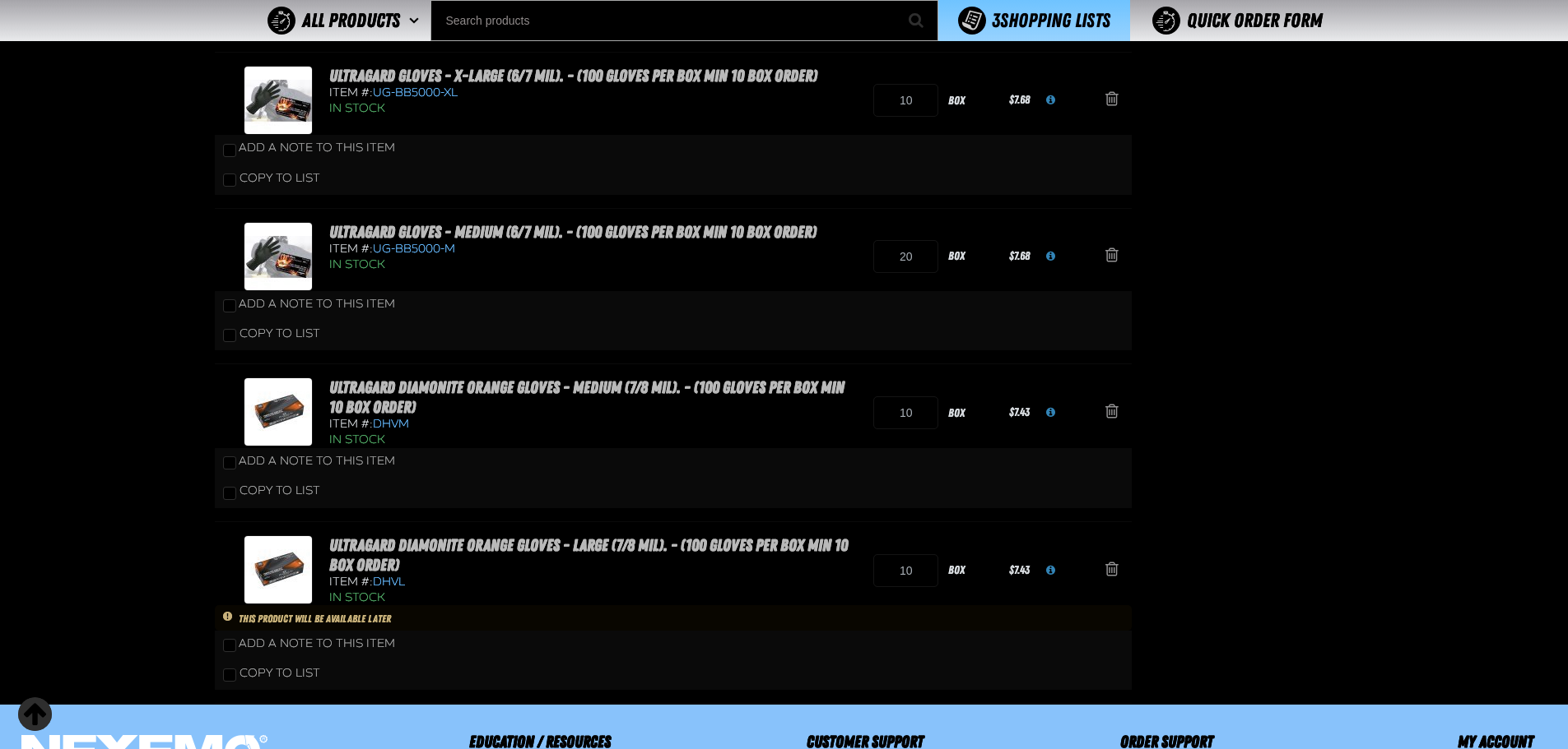
scroll to position [411, 0]
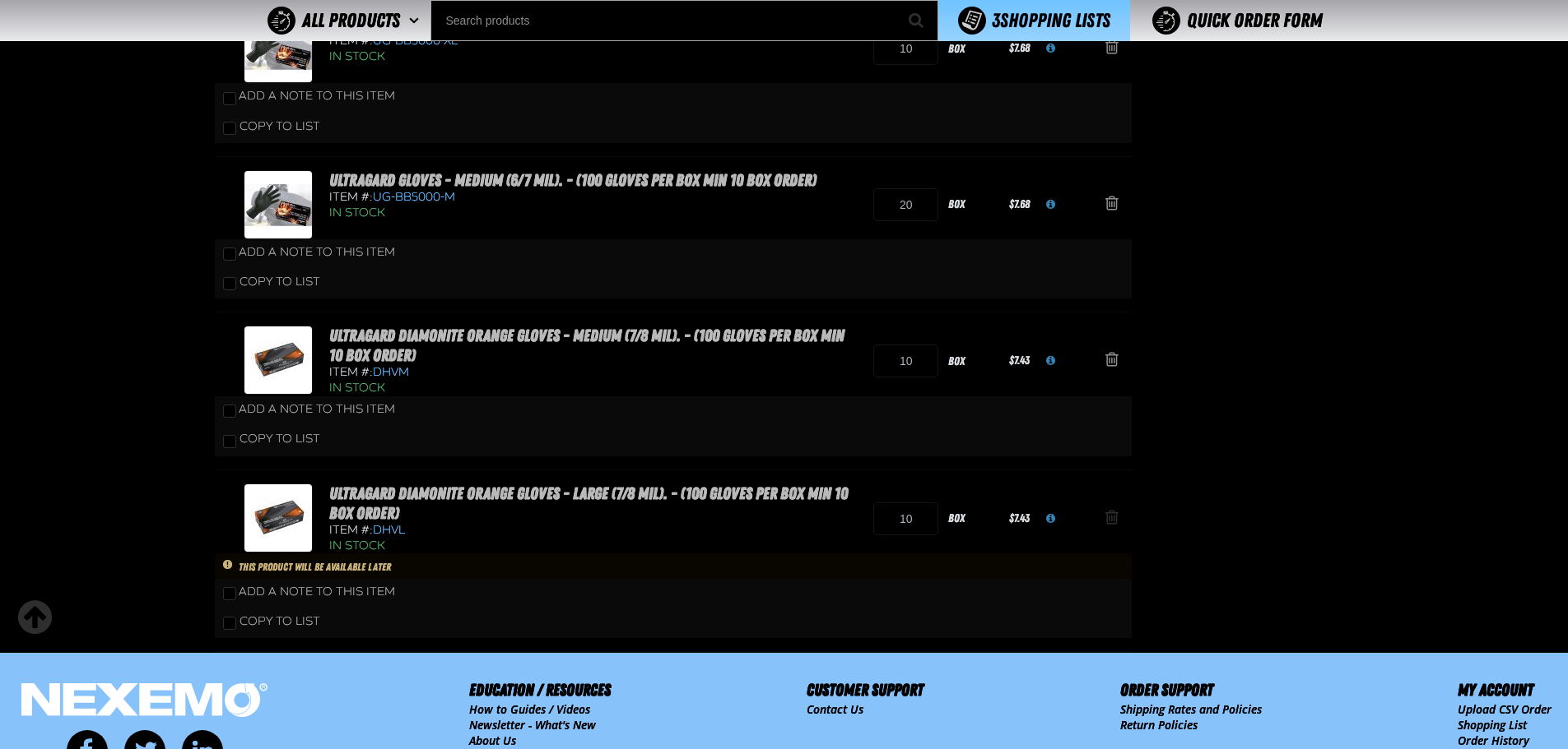
click at [1115, 515] on span "Action Remove Ultragard Diamonite Orange Gloves - Large (7/8 mil). - (100 glove…" at bounding box center [1112, 517] width 13 height 17
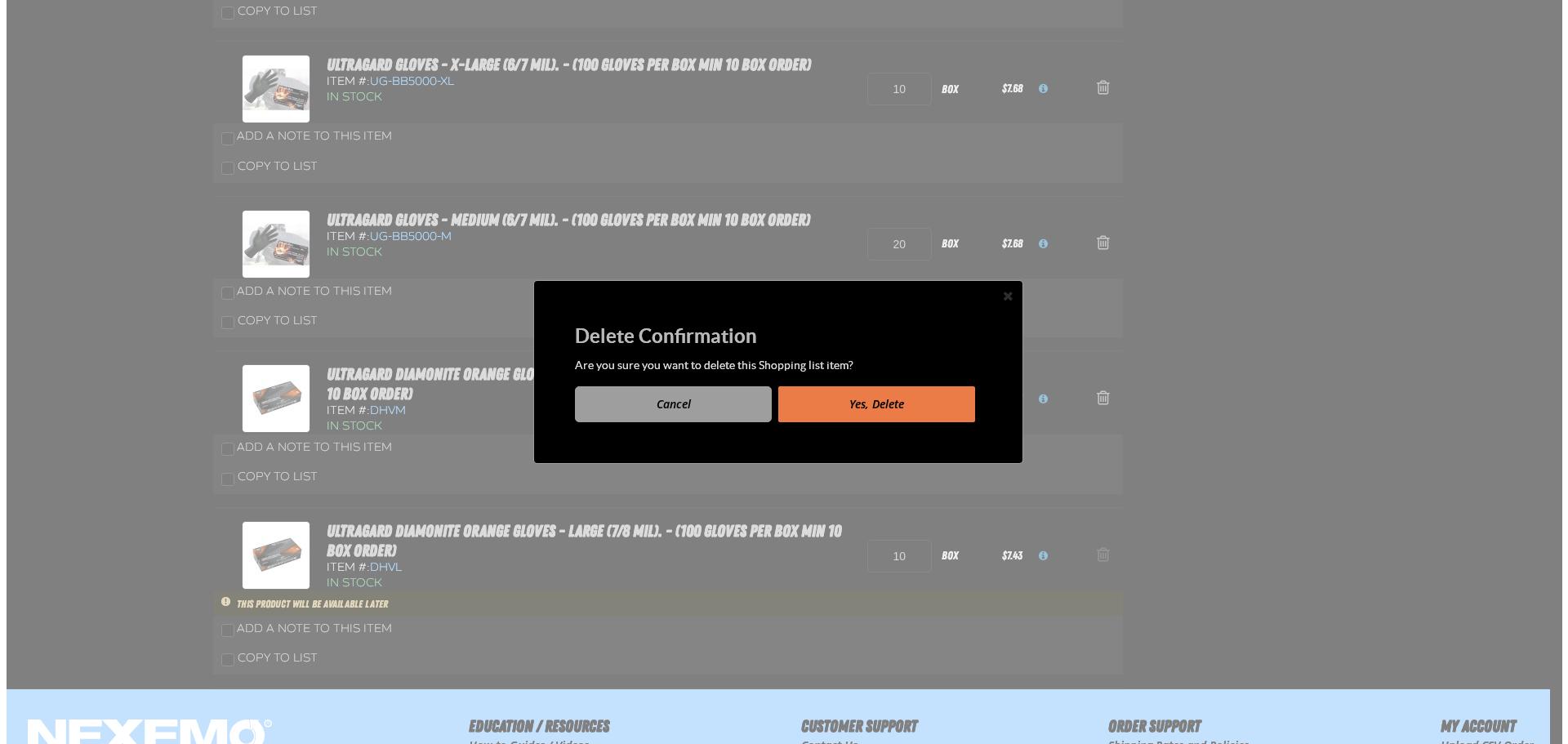
scroll to position [0, 0]
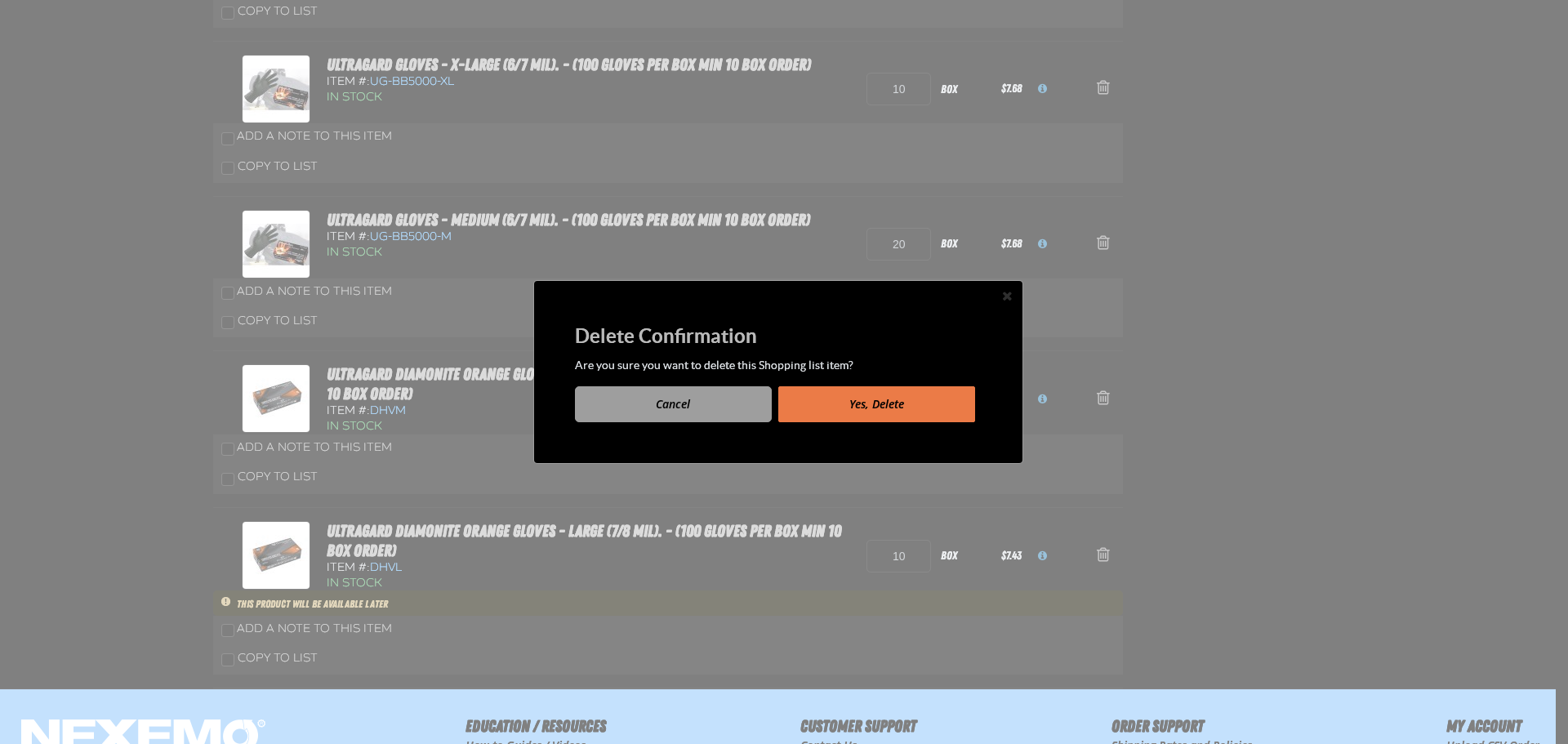
click at [938, 407] on button "Yes, Delete" at bounding box center [876, 405] width 196 height 36
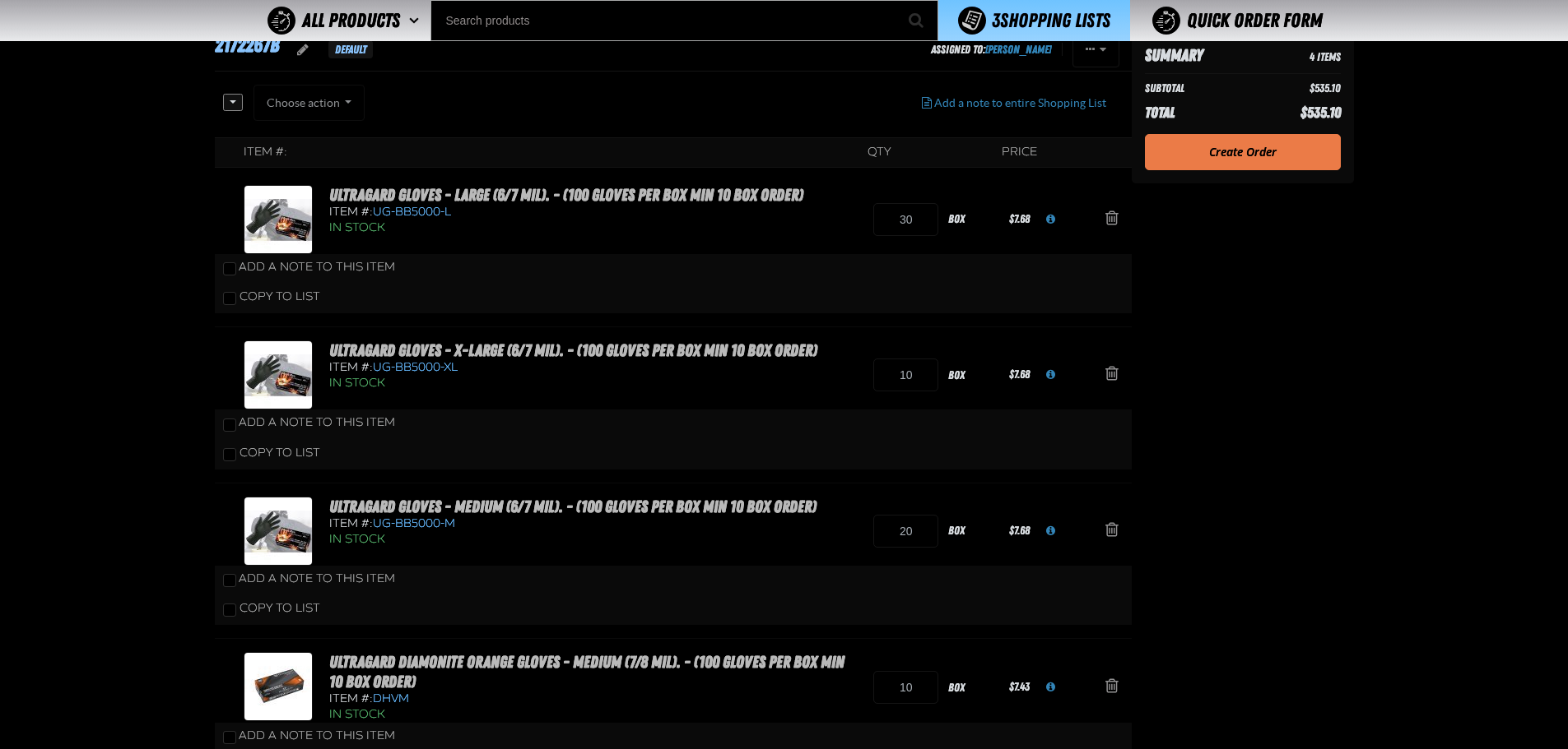
scroll to position [137, 0]
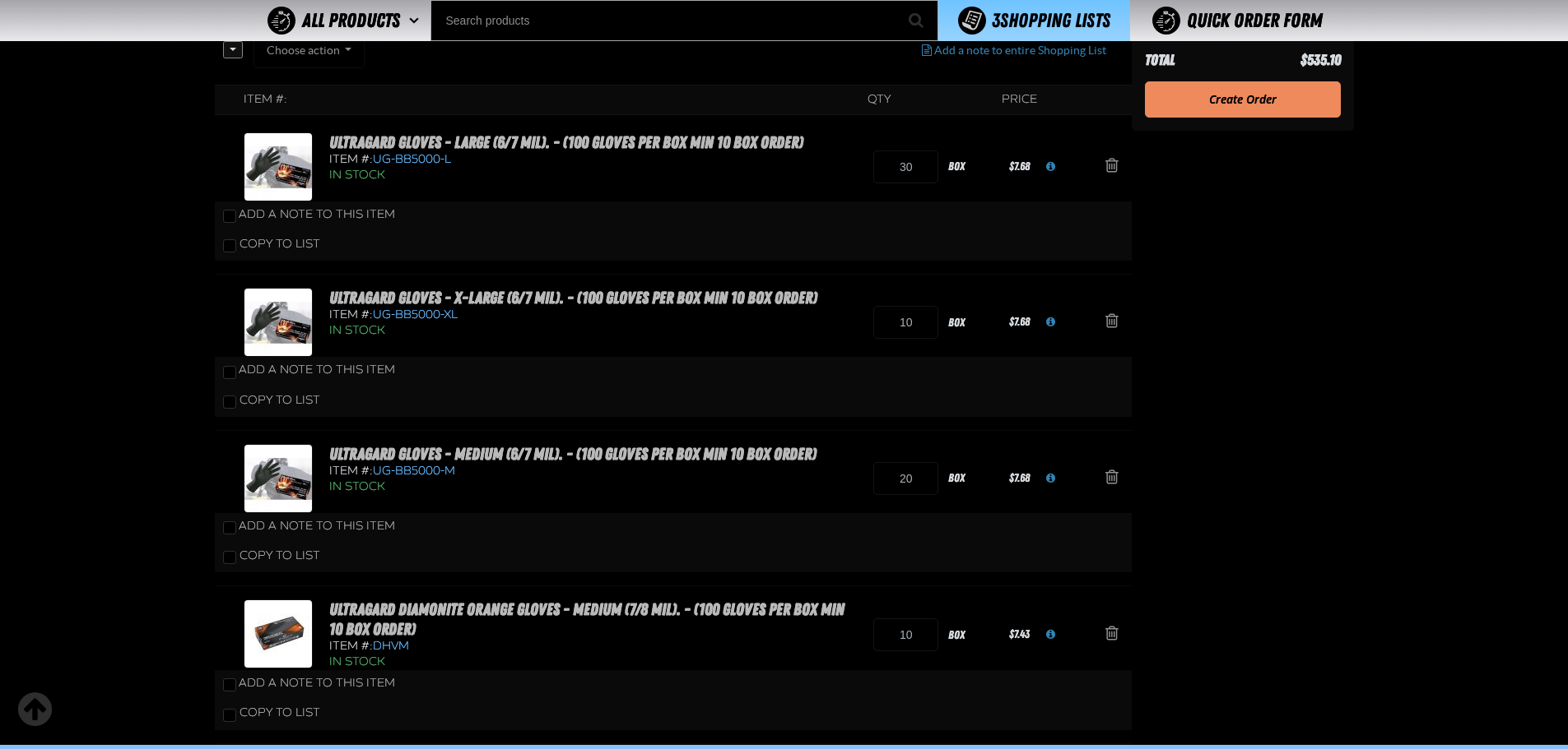
click at [1274, 96] on link "Create Order" at bounding box center [1242, 100] width 195 height 37
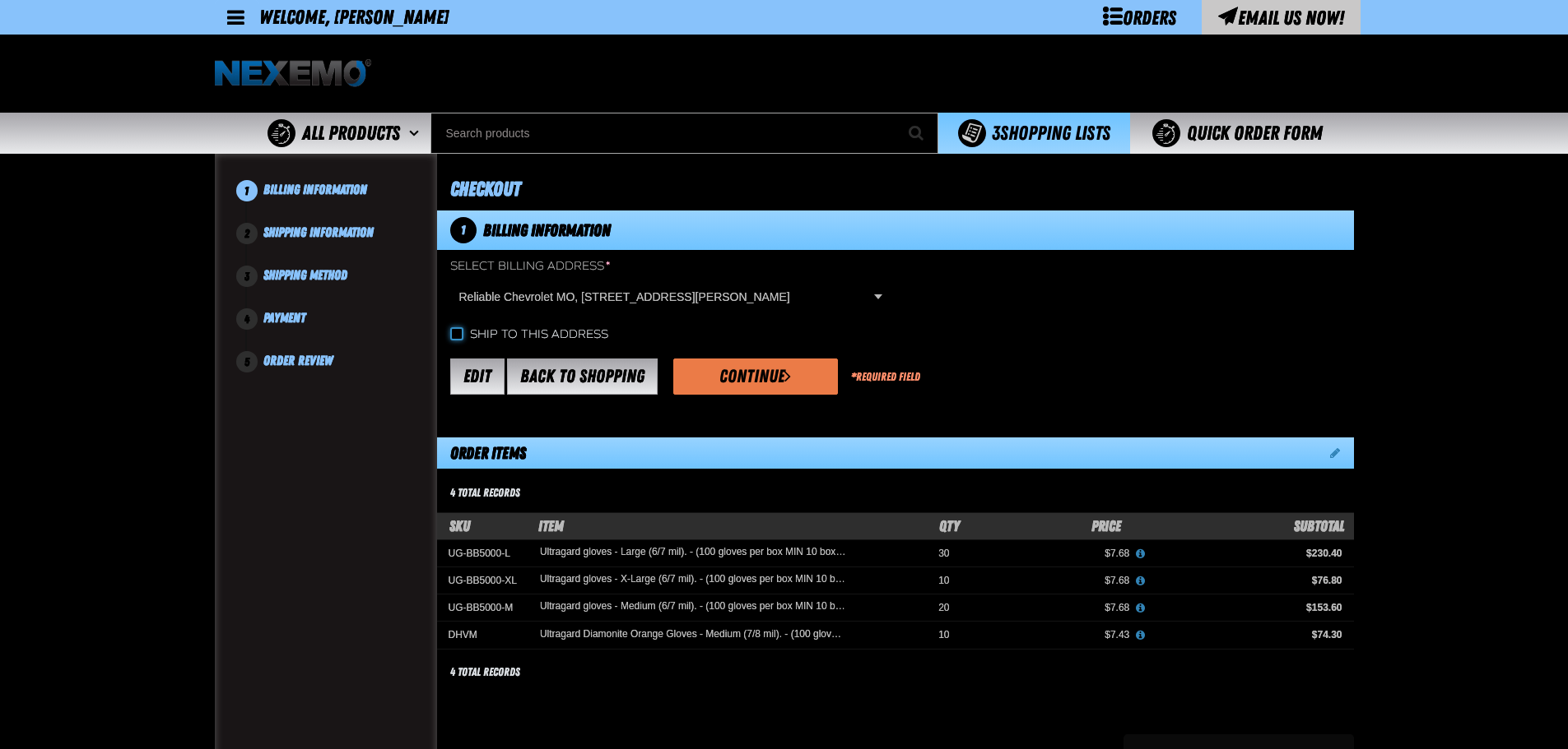
click at [462, 338] on input "Ship to this address" at bounding box center [457, 334] width 13 height 13
checkbox input "true"
click at [739, 380] on button "Continue" at bounding box center [755, 377] width 165 height 37
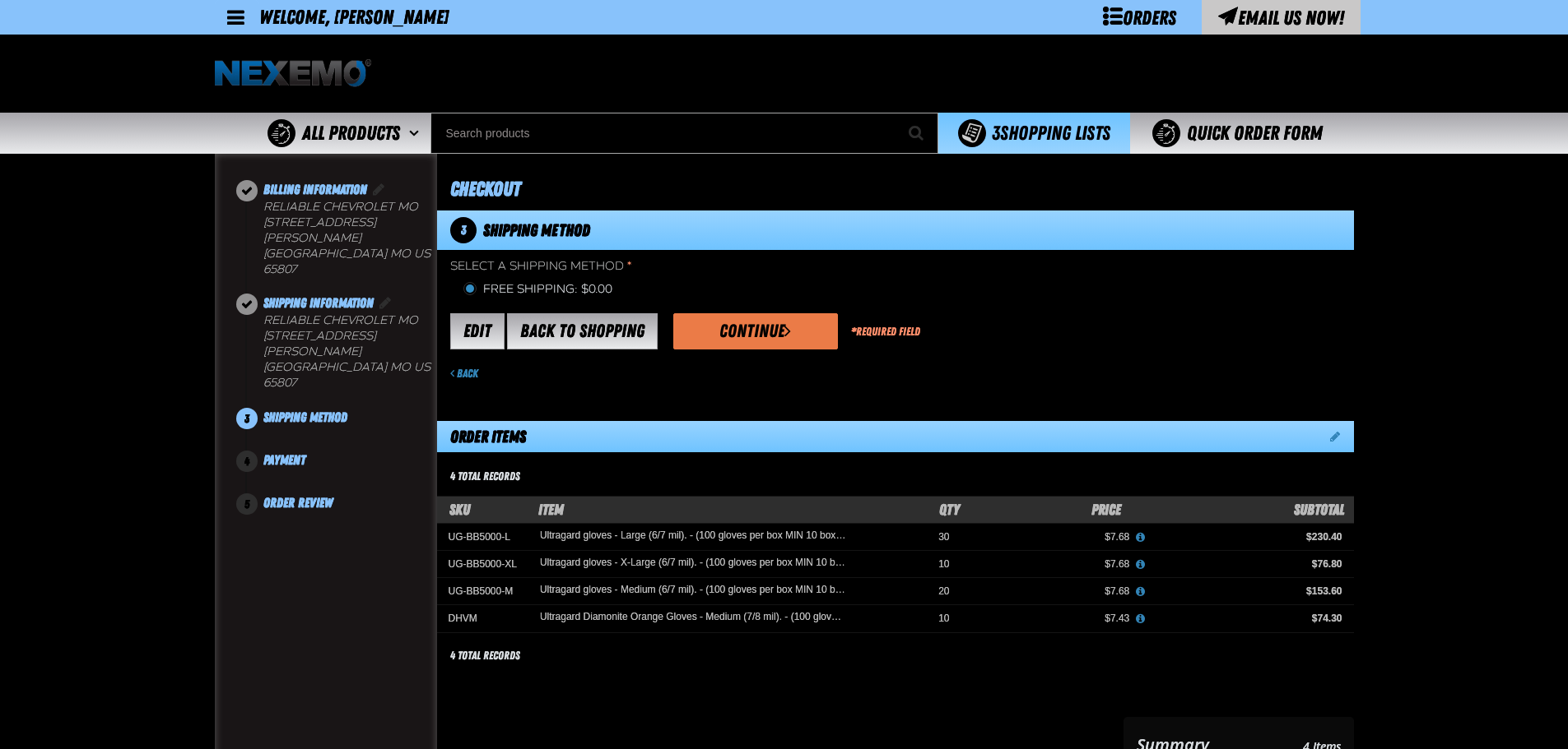
drag, startPoint x: 760, startPoint y: 338, endPoint x: 824, endPoint y: 331, distance: 64.4
click at [760, 337] on button "Continue" at bounding box center [755, 332] width 165 height 37
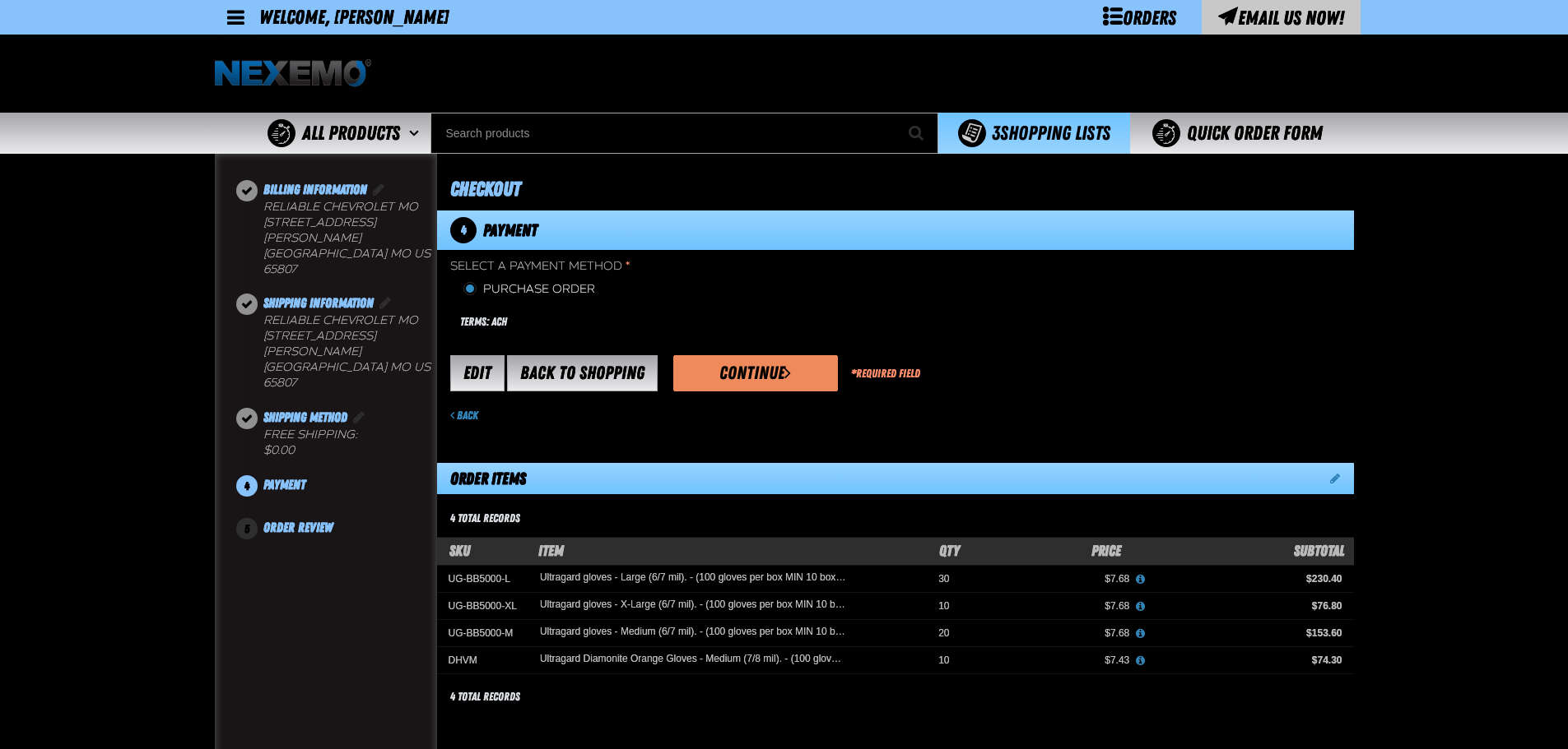
click at [766, 368] on button "Continue" at bounding box center [755, 373] width 165 height 37
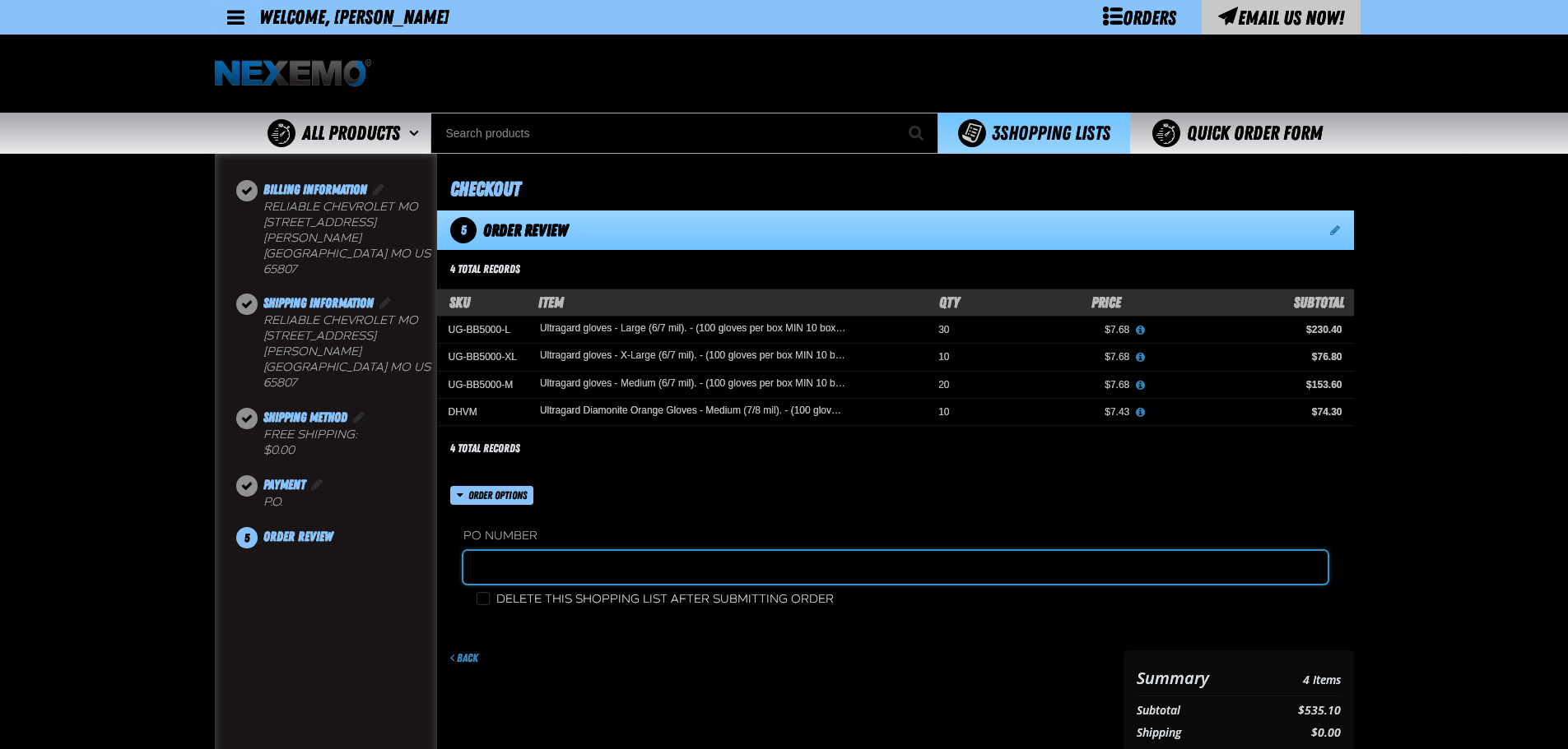
click at [554, 577] on input "text" at bounding box center [895, 568] width 864 height 33
type input "5"
type input "2172267B"
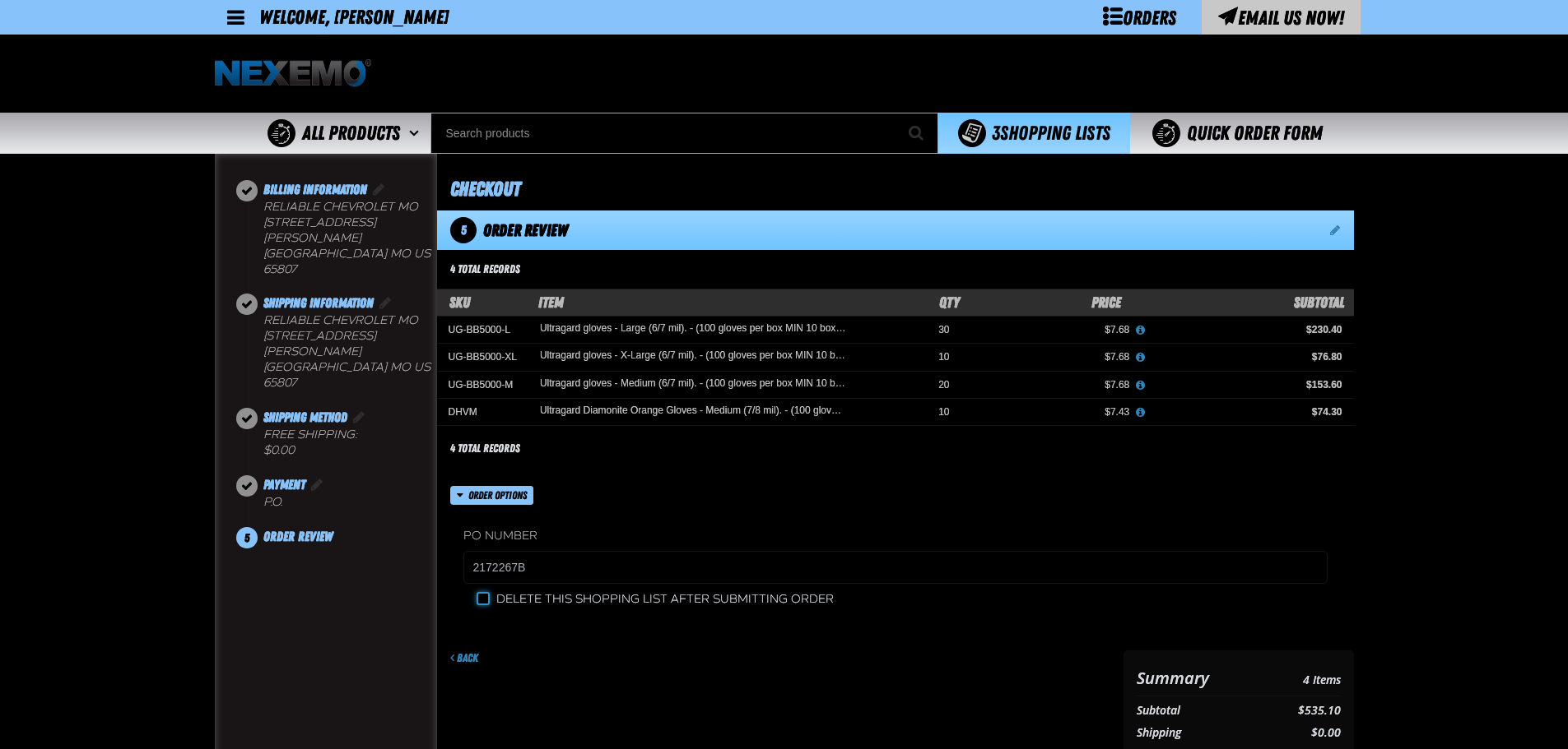
click at [485, 597] on input "Delete this shopping list after submitting order" at bounding box center [483, 599] width 13 height 13
checkbox input "true"
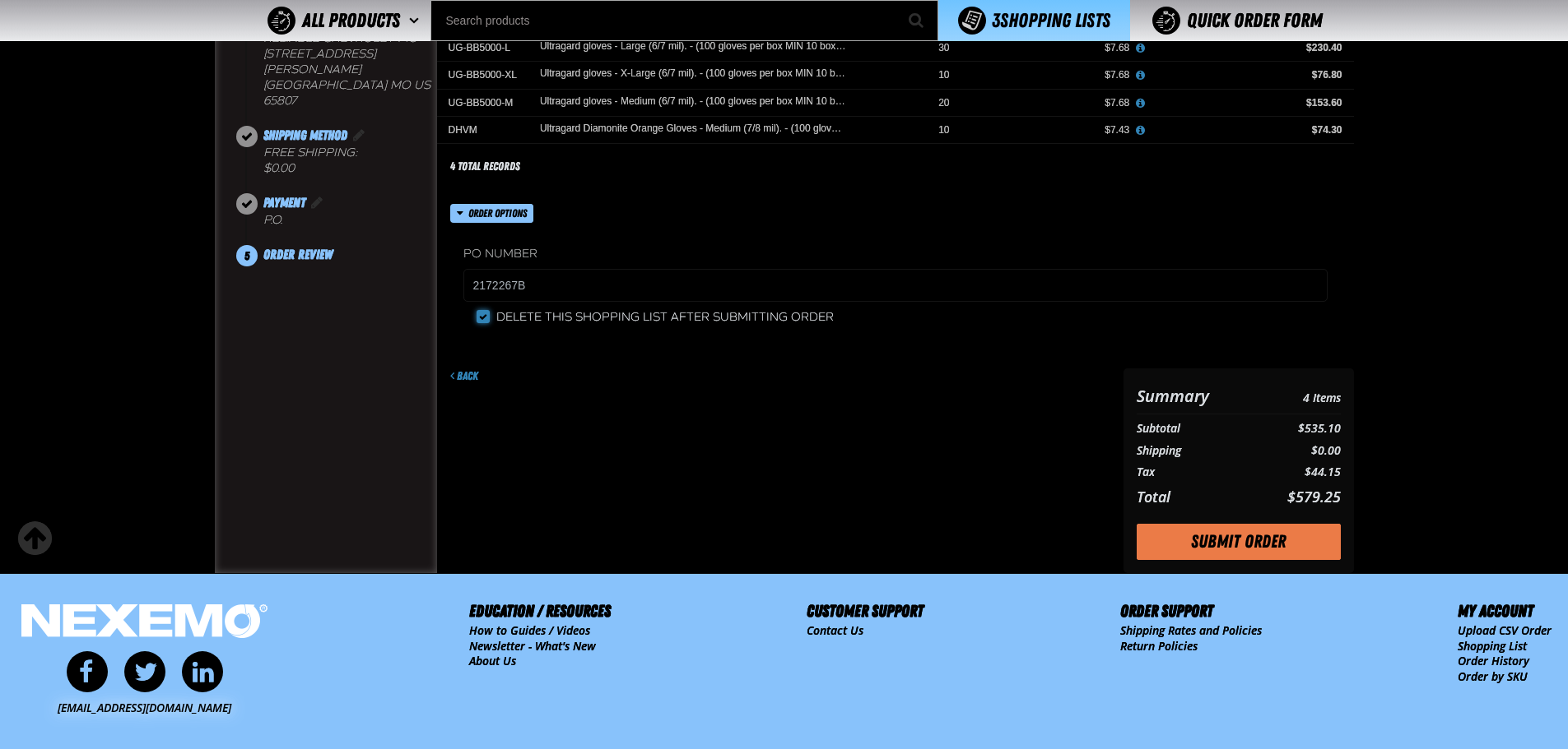
scroll to position [273, 0]
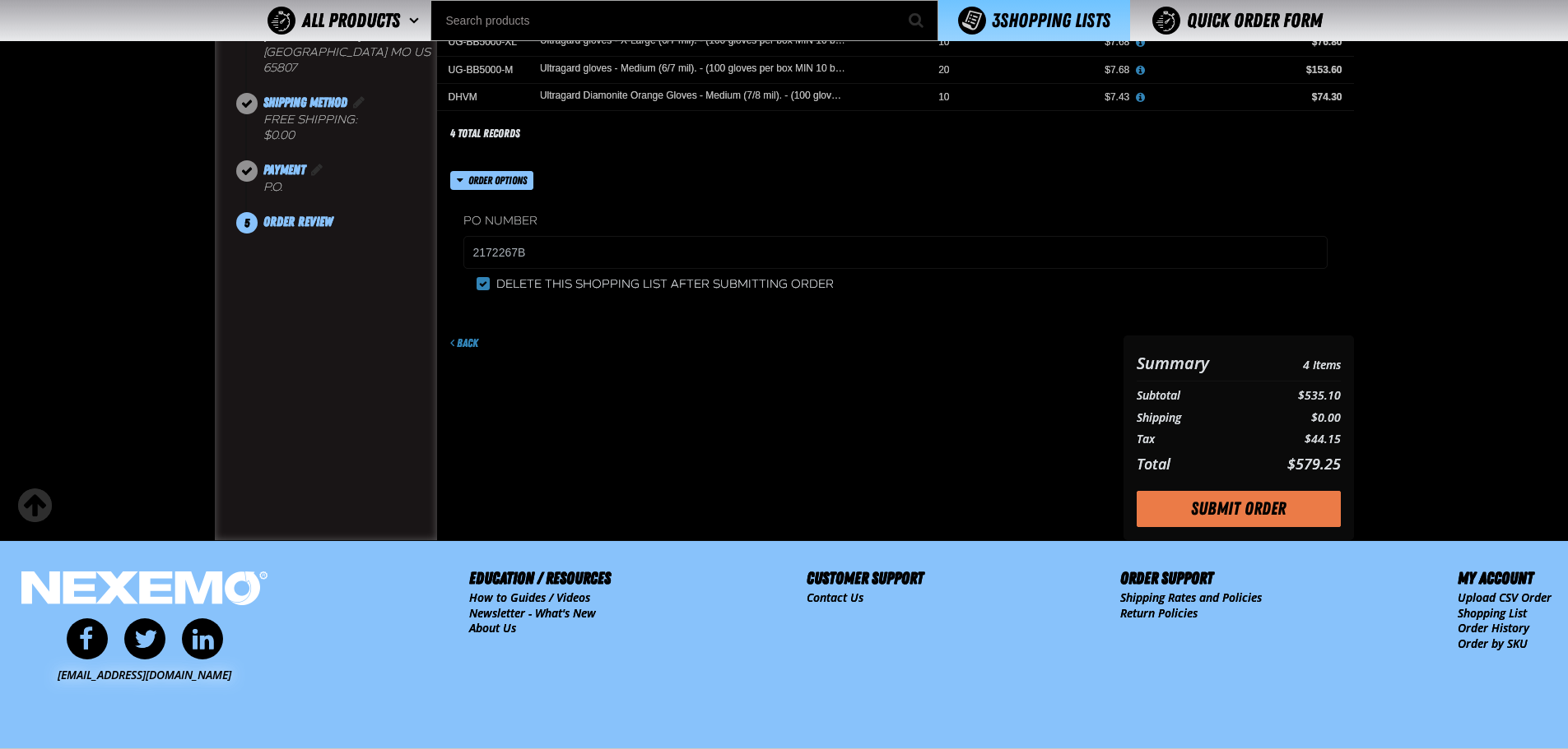
click at [1247, 529] on div "Summary 4 Items Subtotal $535.10 Shipping $0.00 Tax $44.15 Total $579.25" at bounding box center [1239, 438] width 230 height 204
click at [1249, 514] on button "Submit Order" at bounding box center [1238, 510] width 204 height 37
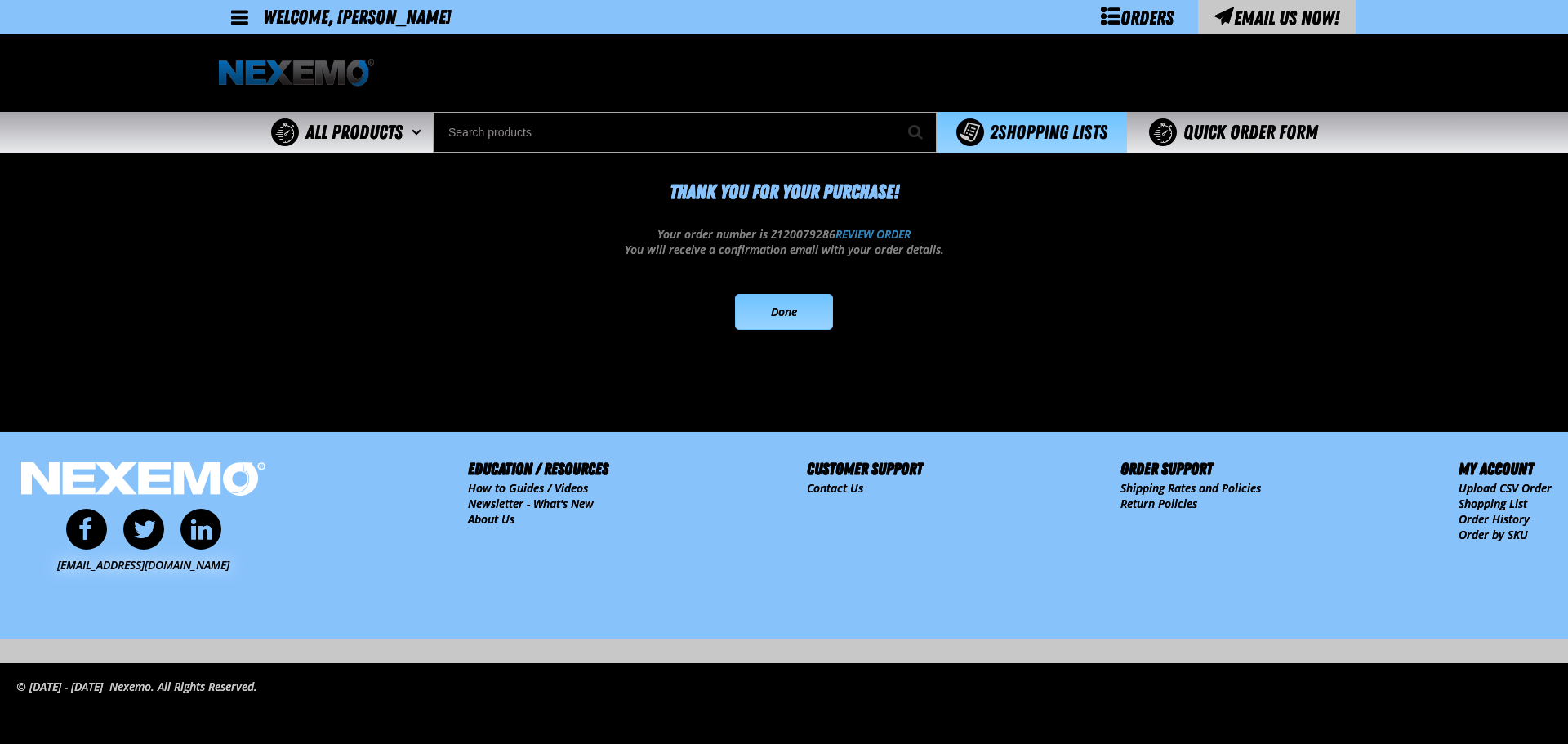
click at [780, 306] on link "Done" at bounding box center [783, 312] width 98 height 36
